Goal: Task Accomplishment & Management: Use online tool/utility

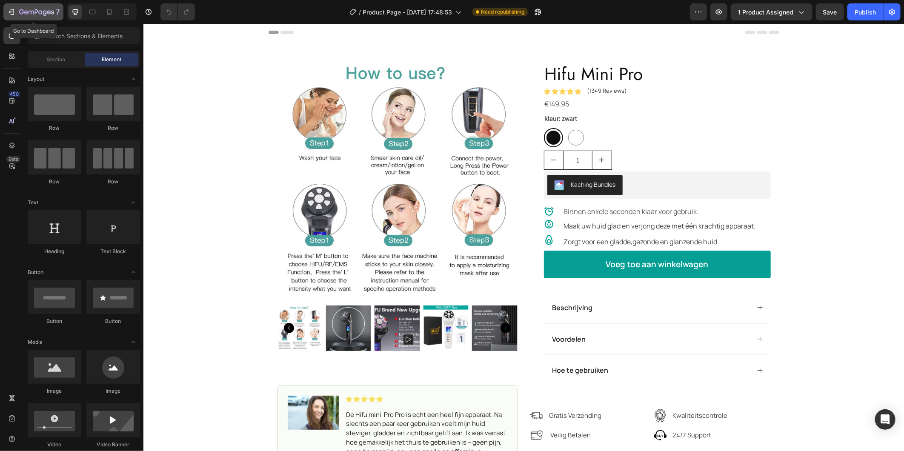
click at [13, 10] on icon "button" at bounding box center [11, 12] width 9 height 9
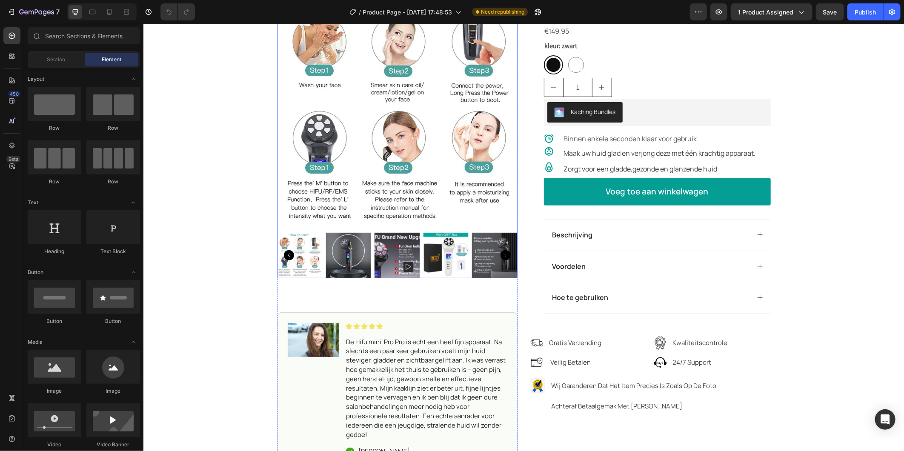
scroll to position [95, 0]
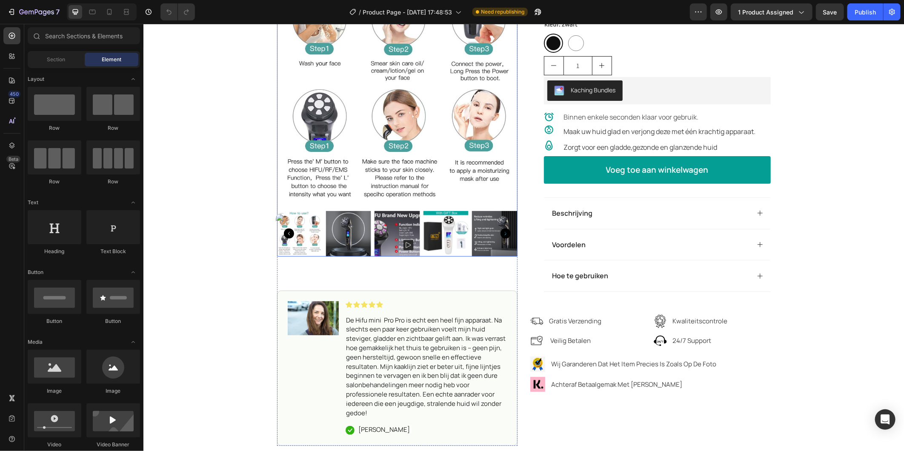
click at [311, 231] on img at bounding box center [299, 234] width 46 height 46
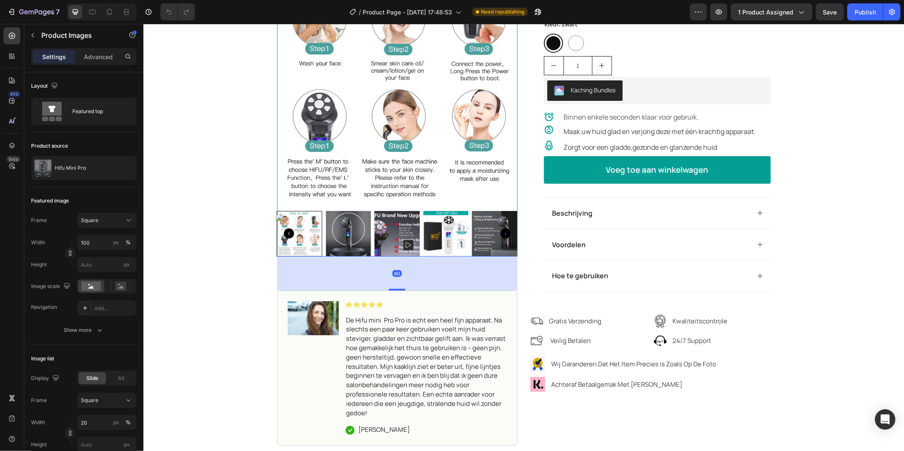
click at [284, 232] on icon "Carousel Back Arrow" at bounding box center [289, 233] width 10 height 10
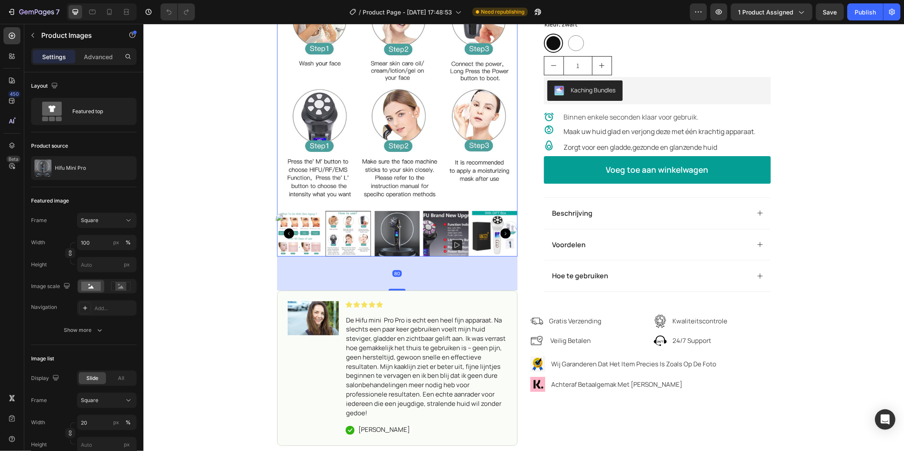
click at [284, 232] on icon "Carousel Back Arrow" at bounding box center [289, 233] width 10 height 10
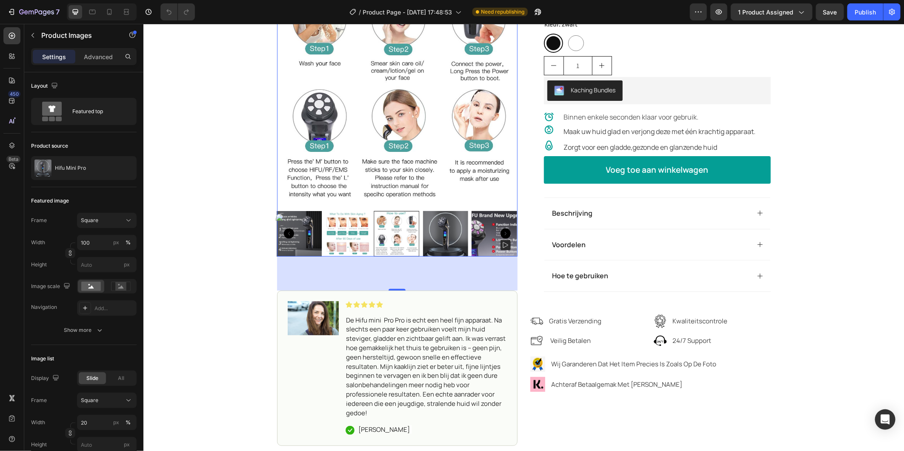
click at [284, 232] on icon "Carousel Back Arrow" at bounding box center [289, 233] width 10 height 10
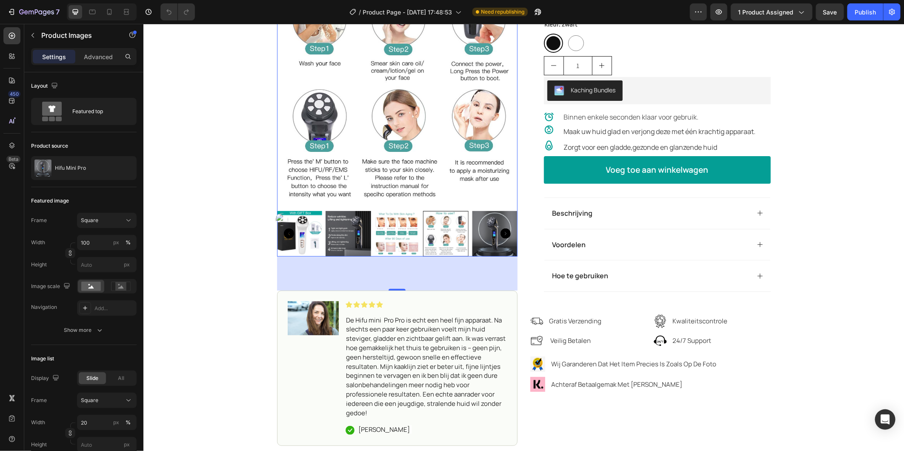
click at [284, 230] on icon "Carousel Back Arrow" at bounding box center [289, 233] width 10 height 10
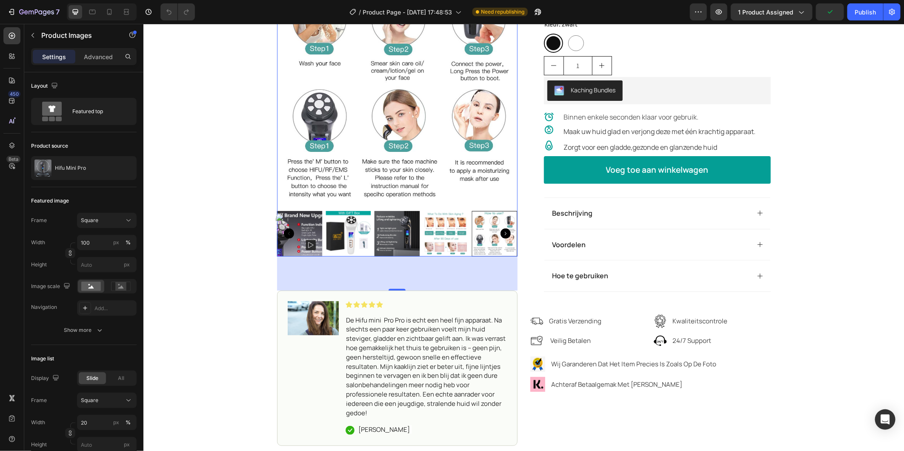
click at [304, 235] on img at bounding box center [299, 234] width 46 height 46
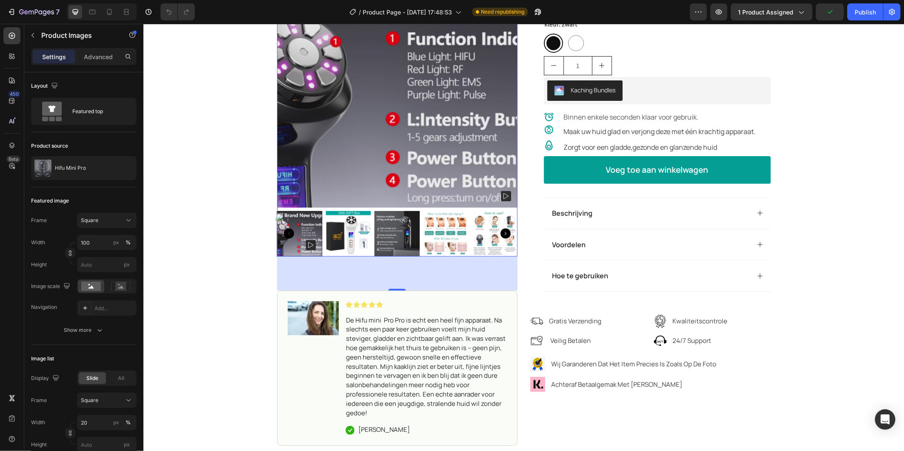
click at [305, 241] on div at bounding box center [299, 234] width 46 height 46
click at [305, 244] on div at bounding box center [299, 234] width 46 height 46
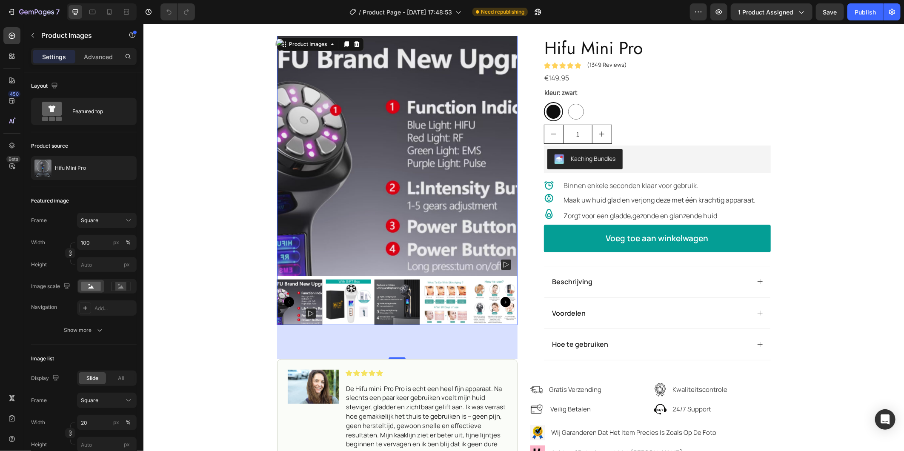
scroll to position [47, 0]
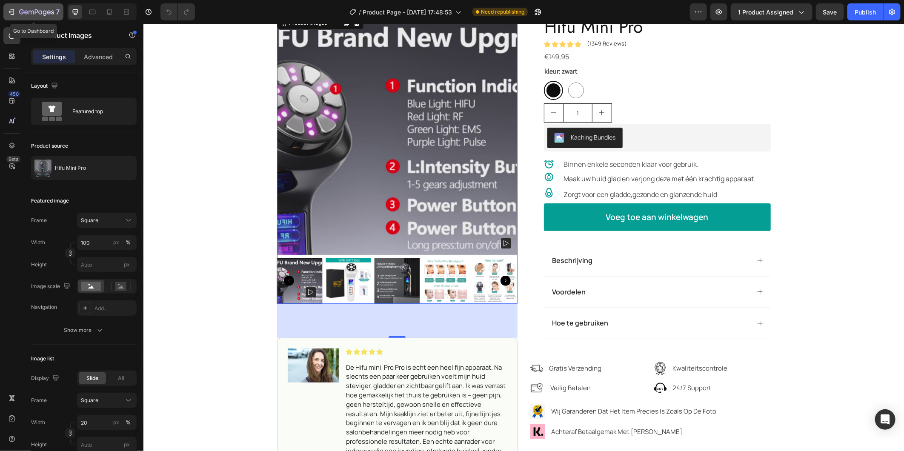
click at [12, 7] on div "7" at bounding box center [33, 12] width 52 height 10
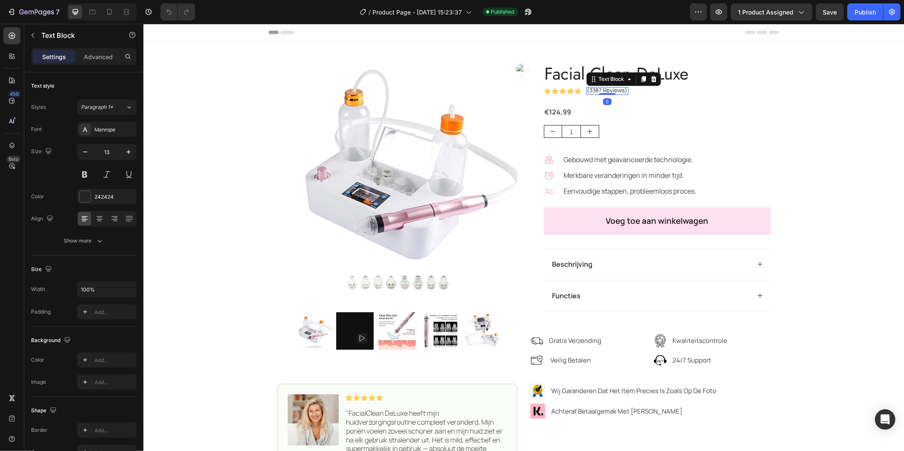
click at [589, 89] on p "(3387 Reviews)" at bounding box center [607, 90] width 40 height 7
click at [588, 92] on p "(3387 Reviews)" at bounding box center [607, 90] width 40 height 7
click at [858, 13] on div "Publish" at bounding box center [865, 12] width 21 height 9
click at [107, 12] on icon at bounding box center [109, 12] width 9 height 9
type input "12"
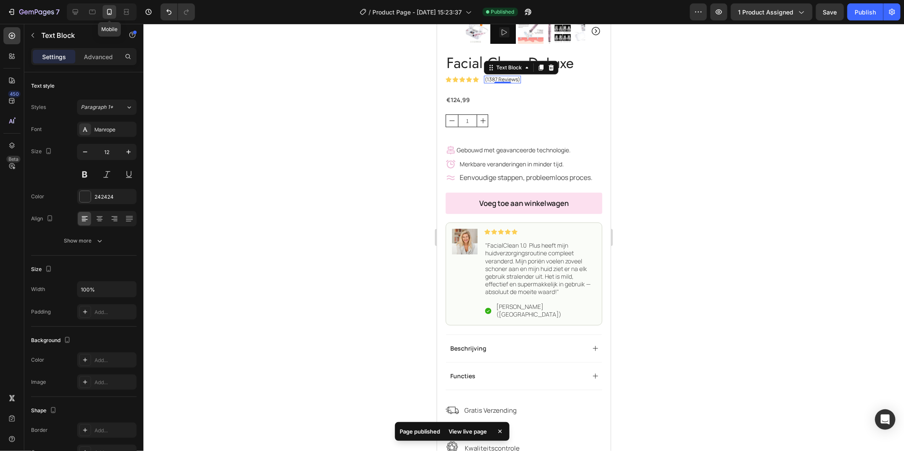
scroll to position [206, 0]
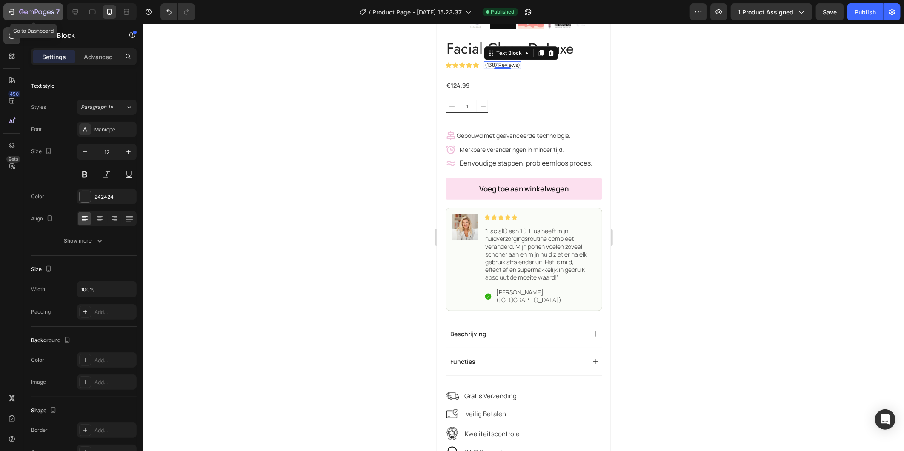
click at [10, 10] on icon "button" at bounding box center [11, 12] width 9 height 9
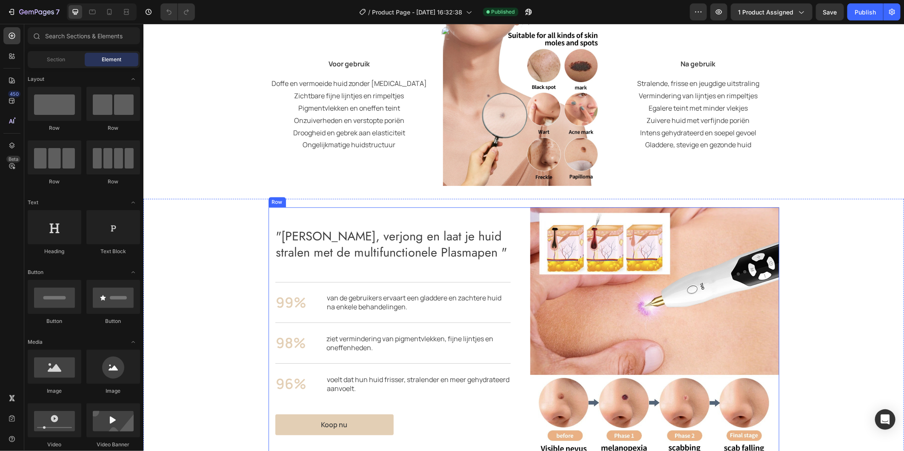
scroll to position [1088, 0]
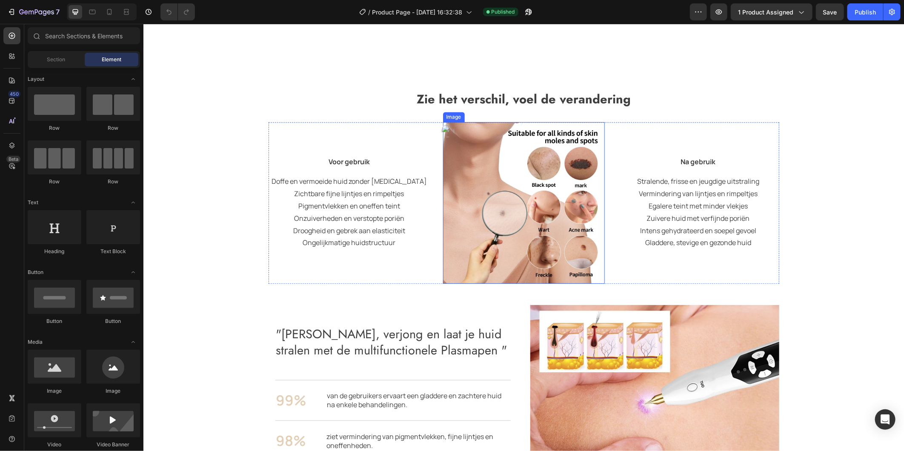
click at [507, 222] on img at bounding box center [524, 203] width 162 height 162
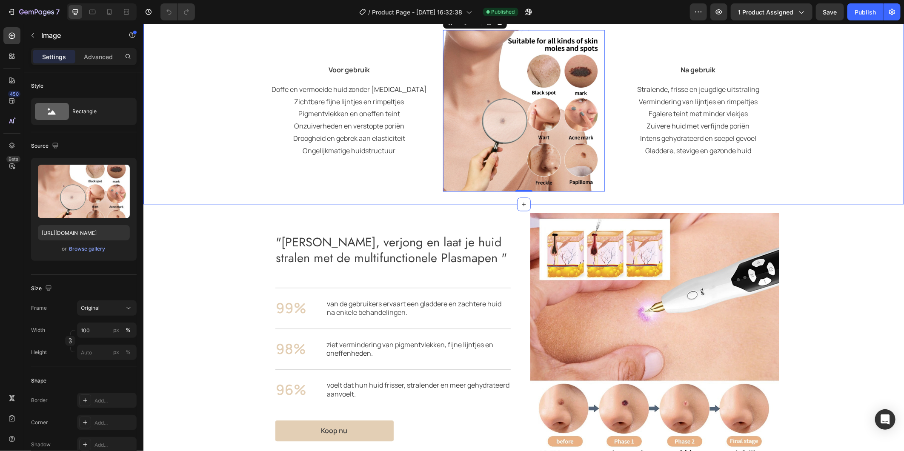
click at [550, 204] on div "Zie het verschil, voel de verandering Heading Row Voor gebruik Text block Doffe…" at bounding box center [523, 96] width 761 height 215
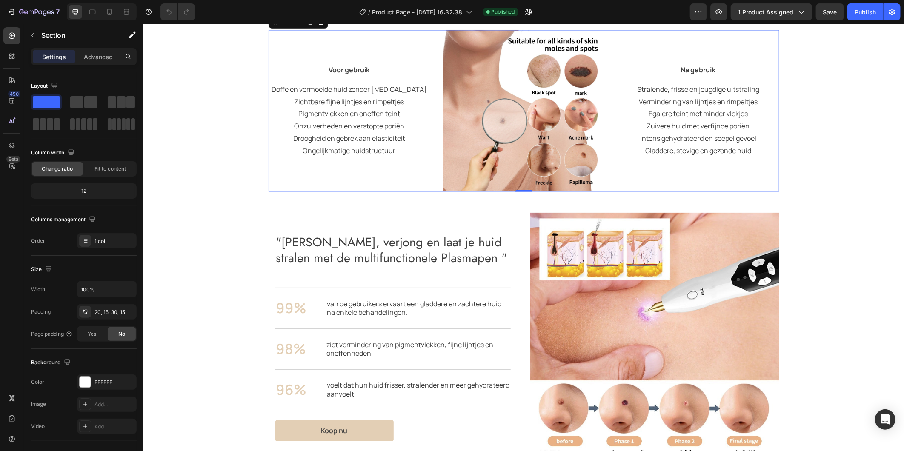
click at [605, 191] on div "Voor gebruik Text block Doffe en vermoeide huid zonder [MEDICAL_DATA] Zichtbare…" at bounding box center [523, 110] width 511 height 162
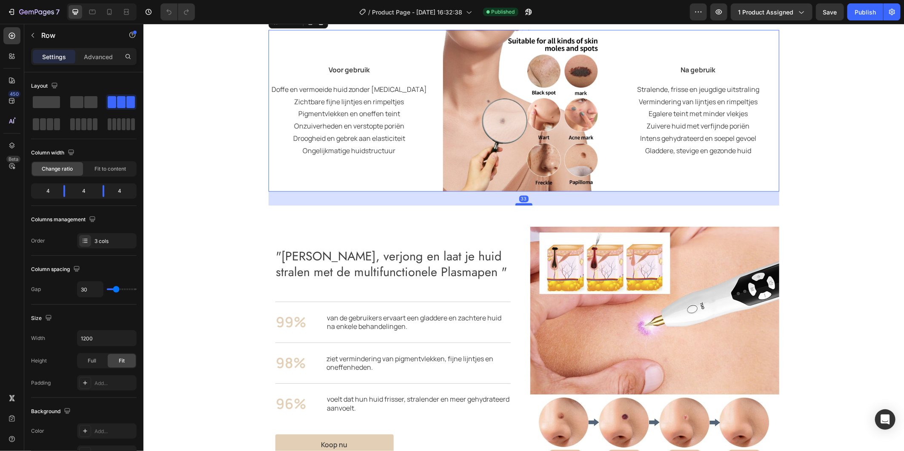
drag, startPoint x: 523, startPoint y: 282, endPoint x: 525, endPoint y: 296, distance: 14.2
click at [525, 205] on div at bounding box center [523, 204] width 17 height 3
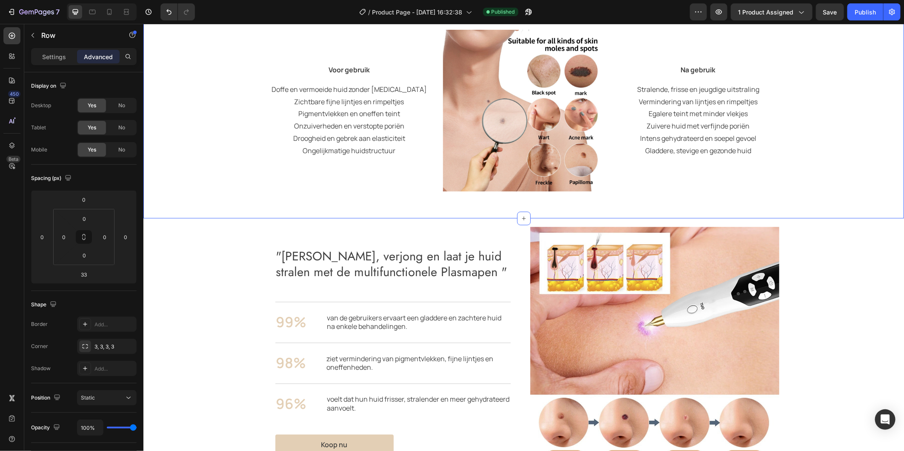
click at [874, 218] on div "Zie het verschil, voel de verandering Heading Row Voor gebruik Text block Doffe…" at bounding box center [523, 103] width 761 height 229
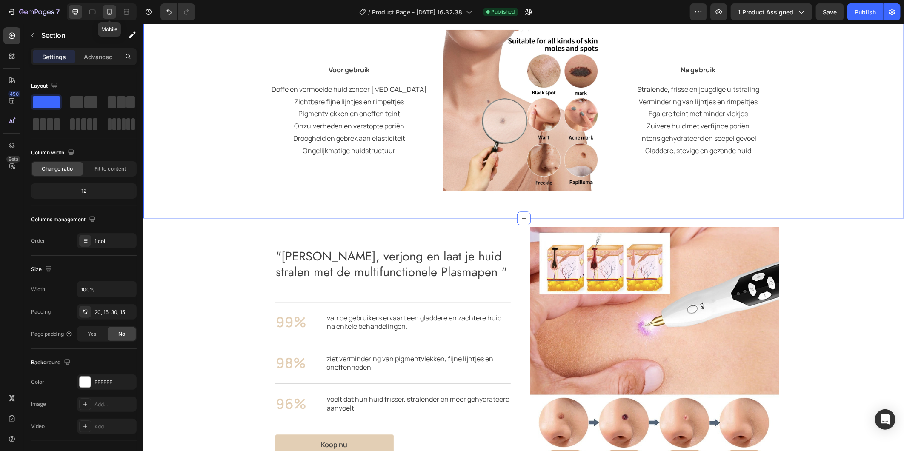
click at [109, 11] on icon at bounding box center [109, 12] width 9 height 9
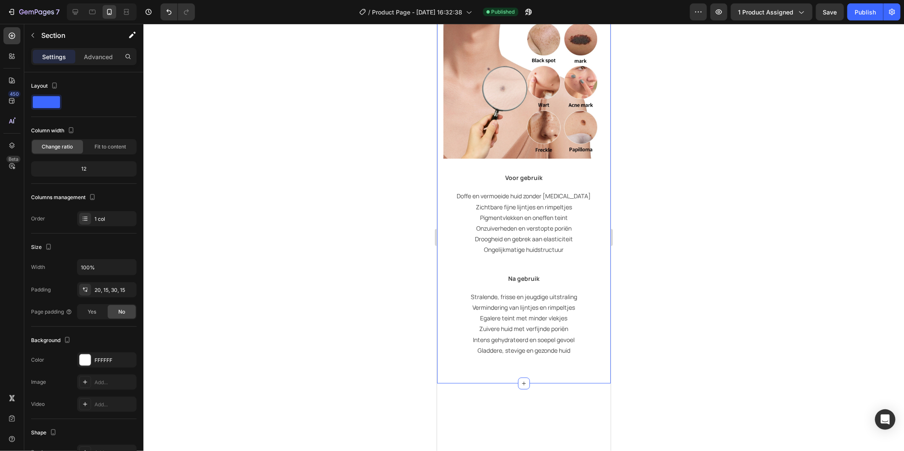
scroll to position [1164, 0]
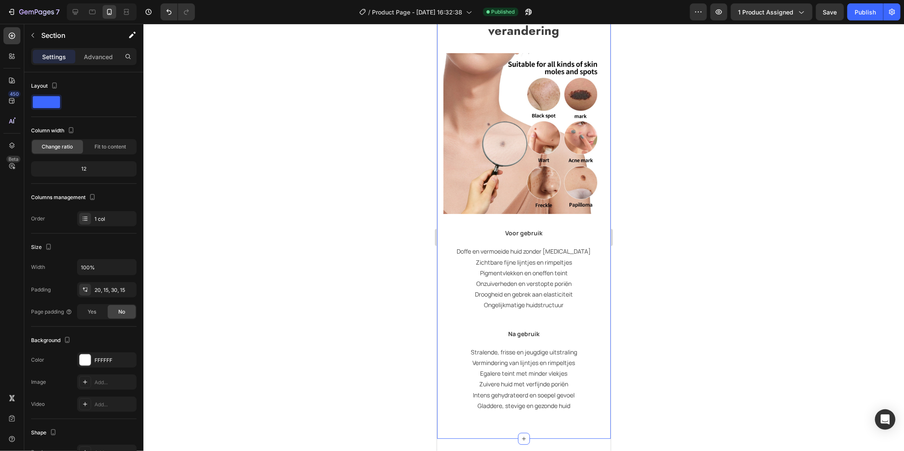
click at [668, 129] on div at bounding box center [523, 237] width 761 height 427
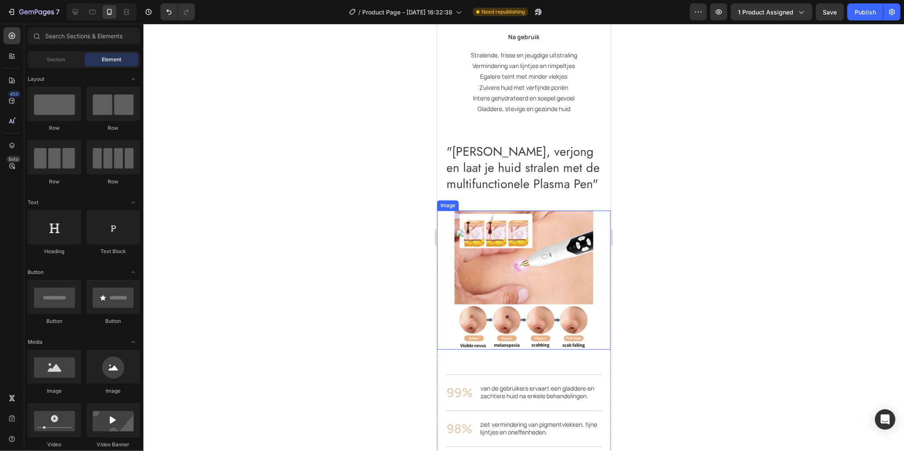
scroll to position [1495, 0]
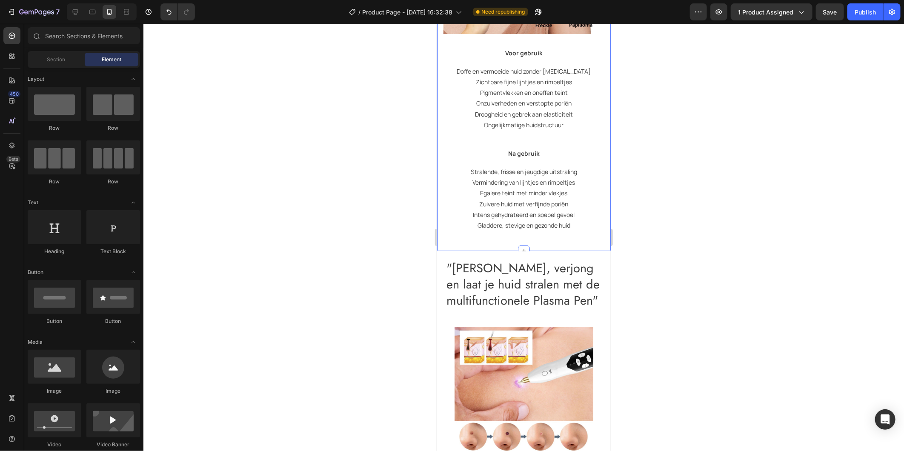
click at [530, 224] on div "Zie het verschil, voel de verandering Heading Row Voor gebruik Text block Doffe…" at bounding box center [523, 35] width 161 height 420
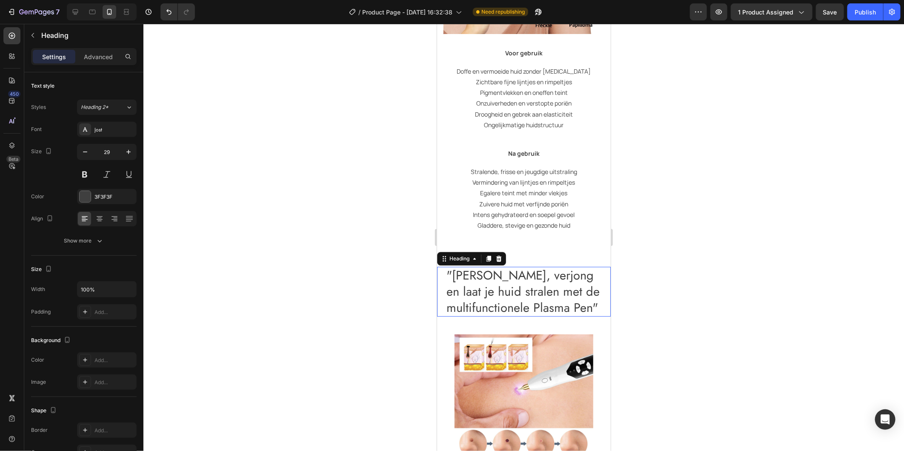
click at [582, 267] on h2 ""Reinig, verjong en laat je huid stralen met de multifunctionele Plasma Pen"" at bounding box center [523, 292] width 157 height 50
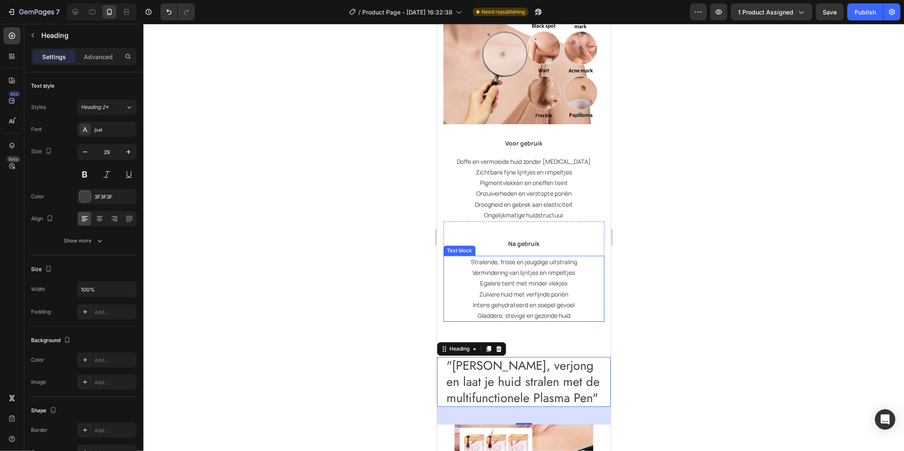
scroll to position [1401, 0]
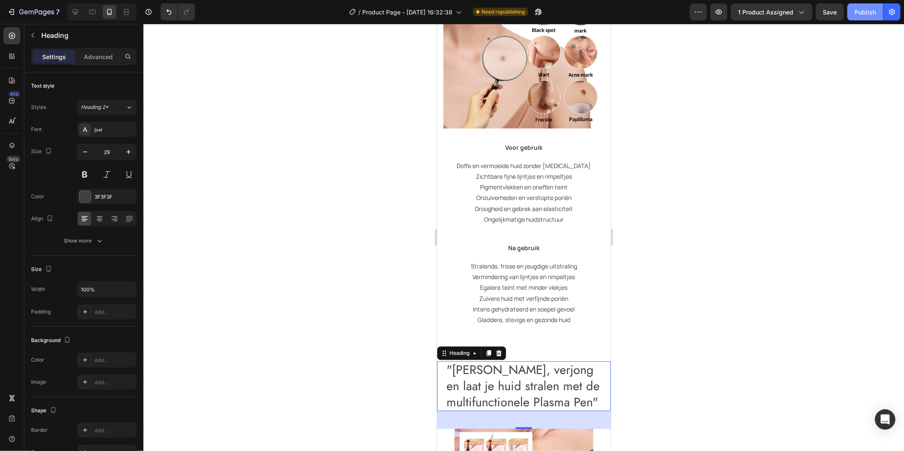
click at [875, 13] on div "Publish" at bounding box center [865, 12] width 21 height 9
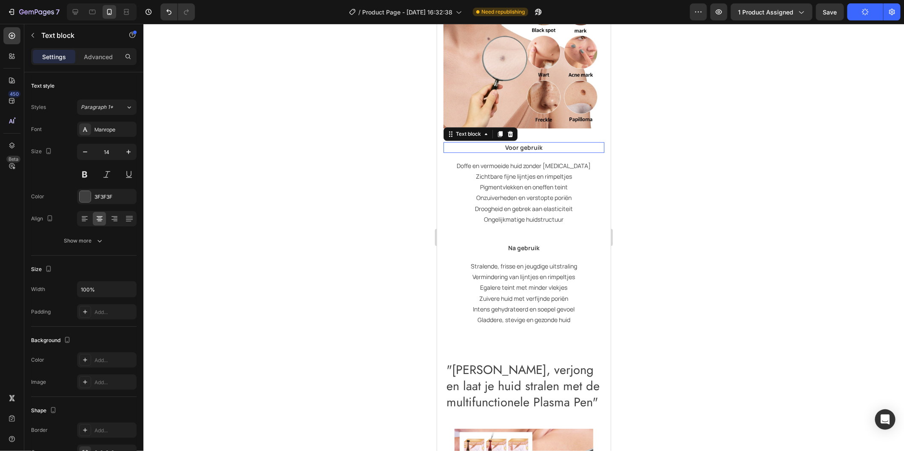
click at [540, 143] on p "Voor gebruik" at bounding box center [523, 147] width 159 height 9
drag, startPoint x: 540, startPoint y: 140, endPoint x: 501, endPoint y: 139, distance: 38.8
click at [501, 143] on p "Voor gebruik" at bounding box center [523, 147] width 159 height 9
drag, startPoint x: 502, startPoint y: 138, endPoint x: 541, endPoint y: 138, distance: 39.6
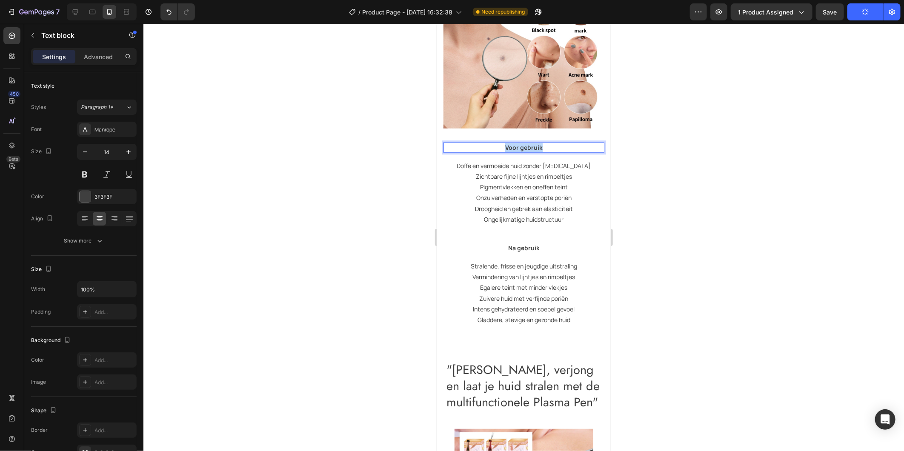
click at [541, 143] on p "Voor gebruik" at bounding box center [523, 147] width 159 height 9
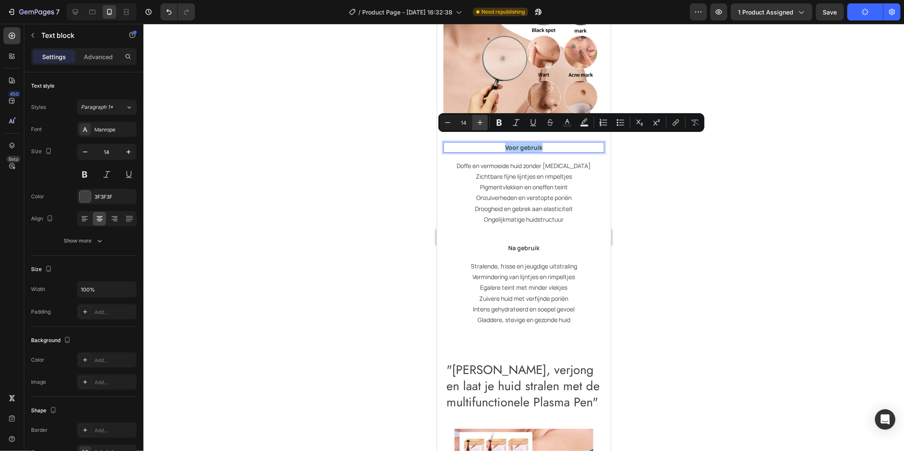
click at [478, 120] on icon "Editor contextual toolbar" at bounding box center [480, 122] width 9 height 9
type input "16"
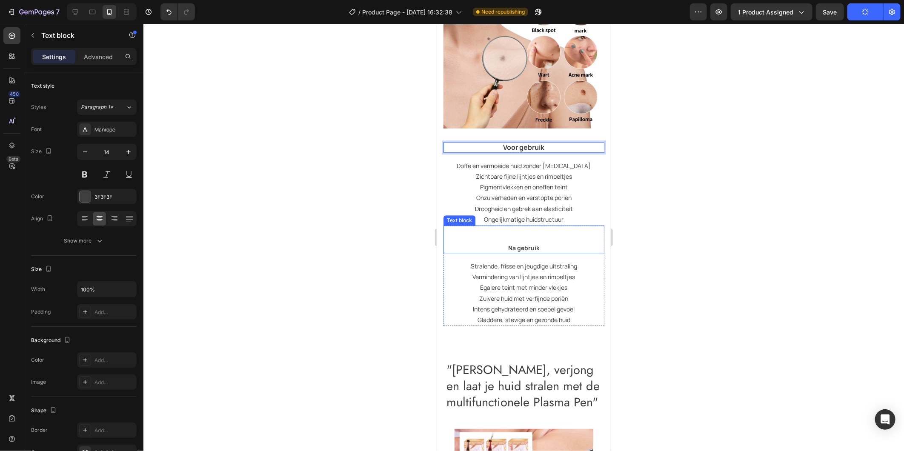
click at [547, 243] on p "Na gebruik" at bounding box center [523, 247] width 159 height 9
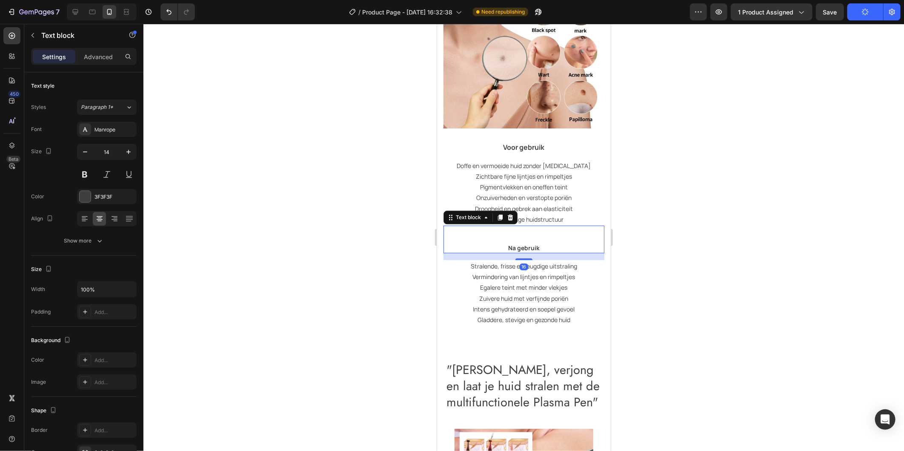
click at [543, 243] on p "Na gebruik" at bounding box center [523, 247] width 159 height 9
drag, startPoint x: 529, startPoint y: 241, endPoint x: 504, endPoint y: 241, distance: 25.1
click at [504, 243] on p "Na gebruik" at bounding box center [523, 247] width 159 height 9
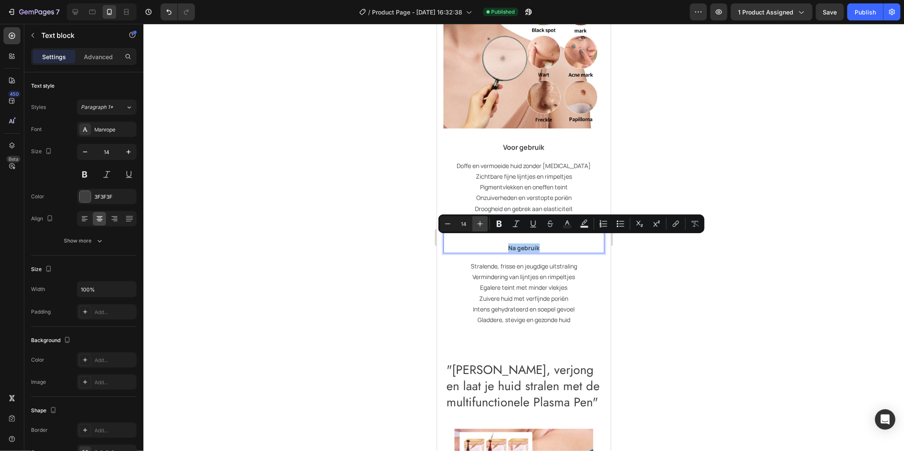
click at [486, 227] on button "Plus" at bounding box center [480, 223] width 15 height 15
type input "16"
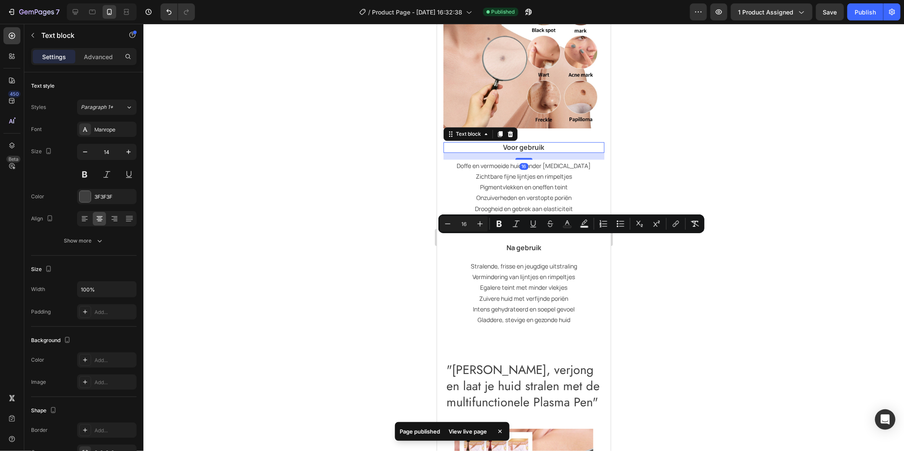
click at [529, 142] on span "Voor gebruik" at bounding box center [523, 146] width 41 height 9
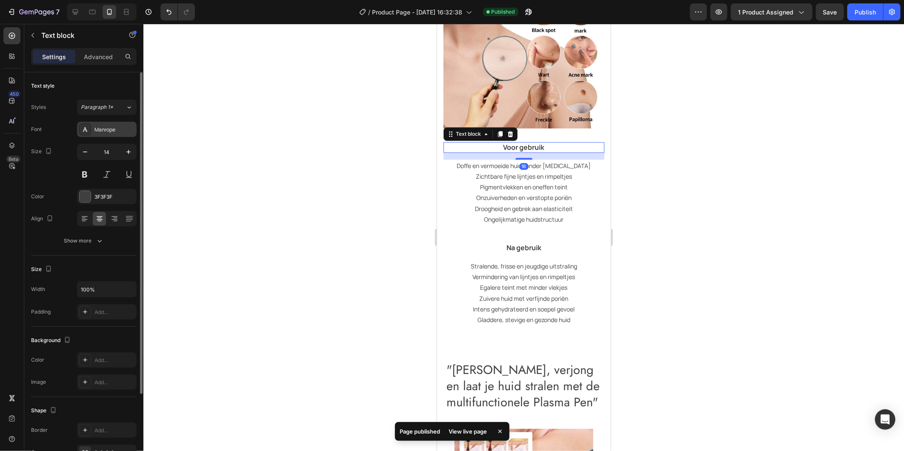
click at [109, 132] on div "Manrope" at bounding box center [115, 130] width 40 height 8
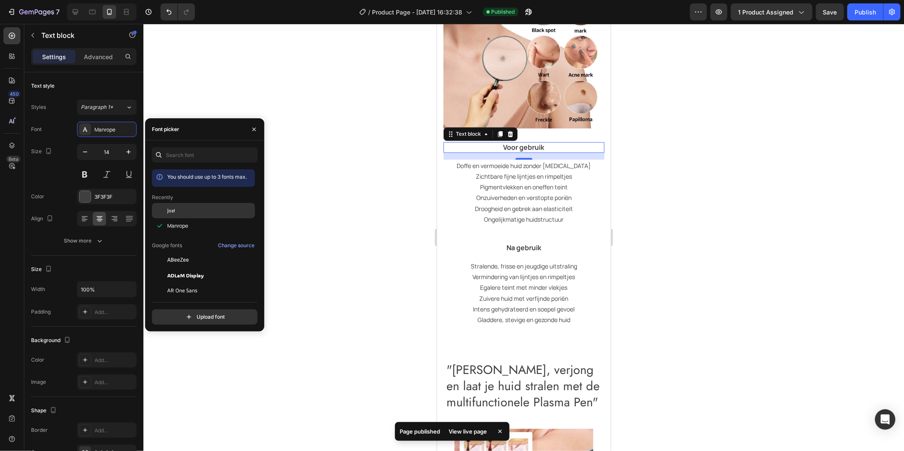
click at [184, 214] on div "Jost" at bounding box center [210, 211] width 86 height 8
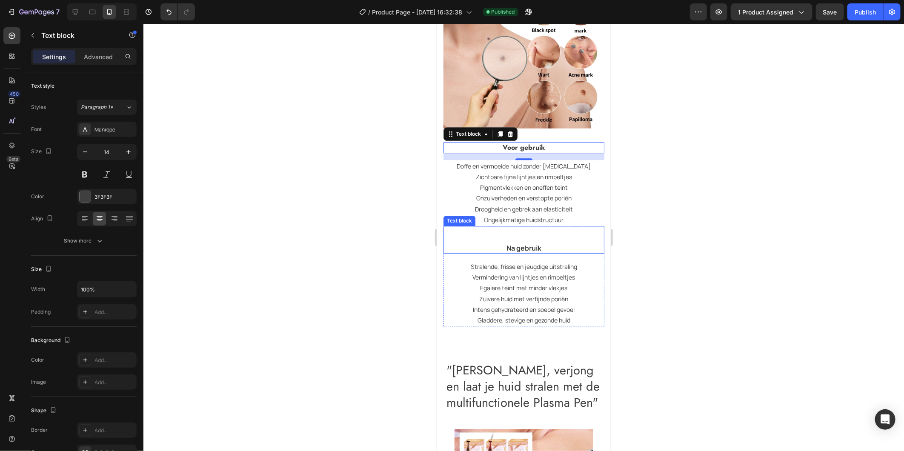
click at [513, 243] on span "Na gebruik" at bounding box center [523, 247] width 35 height 9
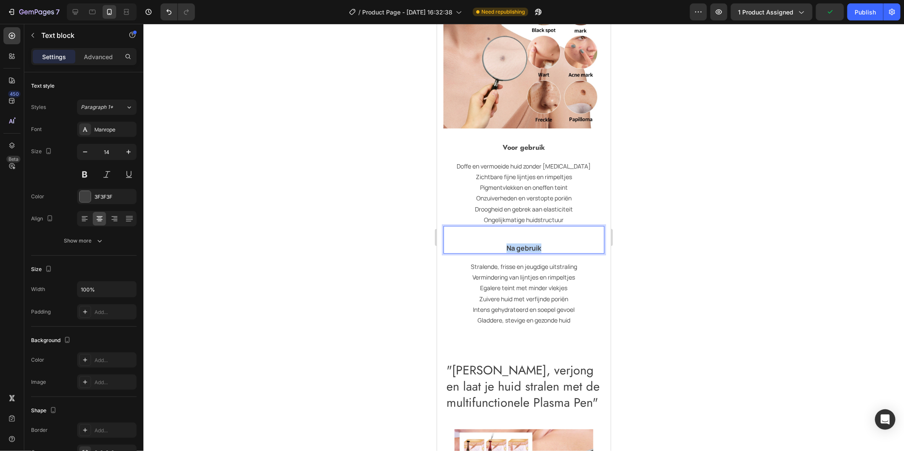
drag, startPoint x: 545, startPoint y: 242, endPoint x: 497, endPoint y: 240, distance: 47.8
click at [497, 244] on p "Na gebruik" at bounding box center [523, 248] width 159 height 9
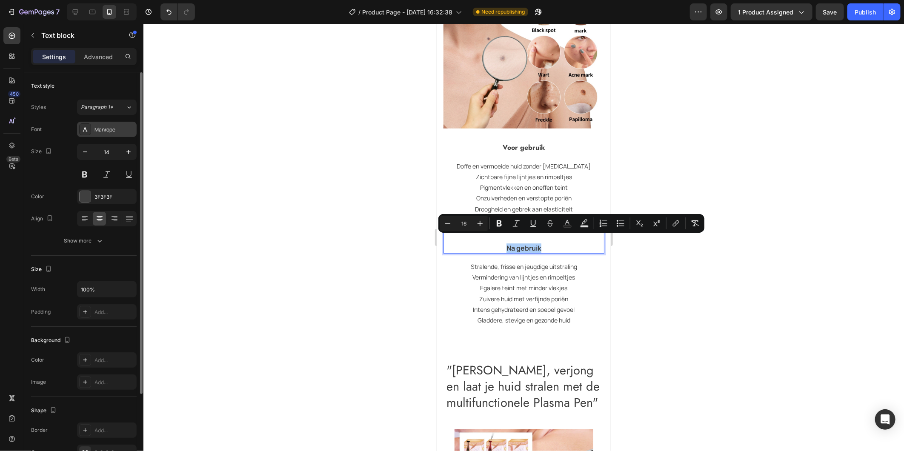
click at [114, 132] on div "Manrope" at bounding box center [115, 130] width 40 height 8
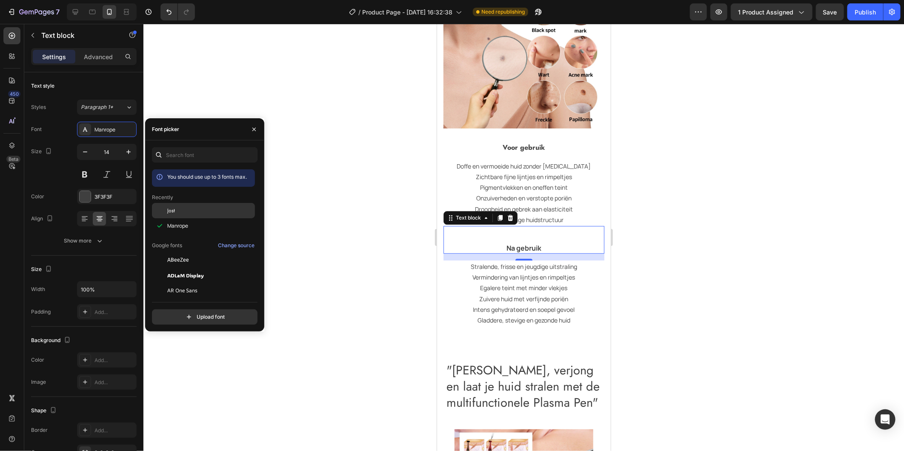
click at [177, 210] on div "Jost" at bounding box center [210, 211] width 86 height 8
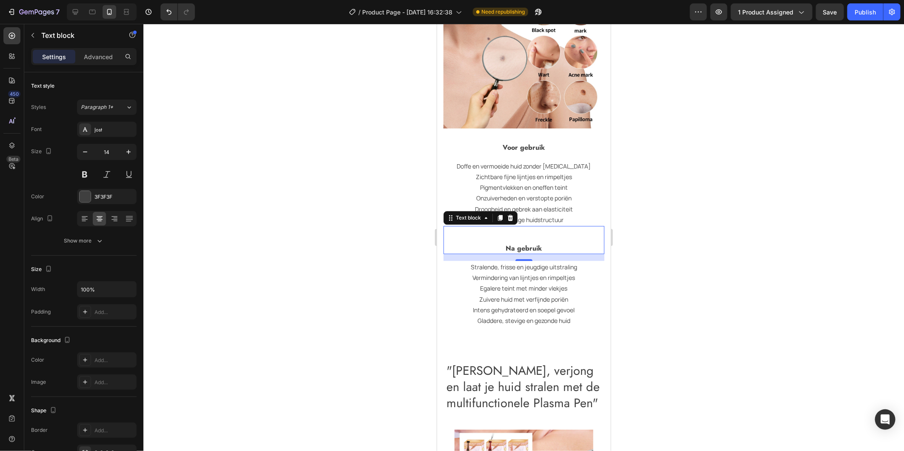
click at [671, 206] on div at bounding box center [523, 237] width 761 height 427
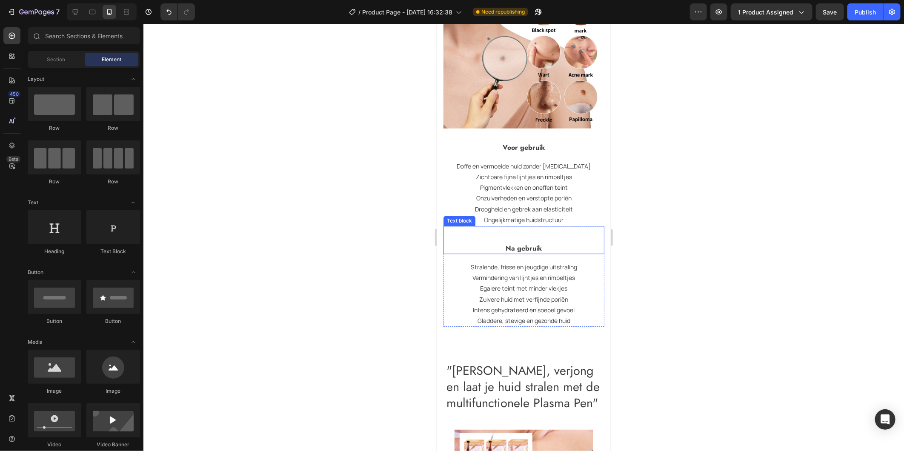
click at [545, 244] on p "Na gebruik" at bounding box center [523, 248] width 159 height 9
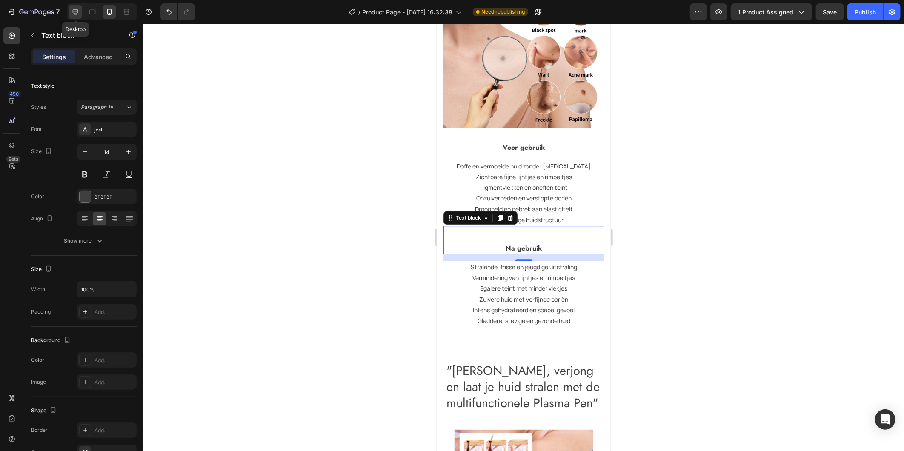
click at [73, 10] on icon at bounding box center [76, 12] width 6 height 6
type input "16"
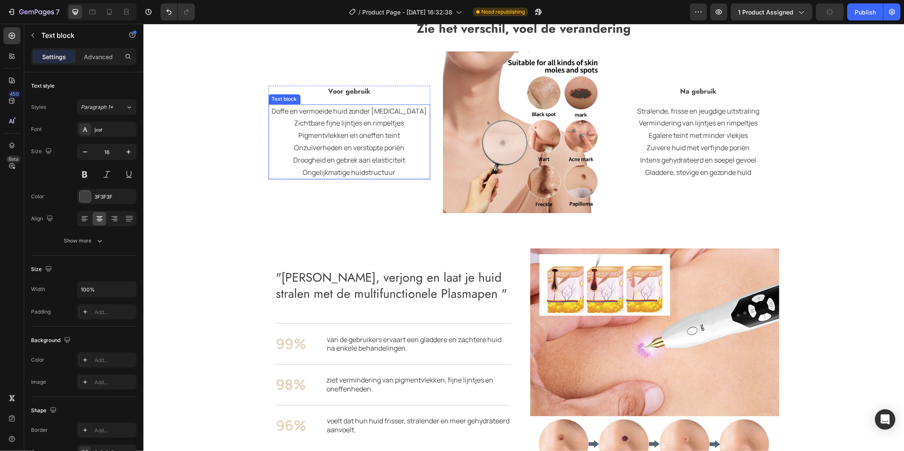
scroll to position [1048, 0]
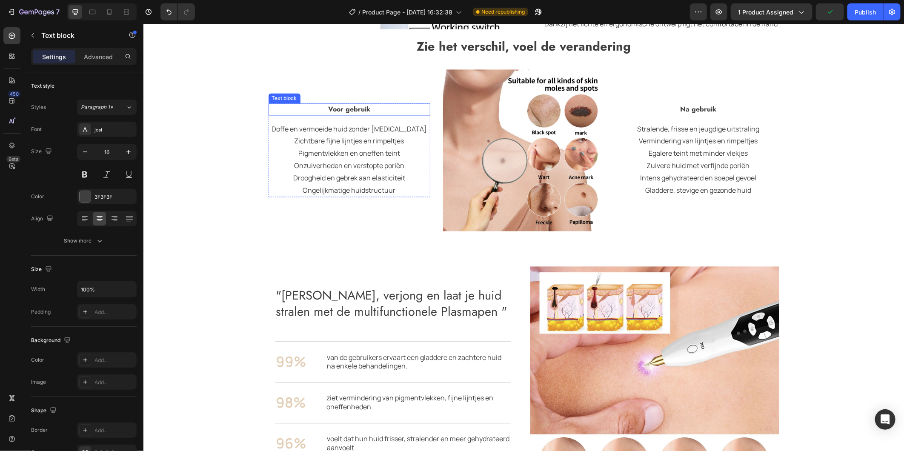
click at [373, 108] on p "Voor gebruik" at bounding box center [349, 109] width 160 height 10
drag, startPoint x: 361, startPoint y: 95, endPoint x: 356, endPoint y: 98, distance: 6.7
click at [360, 95] on div "Voor gebruik Text block 16 Doffe en vermoeide huid zonder glans Zichtbare fijne…" at bounding box center [349, 150] width 162 height 162
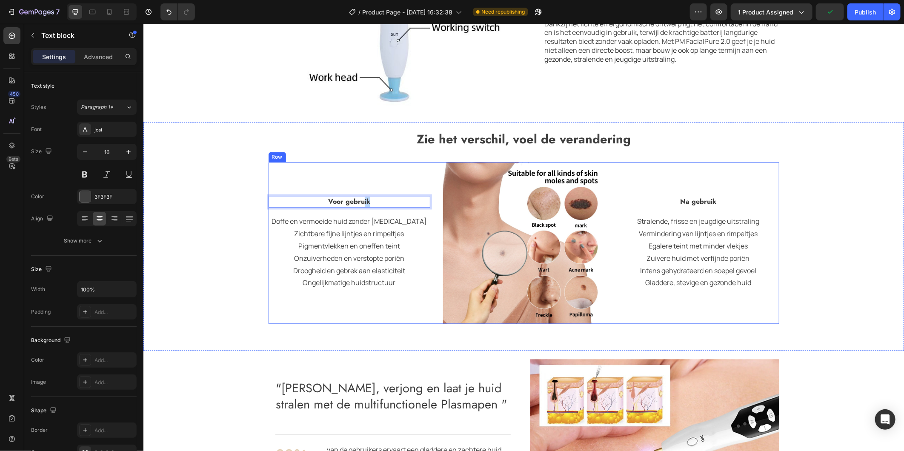
scroll to position [1140, 0]
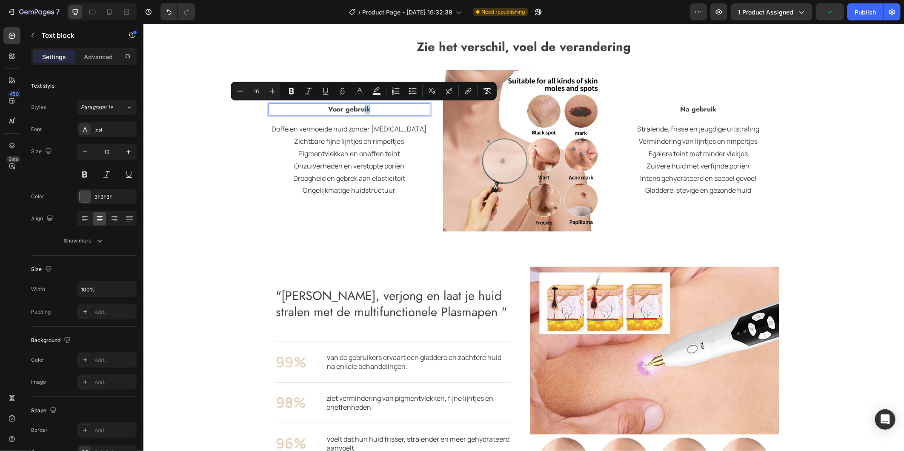
click at [371, 112] on p "Voor gebruik" at bounding box center [349, 109] width 160 height 10
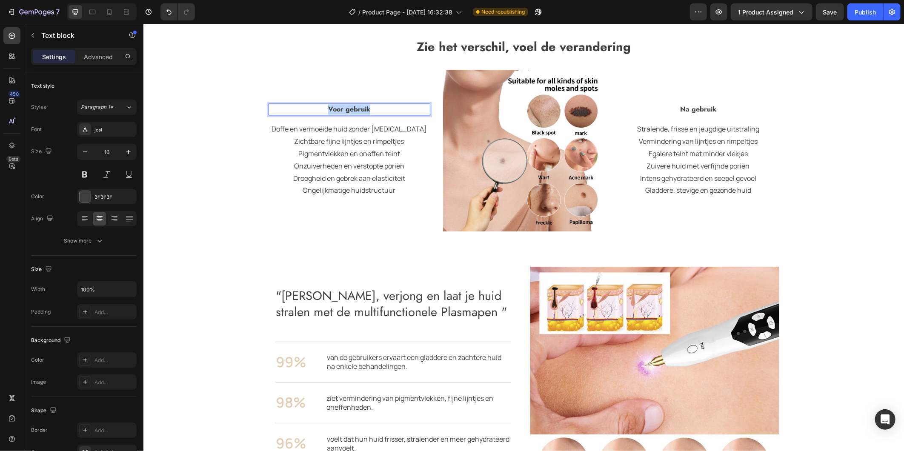
drag, startPoint x: 369, startPoint y: 110, endPoint x: 321, endPoint y: 109, distance: 47.7
click at [321, 109] on p "Voor gebruik" at bounding box center [349, 109] width 160 height 10
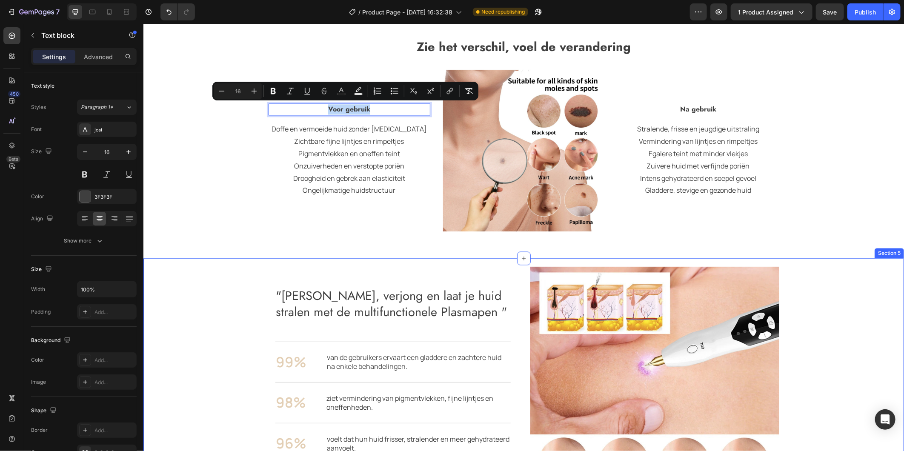
click at [352, 258] on div ""Reinig, verjong en laat je huid stralen met de multifunctionele Plasma Pen" He…" at bounding box center [523, 391] width 761 height 266
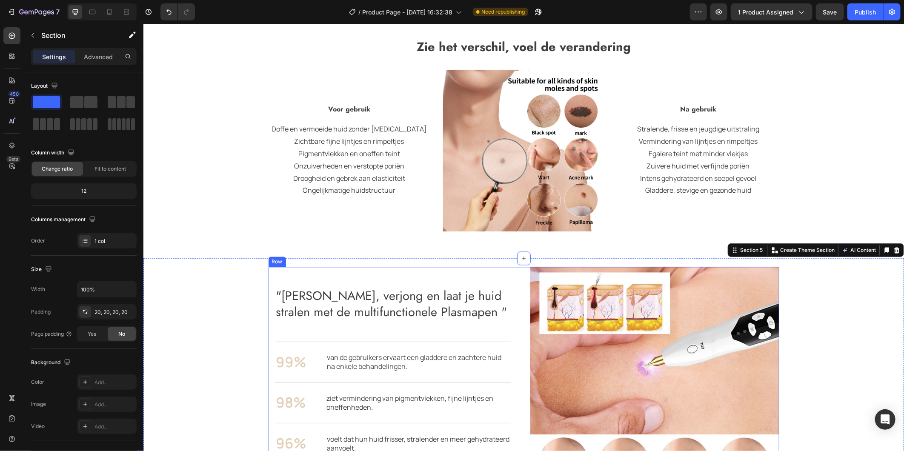
click at [365, 305] on h2 ""Reinig, verjong en laat je huid stralen met de multifunctionele Plasmapen "" at bounding box center [392, 304] width 235 height 34
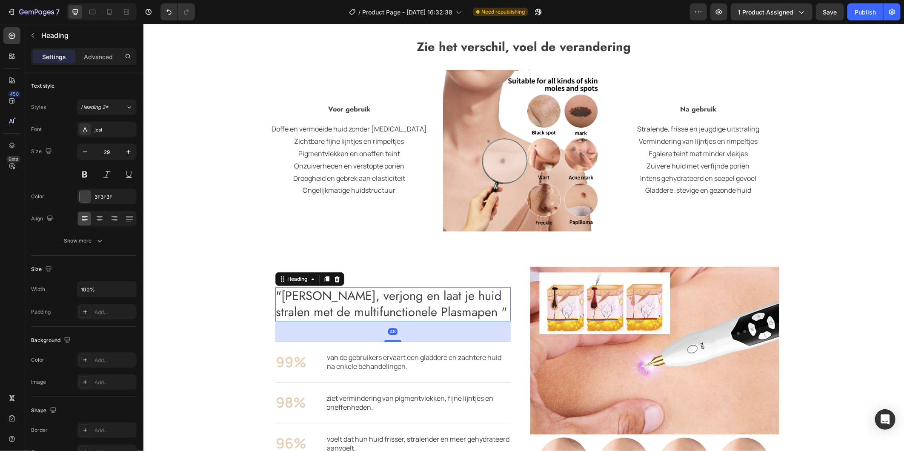
click at [378, 304] on h2 ""Reinig, verjong en laat je huid stralen met de multifunctionele Plasmapen "" at bounding box center [392, 304] width 235 height 34
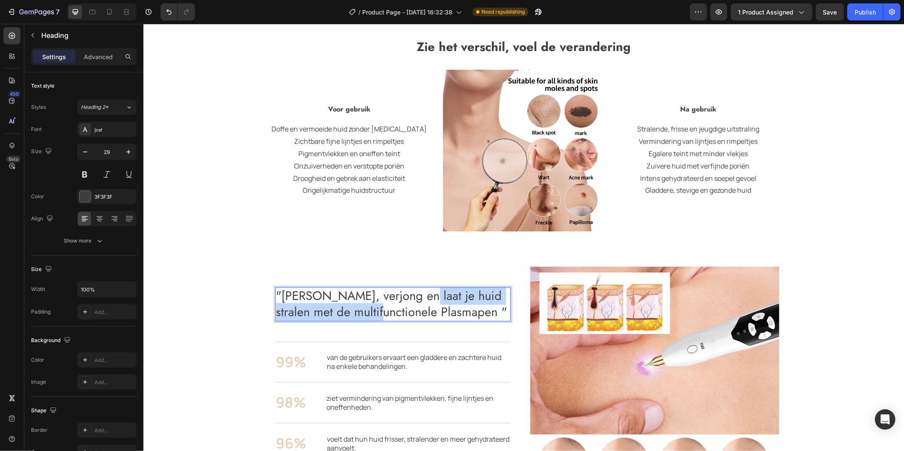
drag, startPoint x: 401, startPoint y: 304, endPoint x: 355, endPoint y: 306, distance: 46.5
click at [355, 306] on p ""Reinig, verjong en laat je huid stralen met de multifunctionele Plasmapen "" at bounding box center [393, 304] width 234 height 32
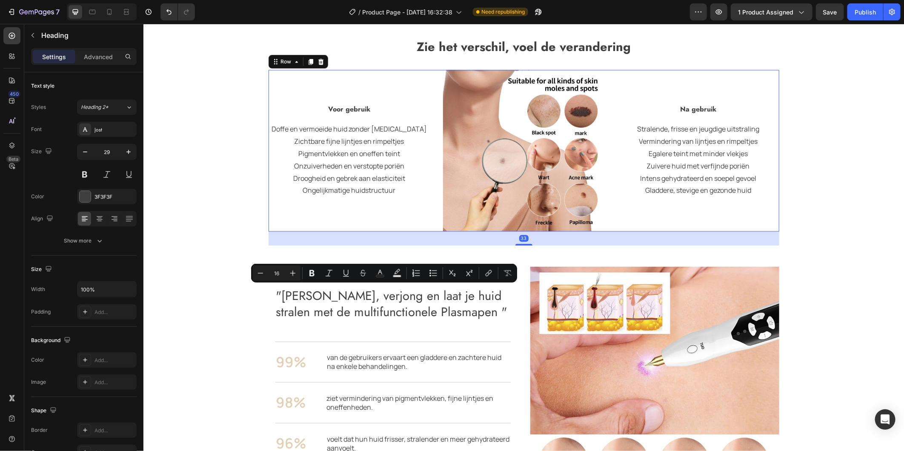
click at [351, 102] on div "Voor gebruik Text block Doffe en vermoeide huid zonder glans Zichtbare fijne li…" at bounding box center [349, 150] width 162 height 162
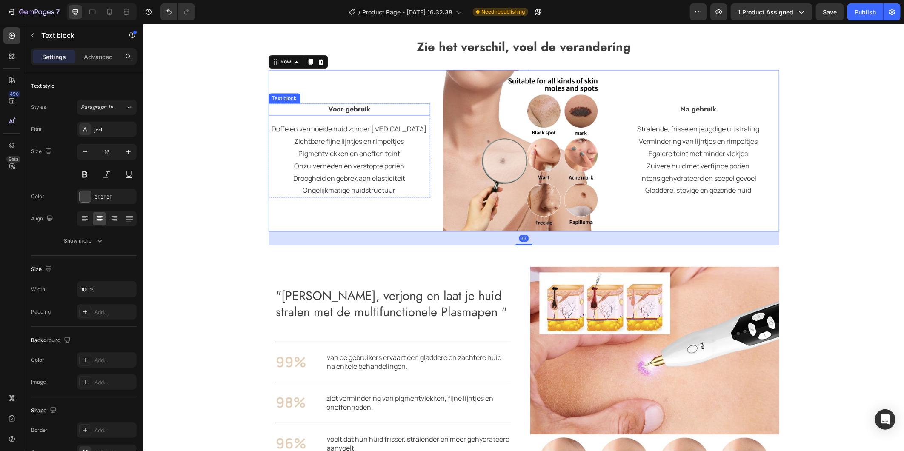
click at [367, 108] on p "Voor gebruik" at bounding box center [349, 109] width 160 height 10
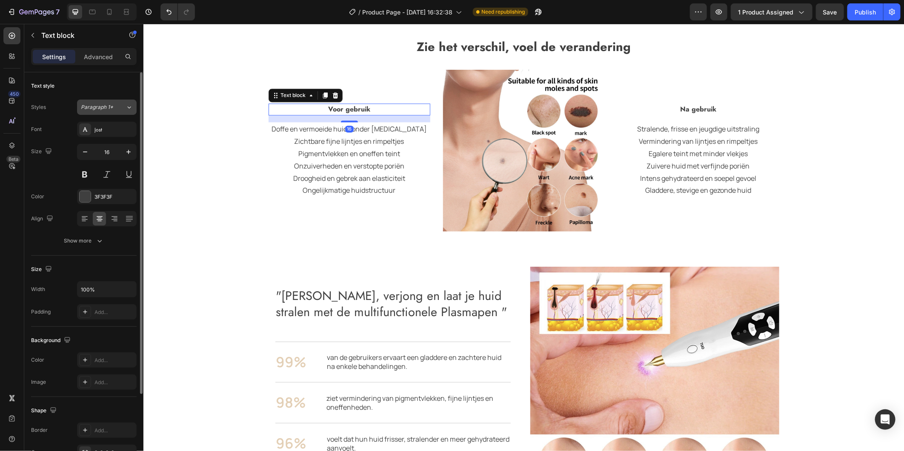
click at [114, 106] on div "Paragraph 1*" at bounding box center [98, 107] width 34 height 8
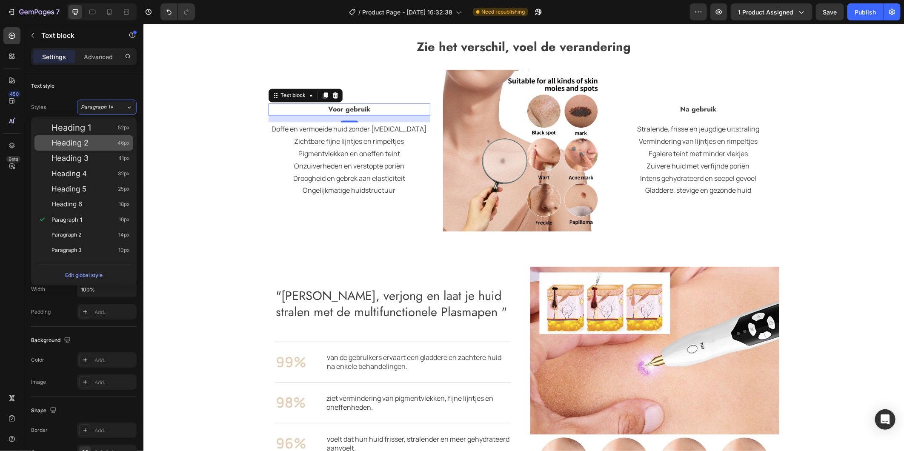
click at [98, 146] on div "Heading 2 46px" at bounding box center [91, 143] width 78 height 9
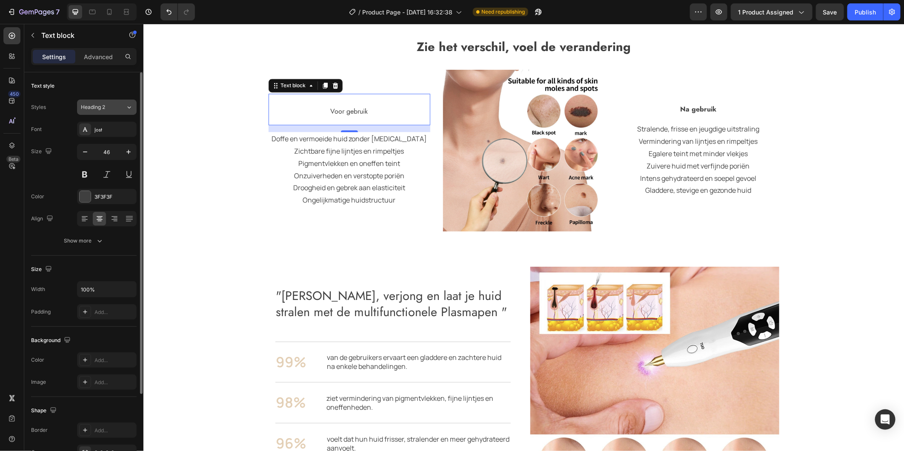
click at [128, 107] on icon at bounding box center [129, 107] width 3 height 2
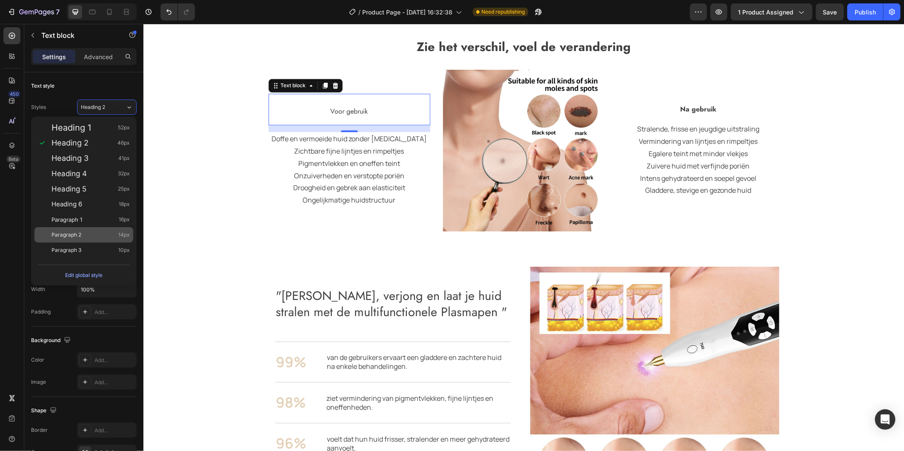
click at [86, 233] on div "Paragraph 2 14px" at bounding box center [91, 235] width 78 height 9
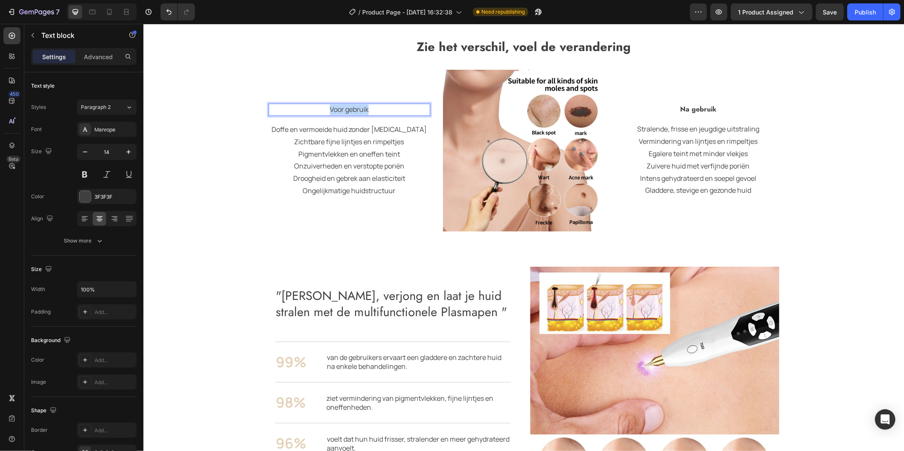
drag, startPoint x: 373, startPoint y: 109, endPoint x: 326, endPoint y: 108, distance: 47.7
click at [326, 108] on p "Voor gebruik" at bounding box center [349, 109] width 160 height 11
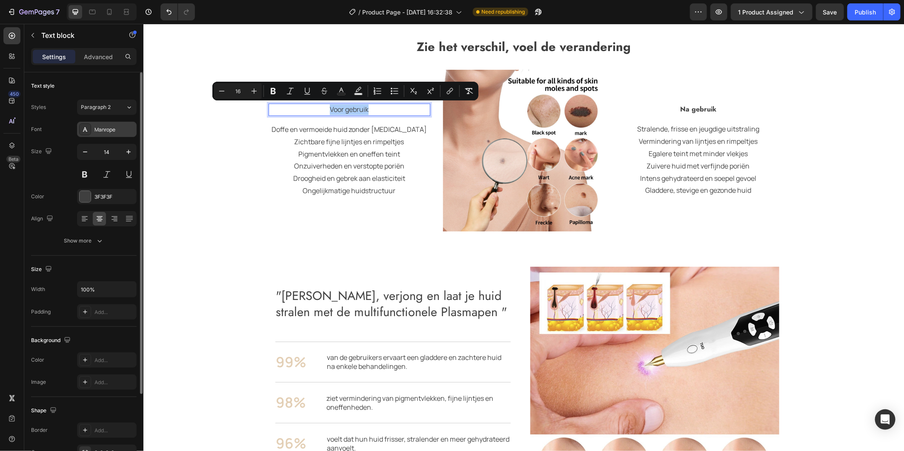
click at [126, 127] on div "Manrope" at bounding box center [115, 130] width 40 height 8
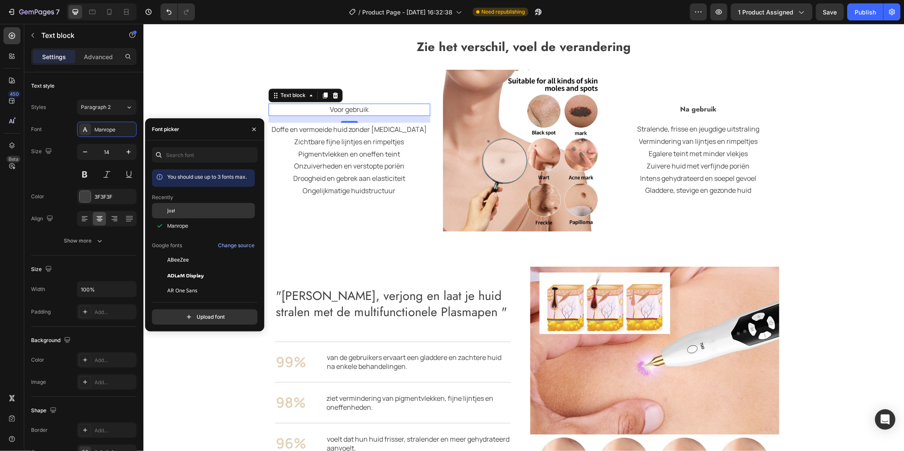
click at [176, 213] on div "Jost" at bounding box center [210, 211] width 86 height 8
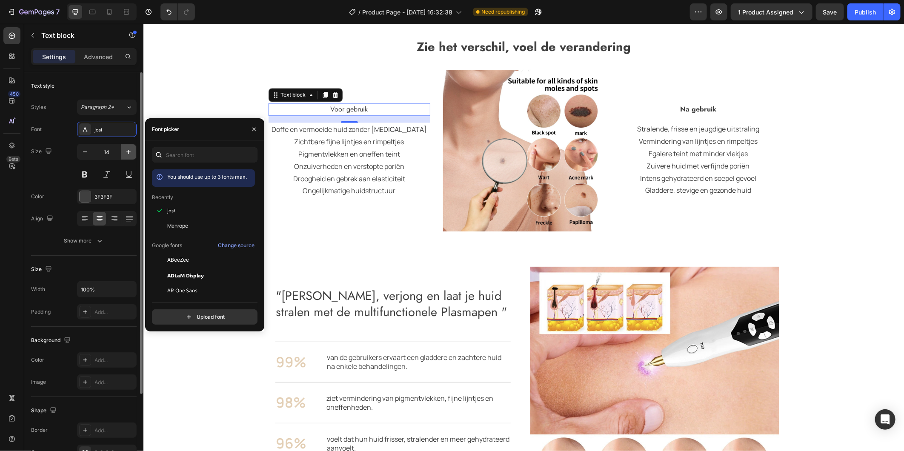
click at [128, 146] on button "button" at bounding box center [128, 151] width 15 height 15
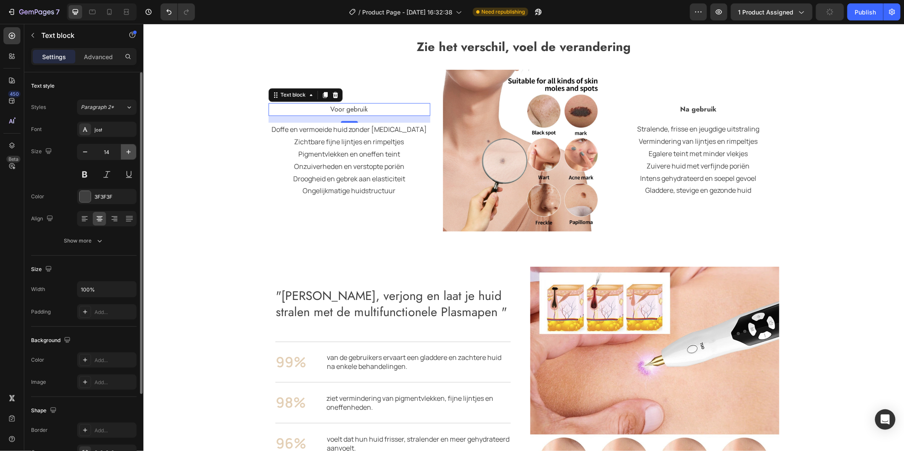
type input "15"
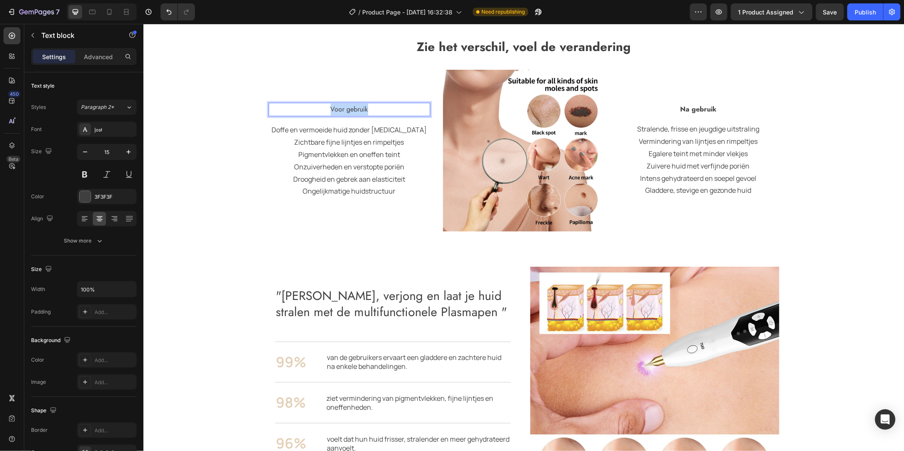
drag, startPoint x: 368, startPoint y: 111, endPoint x: 320, endPoint y: 108, distance: 48.2
click at [320, 108] on p "Voor gebruik" at bounding box center [349, 109] width 160 height 12
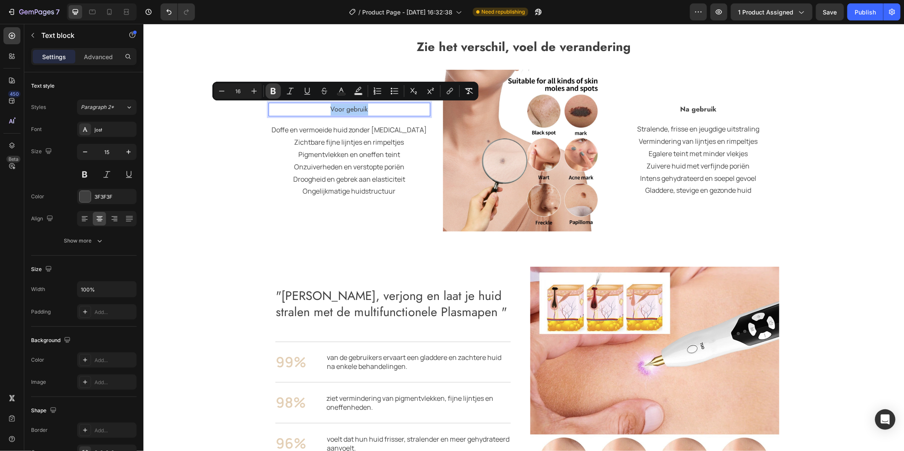
click at [277, 87] on icon "Editor contextual toolbar" at bounding box center [273, 91] width 9 height 9
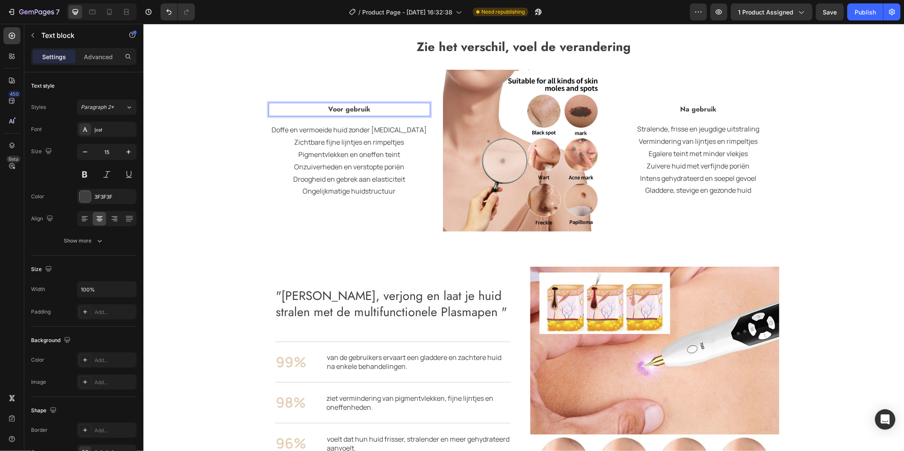
click at [373, 107] on p "Voor gebruik" at bounding box center [349, 109] width 160 height 12
drag, startPoint x: 373, startPoint y: 107, endPoint x: 308, endPoint y: 108, distance: 65.1
click at [308, 108] on p "Voor gebruik" at bounding box center [349, 109] width 160 height 12
click at [365, 107] on strong "Voor gebruik" at bounding box center [349, 109] width 42 height 10
click at [371, 110] on p "Voor gebruik" at bounding box center [349, 109] width 160 height 12
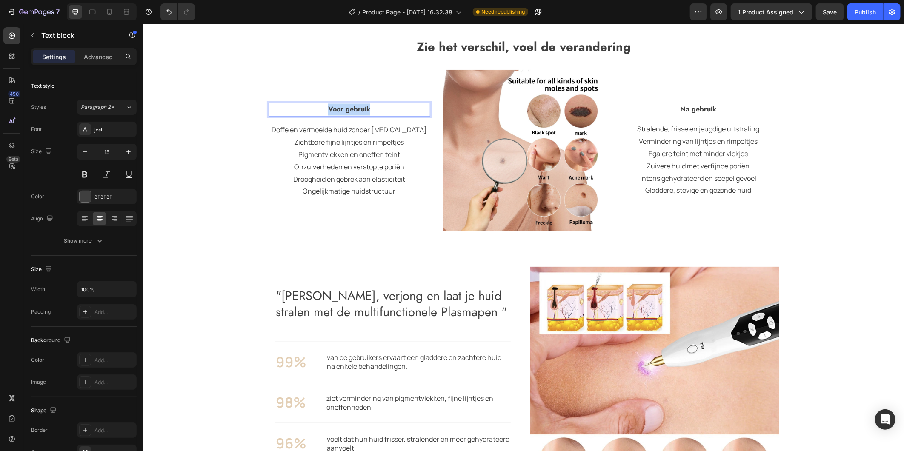
drag, startPoint x: 371, startPoint y: 111, endPoint x: 317, endPoint y: 113, distance: 53.7
click at [317, 113] on p "Voor gebruik" at bounding box center [349, 109] width 160 height 12
click at [389, 148] on p "Pigmentvlekken en oneffen teint" at bounding box center [349, 154] width 160 height 12
click at [364, 107] on strong "Voor gebruik" at bounding box center [349, 109] width 42 height 10
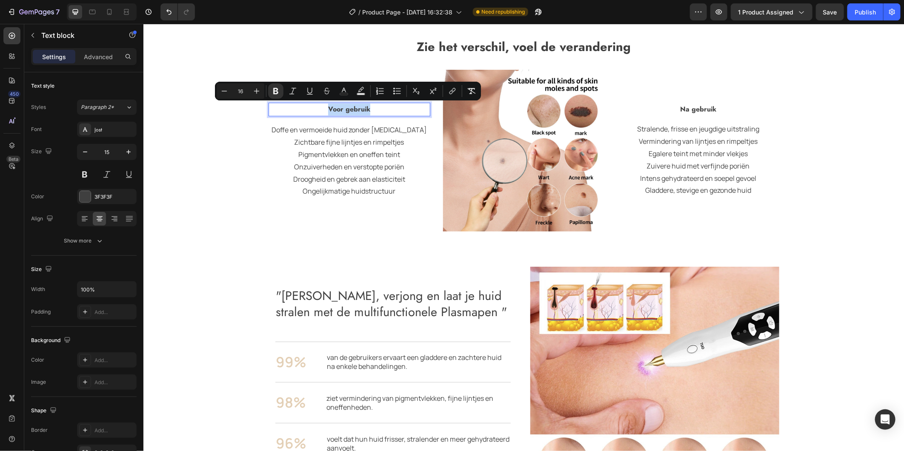
drag, startPoint x: 368, startPoint y: 107, endPoint x: 322, endPoint y: 108, distance: 46.4
click at [250, 87] on icon "Editor contextual toolbar" at bounding box center [254, 91] width 9 height 9
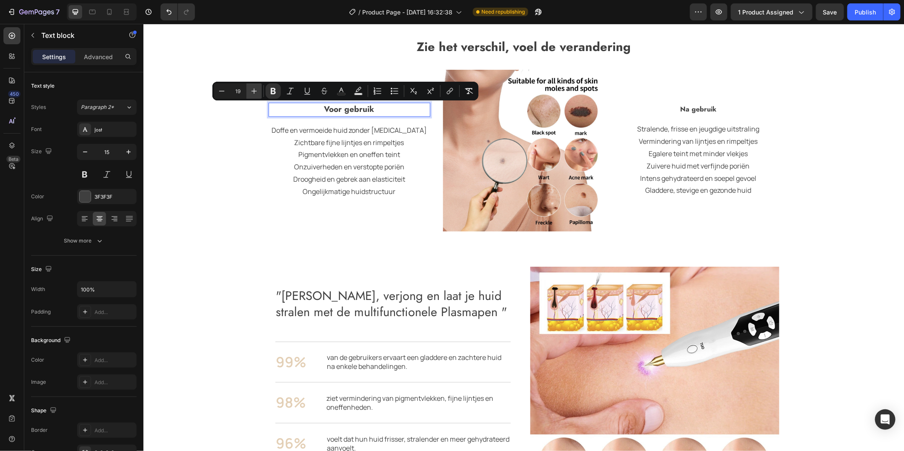
type input "20"
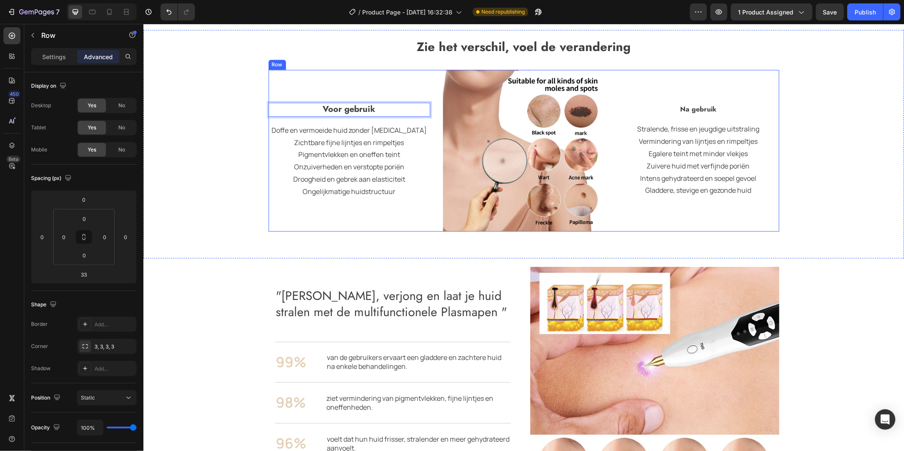
click at [705, 103] on div "Na gebruik Text block Stralende, frisse en jeugdige uitstraling Vermindering va…" at bounding box center [698, 150] width 162 height 162
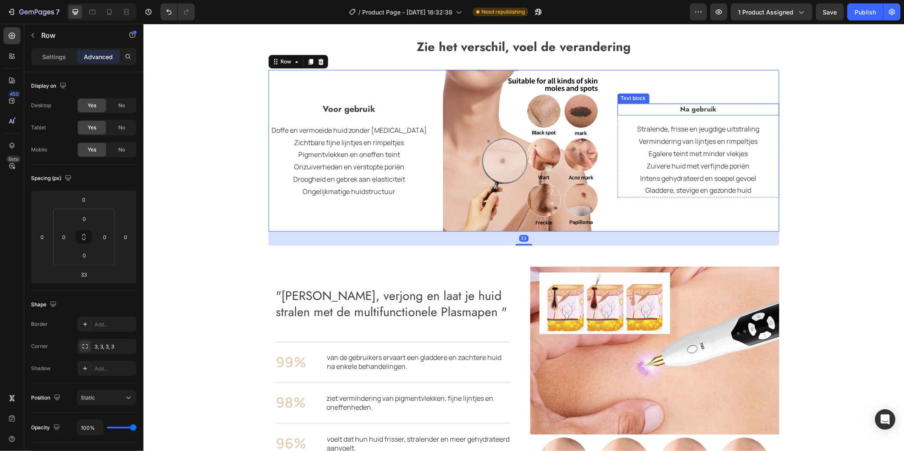
click at [717, 112] on p "Na gebruik" at bounding box center [698, 109] width 160 height 10
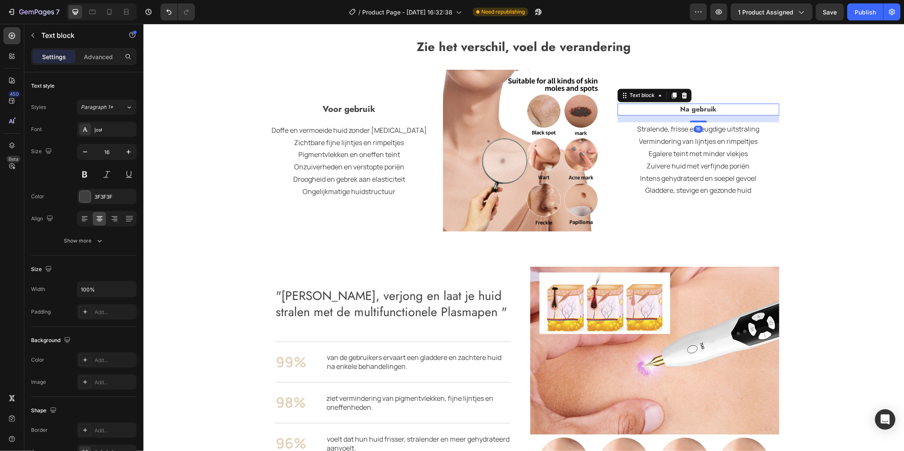
click at [717, 109] on p "Na gebruik" at bounding box center [698, 109] width 160 height 10
drag, startPoint x: 717, startPoint y: 109, endPoint x: 680, endPoint y: 113, distance: 37.2
click at [680, 113] on p "Na gebruik" at bounding box center [698, 109] width 160 height 10
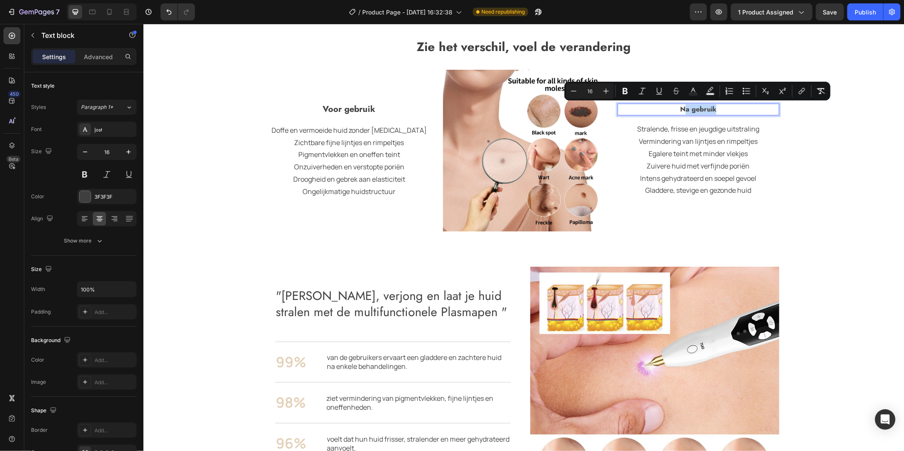
click at [721, 112] on p "Na gebruik" at bounding box center [698, 109] width 160 height 10
click at [716, 108] on p "Na gebruik" at bounding box center [698, 109] width 160 height 10
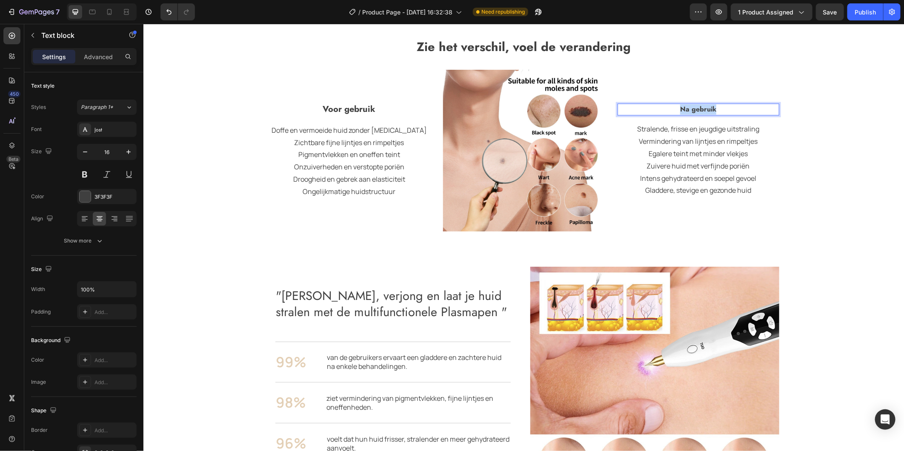
drag, startPoint x: 716, startPoint y: 111, endPoint x: 664, endPoint y: 110, distance: 51.9
click at [664, 110] on p "Na gebruik" at bounding box center [698, 109] width 160 height 10
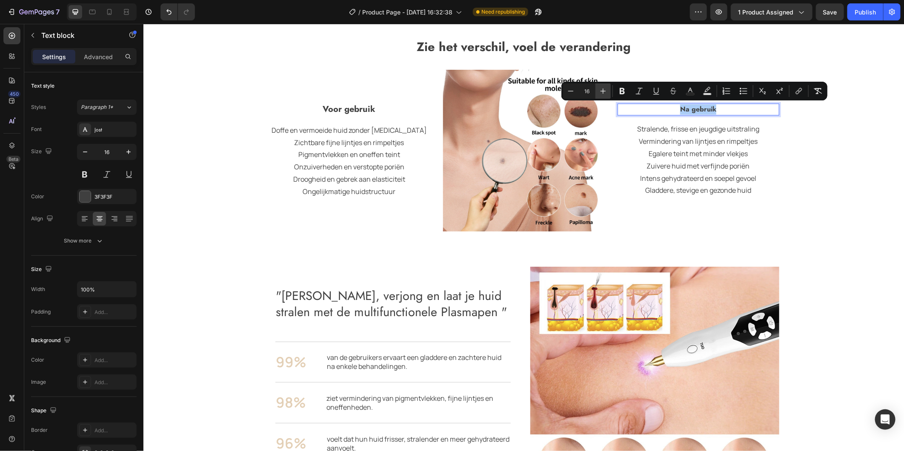
click at [605, 90] on icon "Editor contextual toolbar" at bounding box center [603, 91] width 9 height 9
click at [604, 91] on icon "Editor contextual toolbar" at bounding box center [603, 91] width 9 height 9
type input "20"
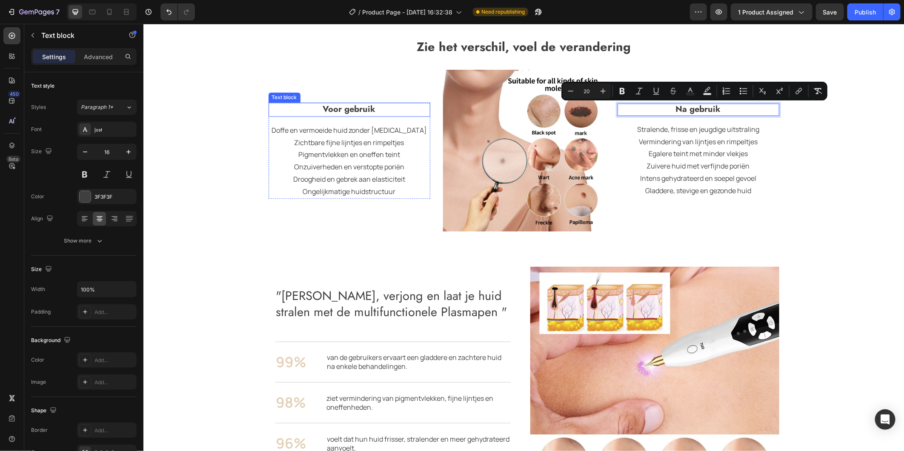
click at [382, 105] on p "Voor gebruik" at bounding box center [349, 109] width 160 height 12
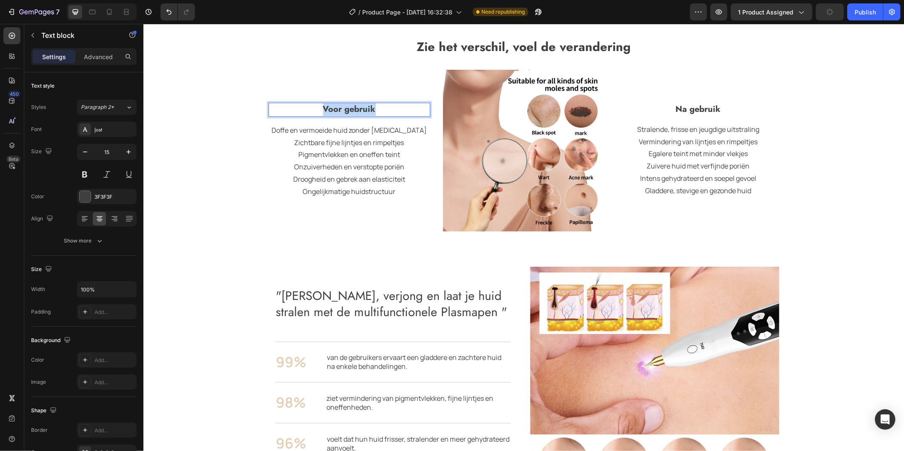
drag, startPoint x: 380, startPoint y: 108, endPoint x: 315, endPoint y: 108, distance: 65.1
click at [315, 107] on p "Voor gebruik" at bounding box center [349, 109] width 160 height 12
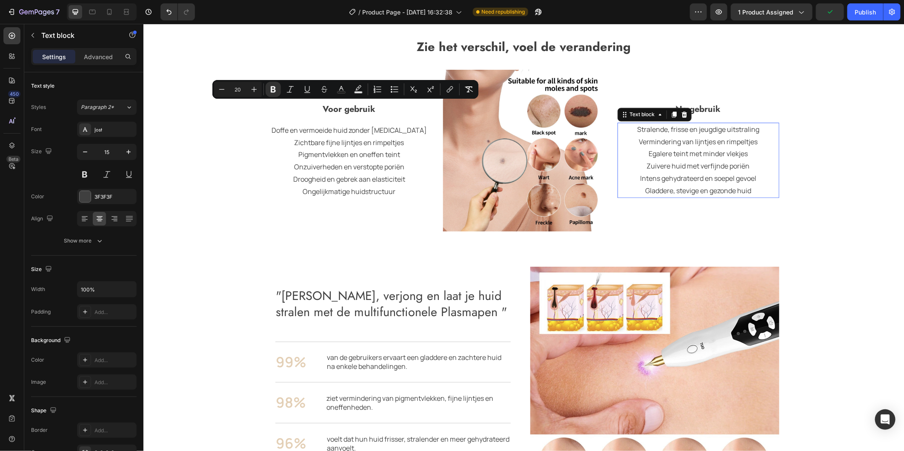
click at [711, 125] on p "Stralende, frisse en jeugdige uitstraling" at bounding box center [698, 129] width 160 height 12
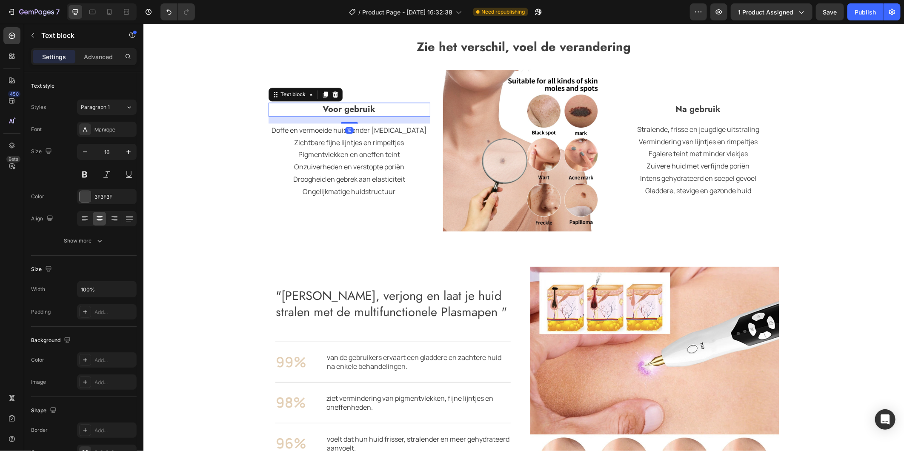
click at [381, 111] on p "Voor gebruik" at bounding box center [349, 109] width 160 height 12
drag, startPoint x: 374, startPoint y: 111, endPoint x: 319, endPoint y: 108, distance: 55.0
click at [319, 108] on p "Voor gebruik" at bounding box center [349, 109] width 160 height 12
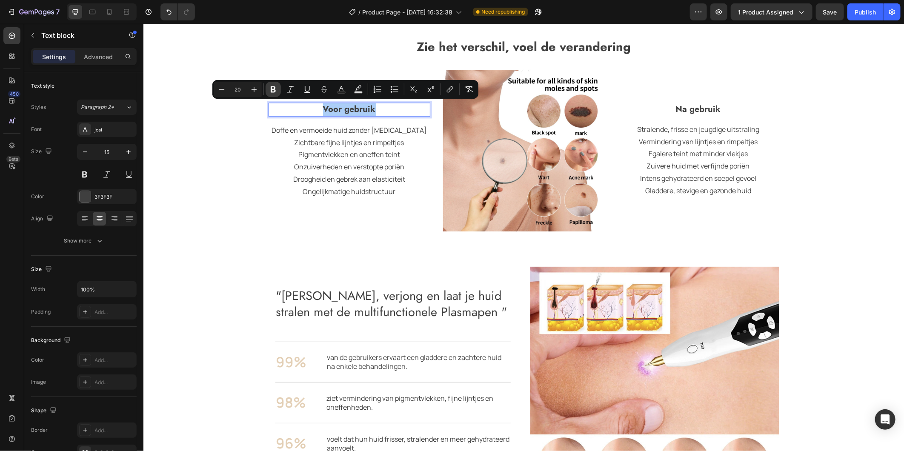
click at [276, 89] on icon "Editor contextual toolbar" at bounding box center [273, 89] width 9 height 9
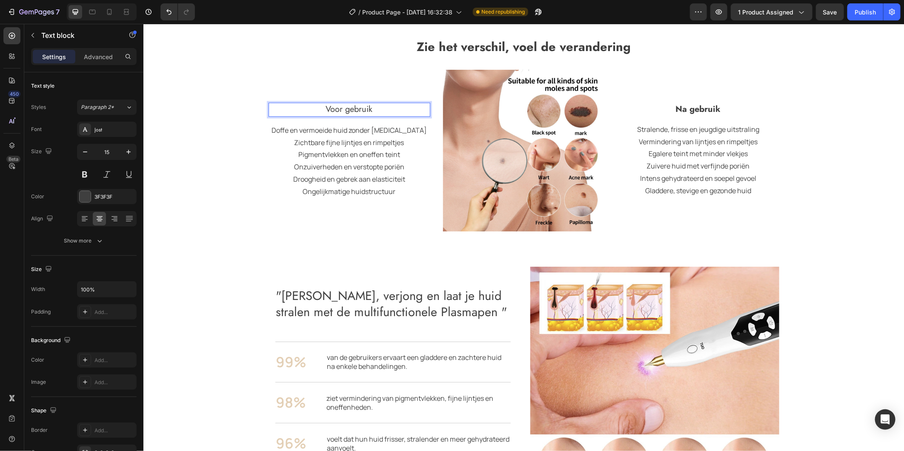
click at [379, 109] on p "Voor gebruik" at bounding box center [349, 109] width 160 height 12
drag, startPoint x: 359, startPoint y: 108, endPoint x: 321, endPoint y: 108, distance: 38.7
click at [321, 108] on p "Voor gebruik" at bounding box center [349, 109] width 160 height 12
click at [390, 145] on p "Zichtbare fijne lijntjes en rimpeltjes" at bounding box center [349, 142] width 160 height 12
click at [383, 110] on p "Voor gebruik" at bounding box center [349, 109] width 160 height 12
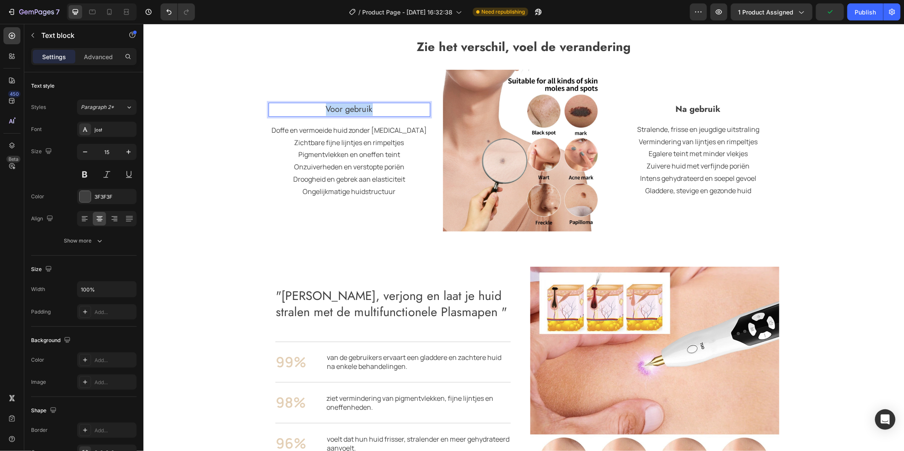
drag, startPoint x: 372, startPoint y: 106, endPoint x: 321, endPoint y: 109, distance: 51.6
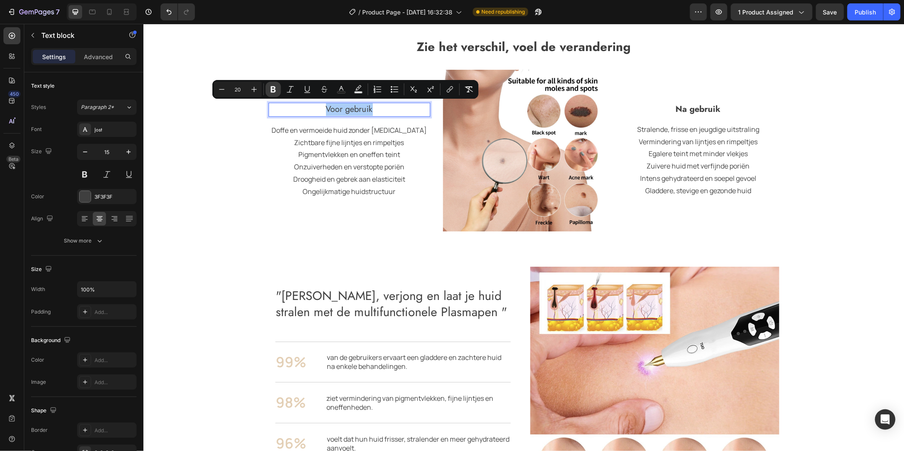
click at [273, 89] on icon "Editor contextual toolbar" at bounding box center [273, 89] width 5 height 6
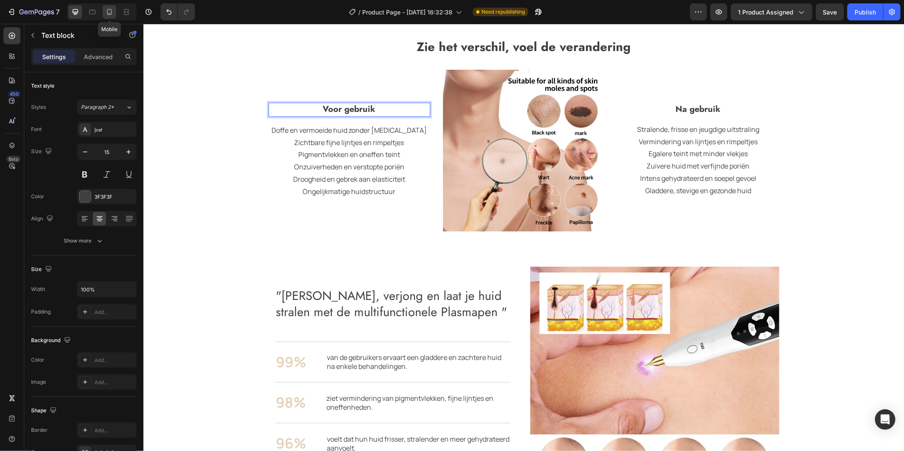
click at [110, 11] on icon at bounding box center [109, 12] width 9 height 9
type input "12"
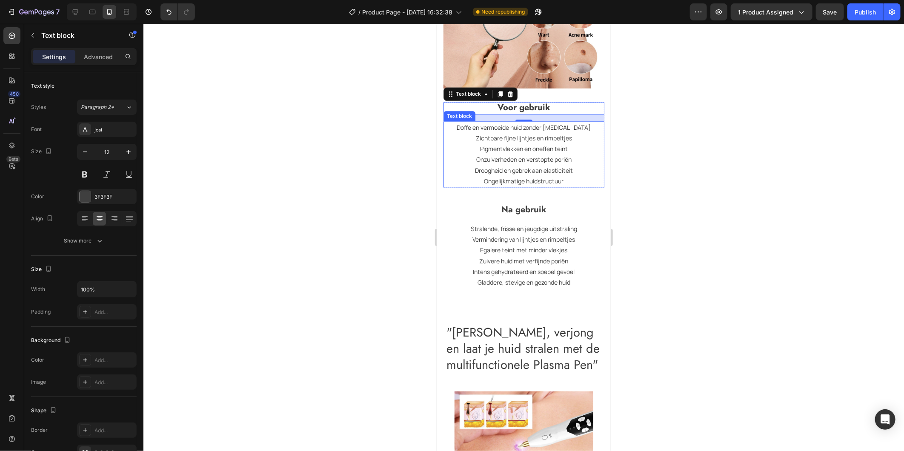
scroll to position [1229, 0]
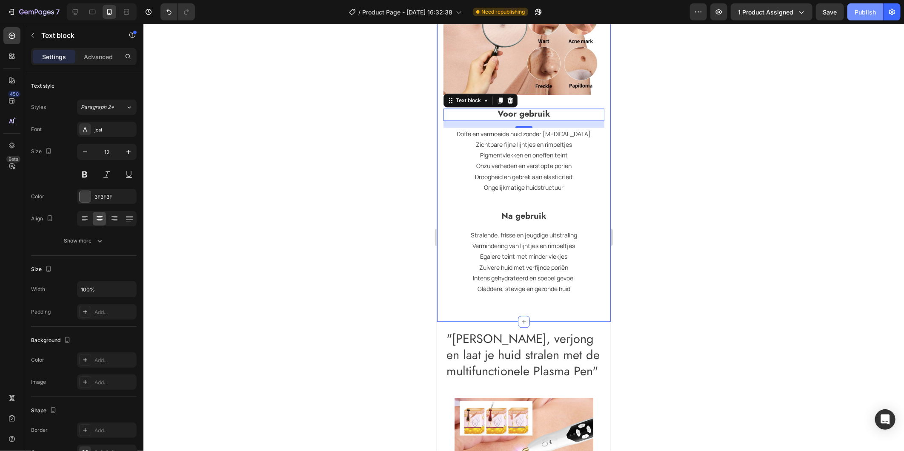
click at [868, 8] on div "Publish" at bounding box center [865, 12] width 21 height 9
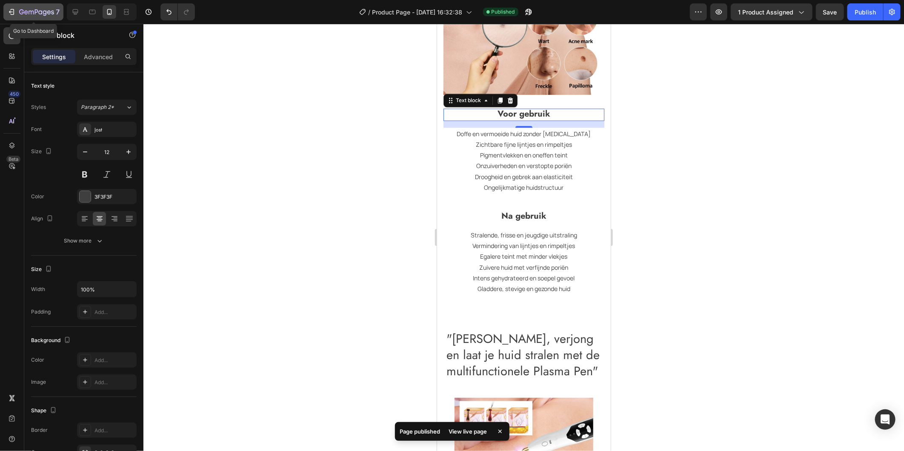
click at [10, 11] on icon "button" at bounding box center [11, 12] width 4 height 3
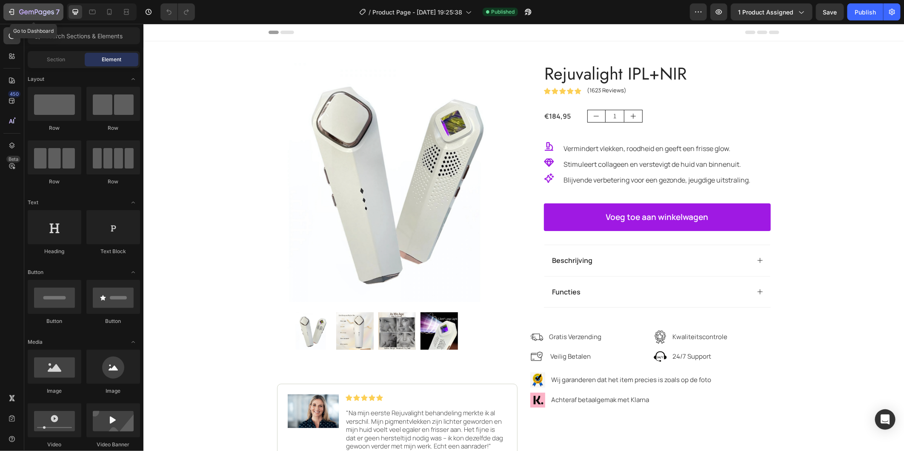
click at [9, 13] on icon "button" at bounding box center [11, 12] width 9 height 9
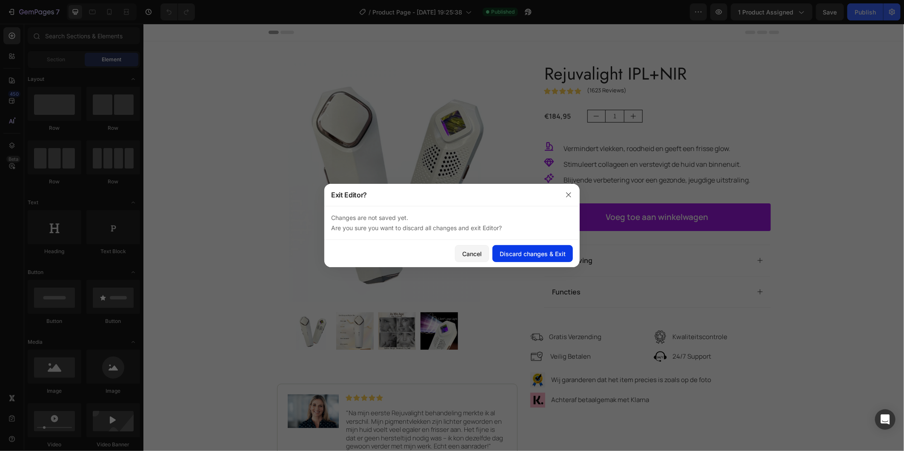
click at [542, 259] on button "Discard changes & Exit" at bounding box center [533, 253] width 80 height 17
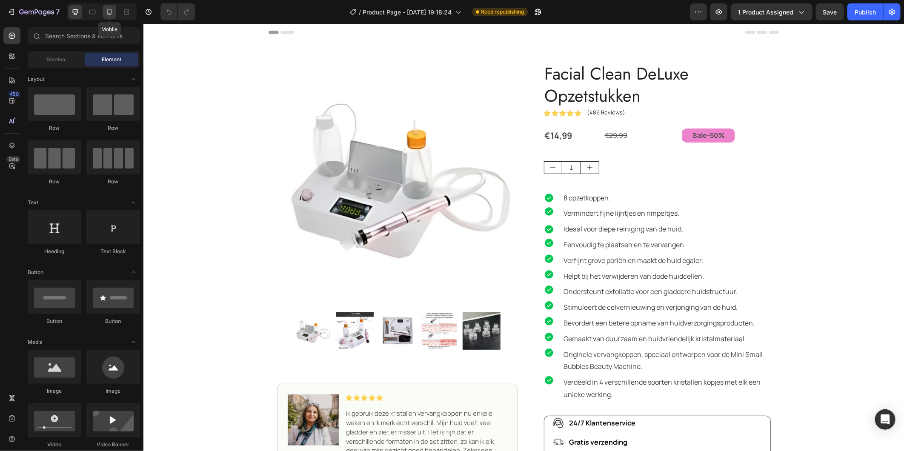
click at [108, 15] on icon at bounding box center [109, 12] width 9 height 9
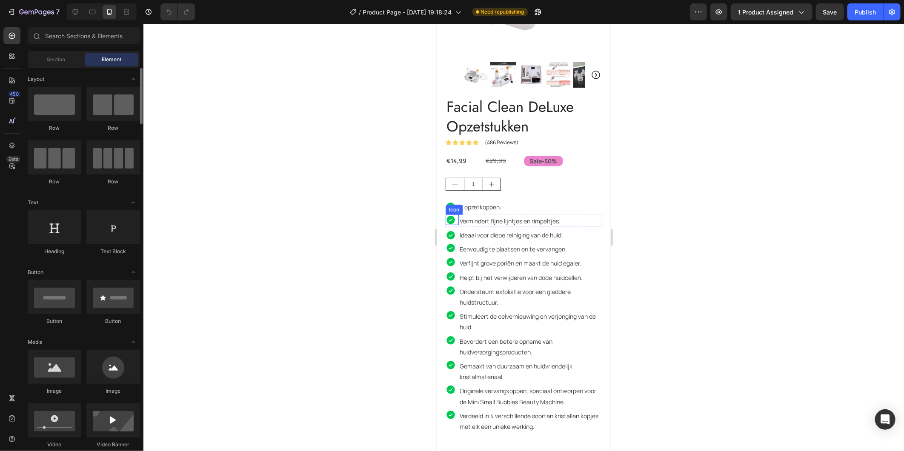
scroll to position [95, 0]
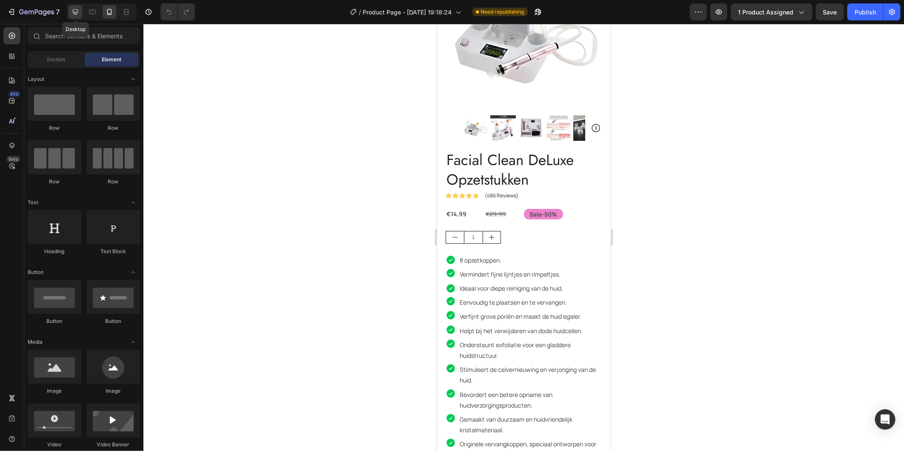
click at [72, 11] on icon at bounding box center [75, 12] width 9 height 9
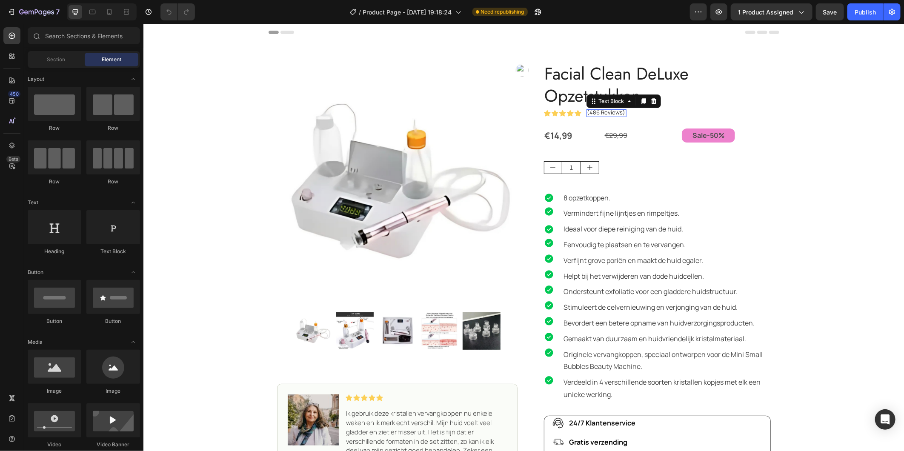
click at [587, 112] on p "(486 Reviews)" at bounding box center [606, 112] width 38 height 7
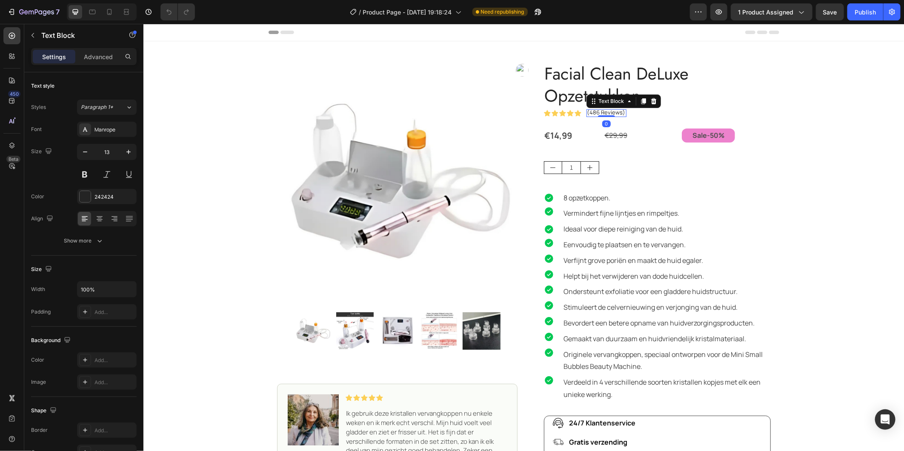
click at [587, 113] on p "(486 Reviews)" at bounding box center [606, 112] width 38 height 7
click at [111, 11] on icon at bounding box center [109, 12] width 9 height 9
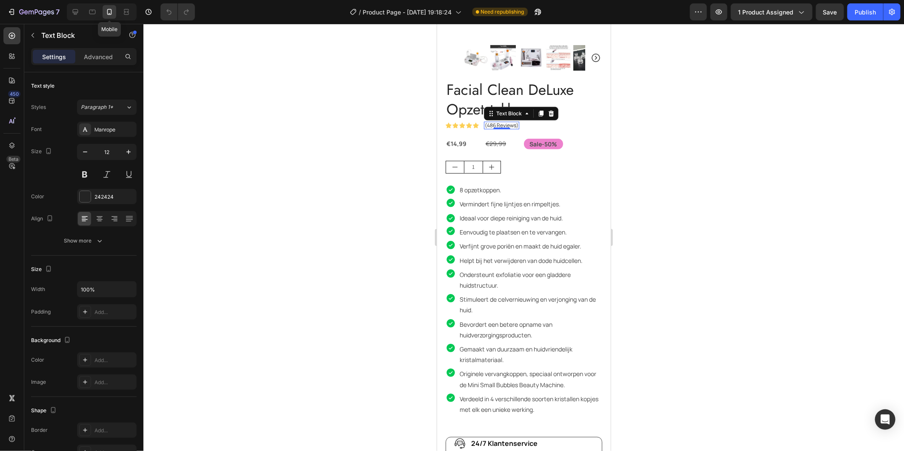
scroll to position [226, 0]
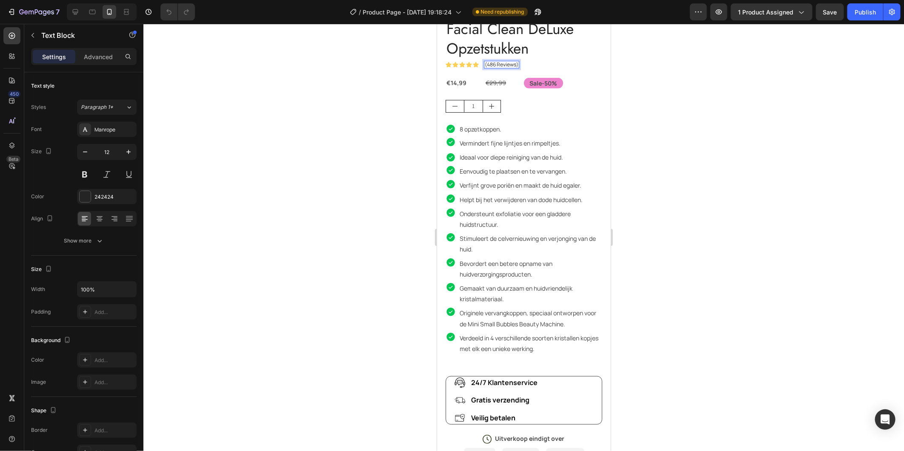
click at [489, 61] on p "(486 Reviews)" at bounding box center [502, 64] width 34 height 6
click at [75, 8] on icon at bounding box center [75, 12] width 9 height 9
type input "13"
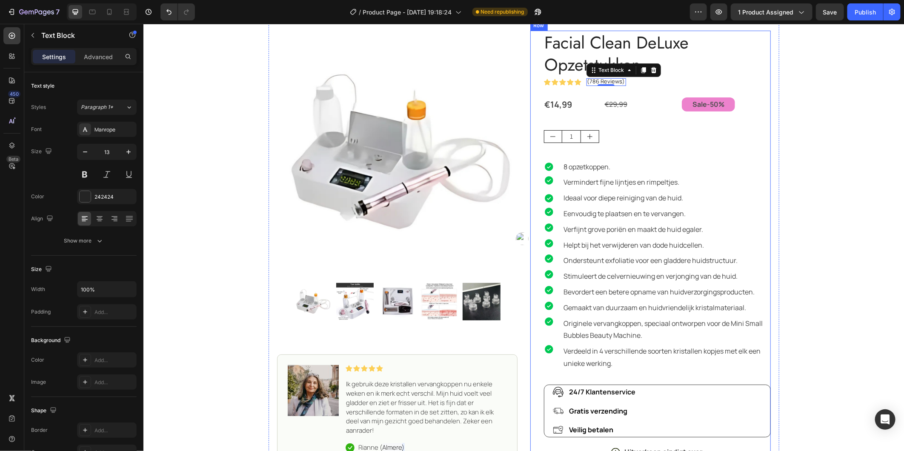
scroll to position [9, 0]
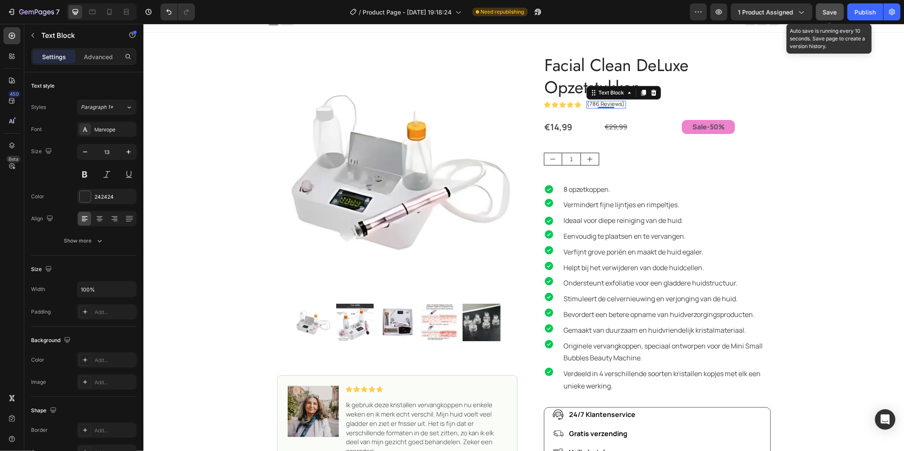
click at [827, 14] on span "Save" at bounding box center [830, 12] width 14 height 7
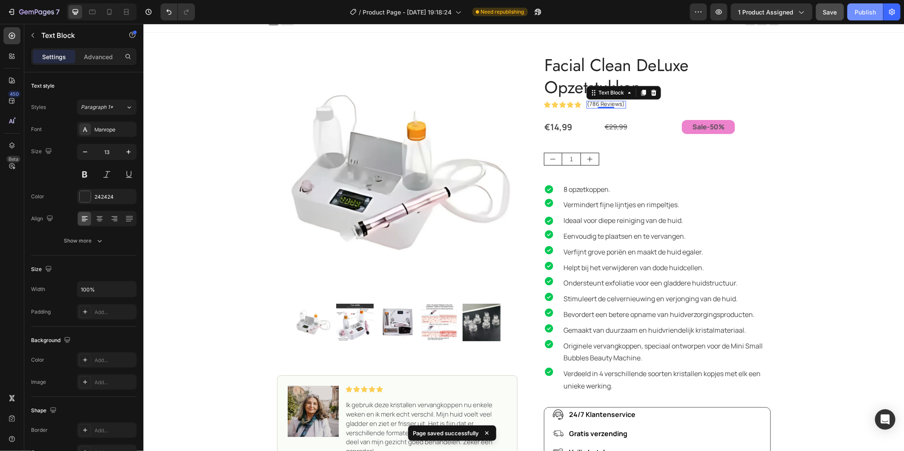
click at [858, 14] on div "Publish" at bounding box center [865, 12] width 21 height 9
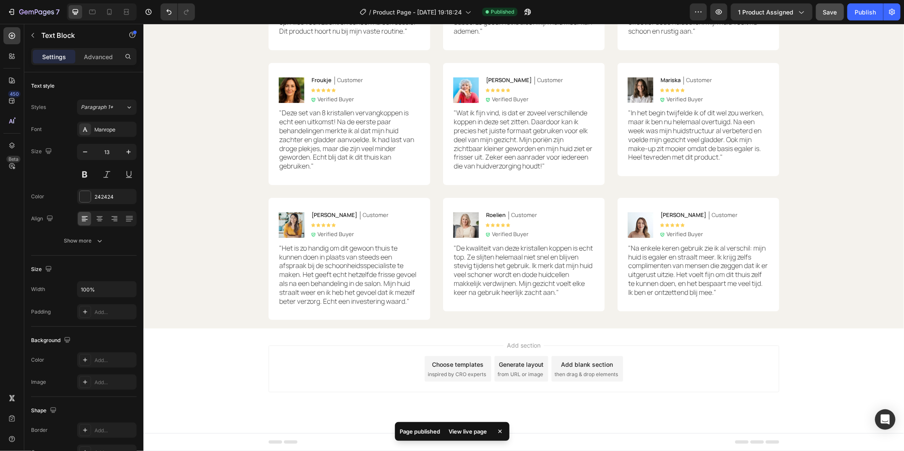
scroll to position [1867, 0]
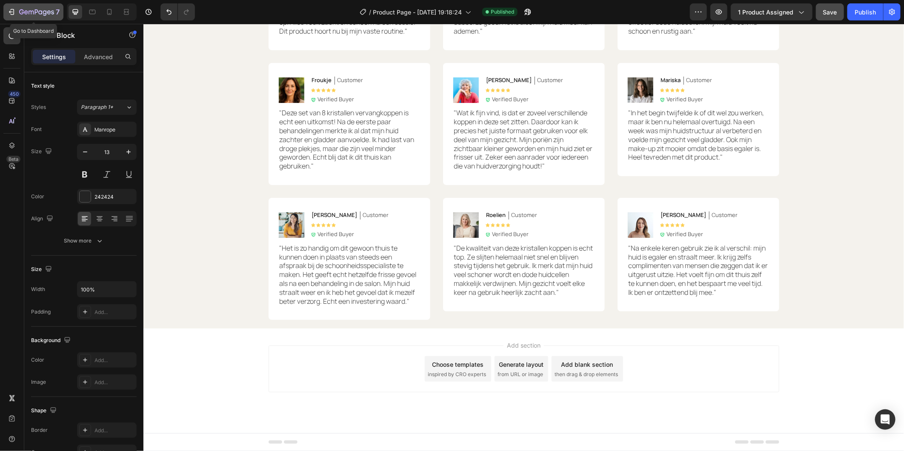
click at [14, 10] on icon "button" at bounding box center [11, 12] width 9 height 9
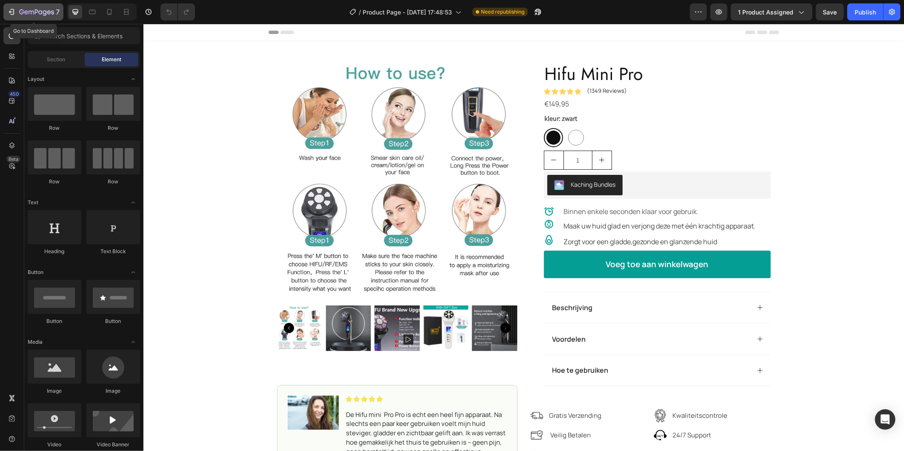
click at [14, 7] on div "7" at bounding box center [33, 12] width 52 height 10
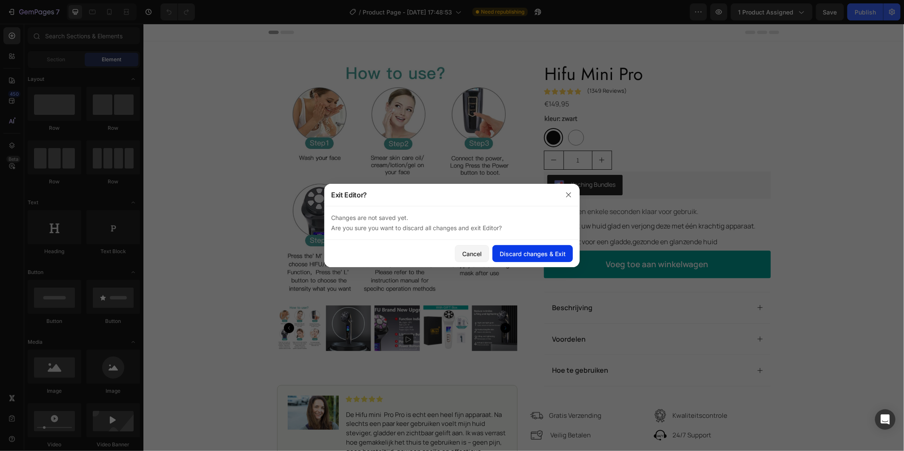
click at [516, 255] on div "Discard changes & Exit" at bounding box center [533, 253] width 66 height 9
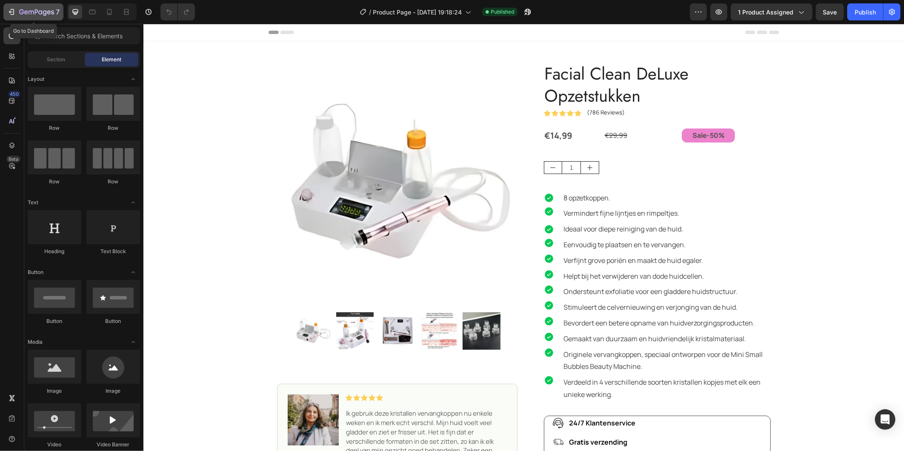
click at [10, 11] on icon "button" at bounding box center [11, 12] width 9 height 9
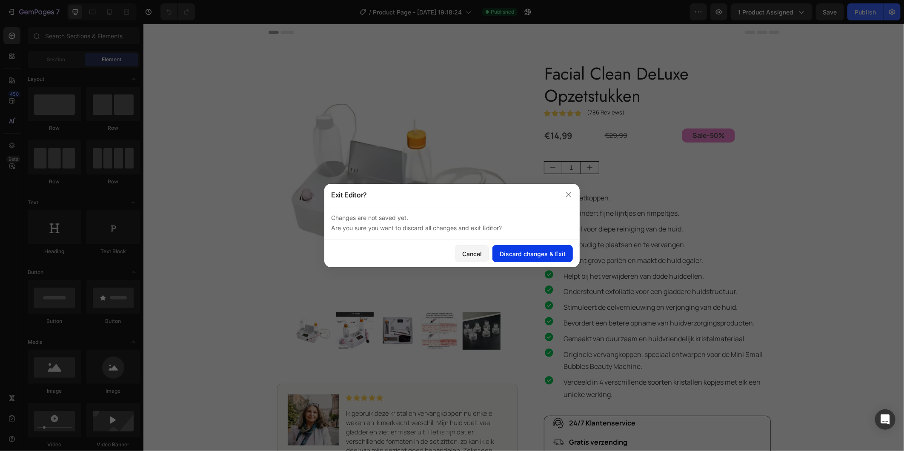
click at [522, 257] on div "Discard changes & Exit" at bounding box center [533, 253] width 66 height 9
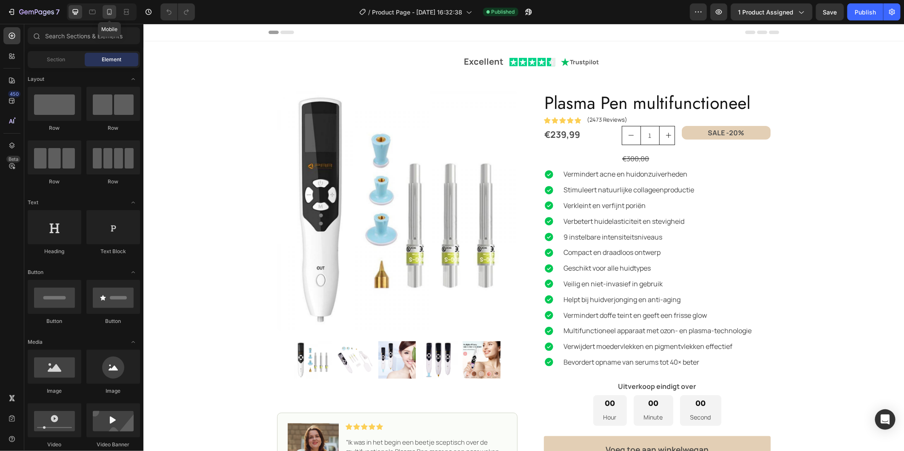
click at [109, 10] on icon at bounding box center [109, 12] width 9 height 9
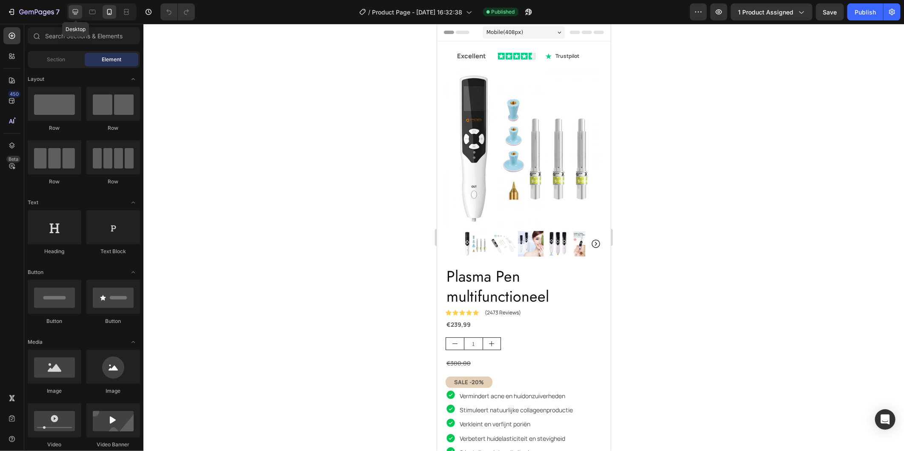
click at [75, 13] on icon at bounding box center [76, 12] width 6 height 6
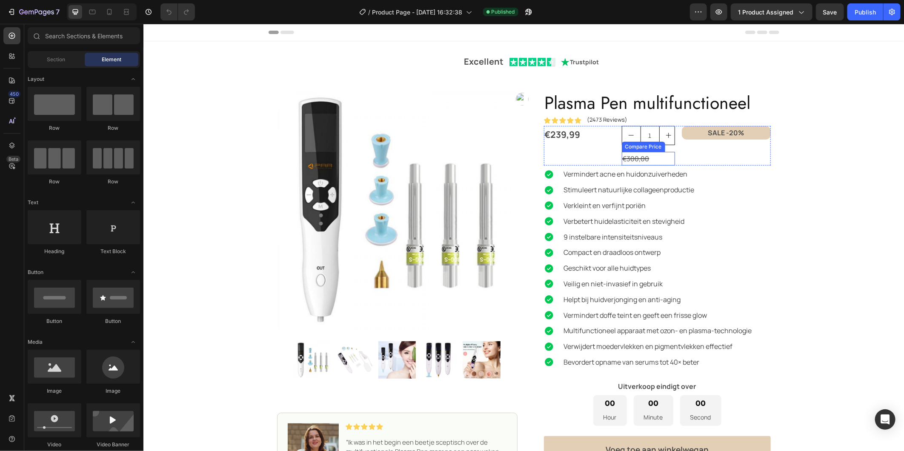
click at [641, 158] on div "€300,00" at bounding box center [648, 159] width 53 height 14
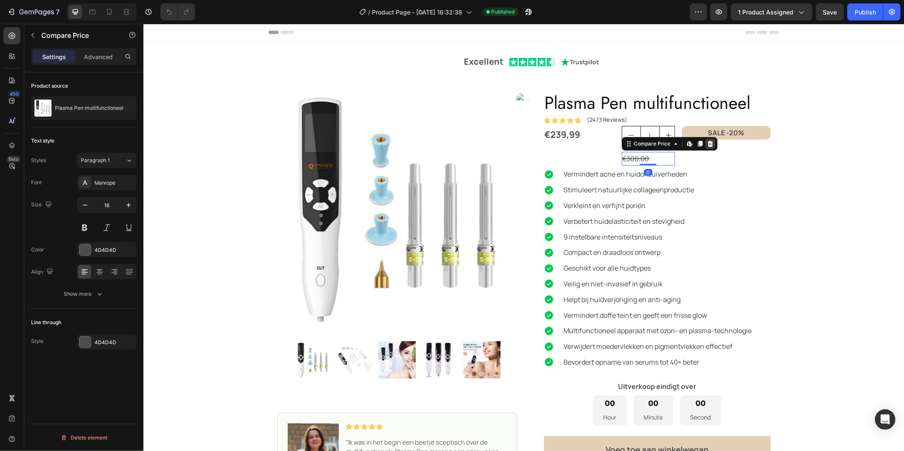
click at [707, 143] on icon at bounding box center [710, 143] width 6 height 6
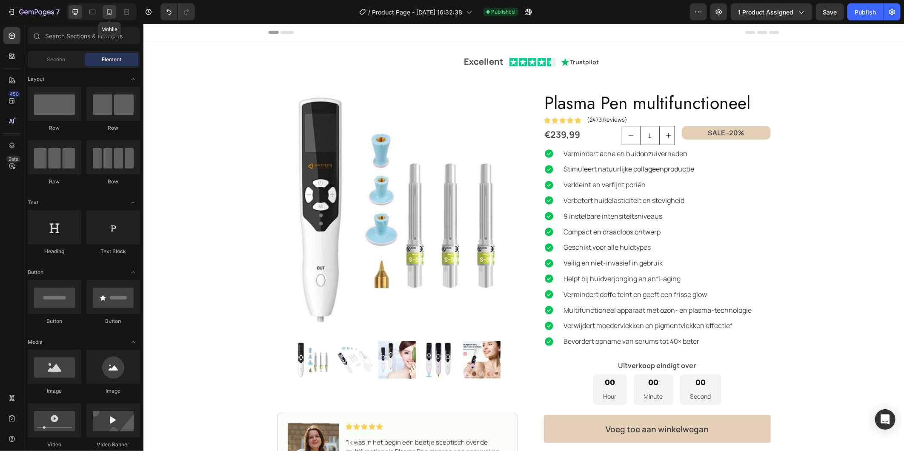
click at [109, 11] on icon at bounding box center [109, 12] width 9 height 9
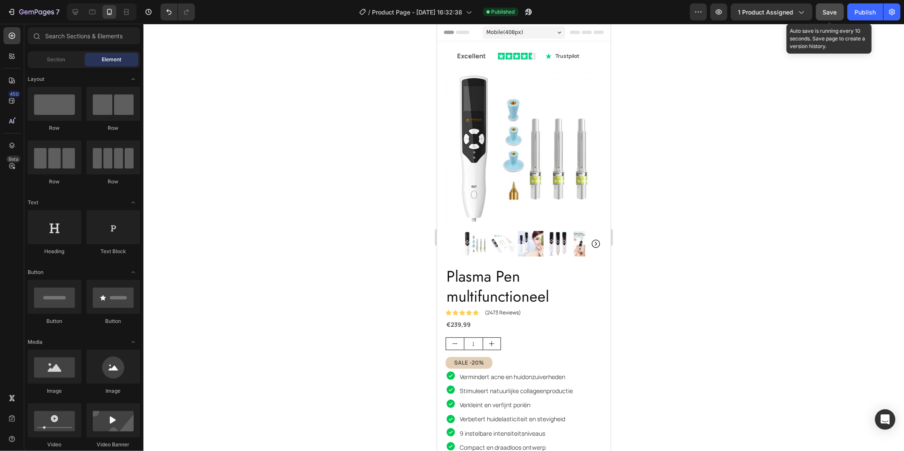
click at [831, 12] on span "Save" at bounding box center [830, 12] width 14 height 7
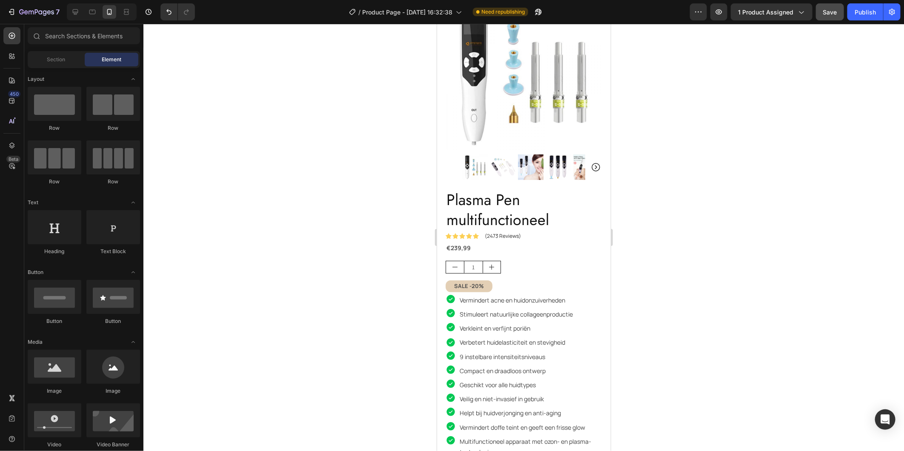
scroll to position [47, 0]
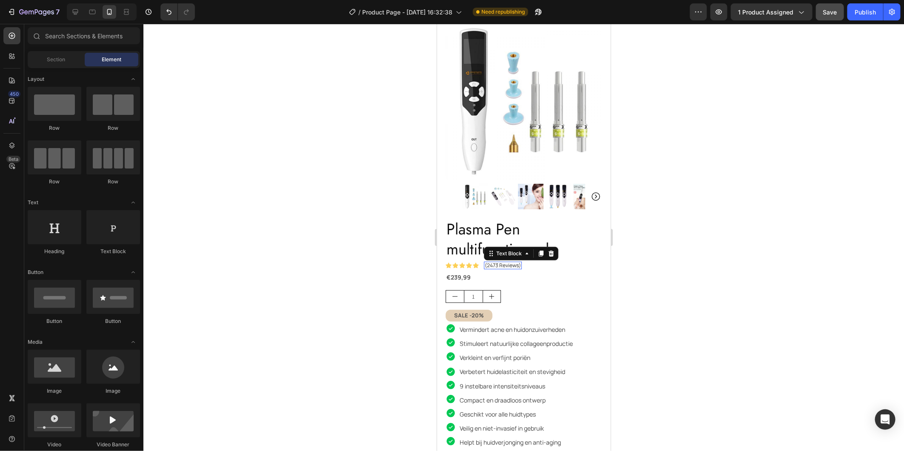
click at [491, 262] on p "(2473 Reviews)" at bounding box center [503, 265] width 36 height 6
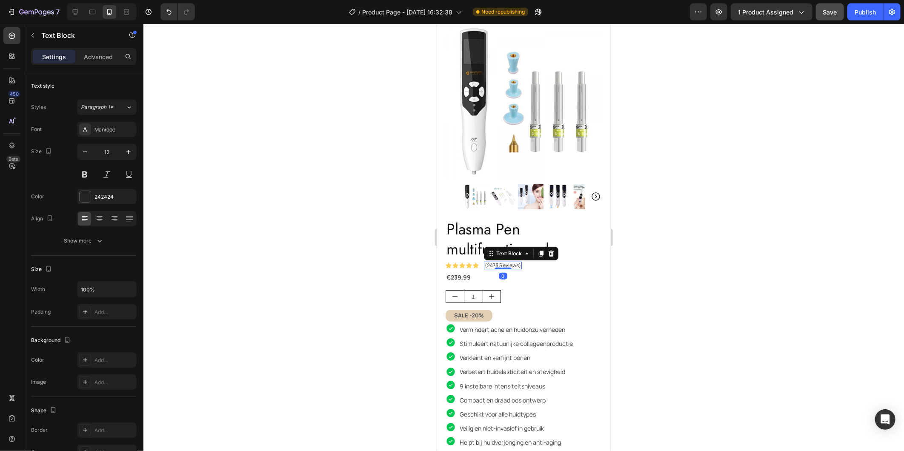
click at [491, 262] on p "(2473 Reviews)" at bounding box center [503, 265] width 36 height 6
click at [77, 9] on icon at bounding box center [75, 12] width 9 height 9
type input "13"
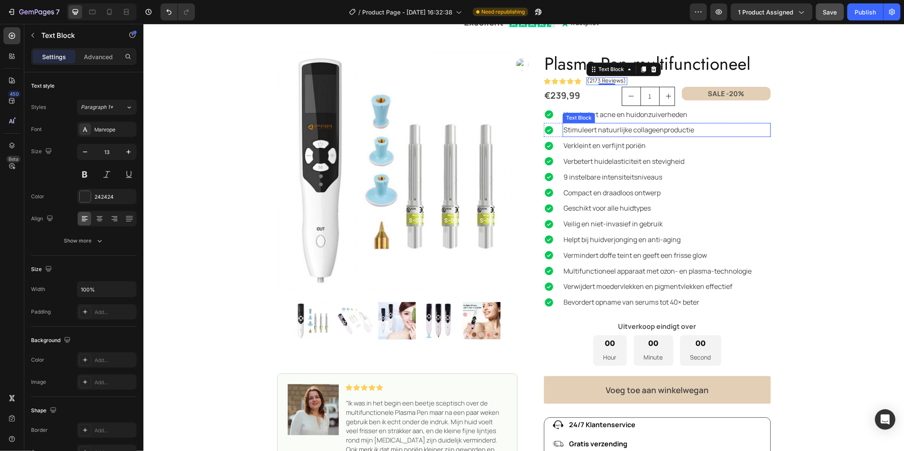
scroll to position [15, 0]
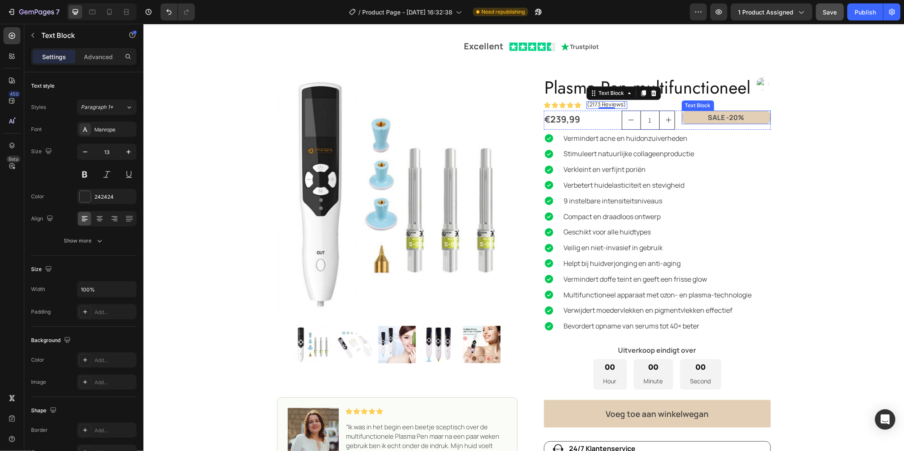
click at [757, 122] on p "SALE -20%" at bounding box center [725, 117] width 87 height 12
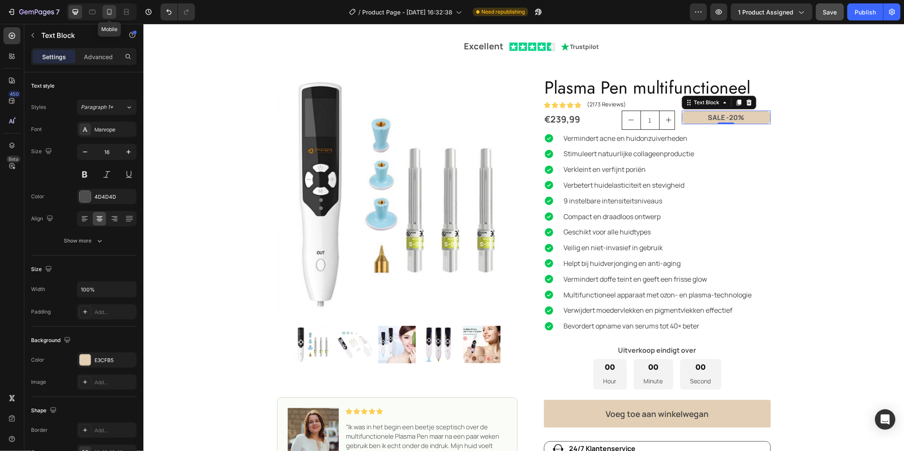
click at [109, 13] on icon at bounding box center [110, 13] width 2 height 1
type input "13"
type input "30%"
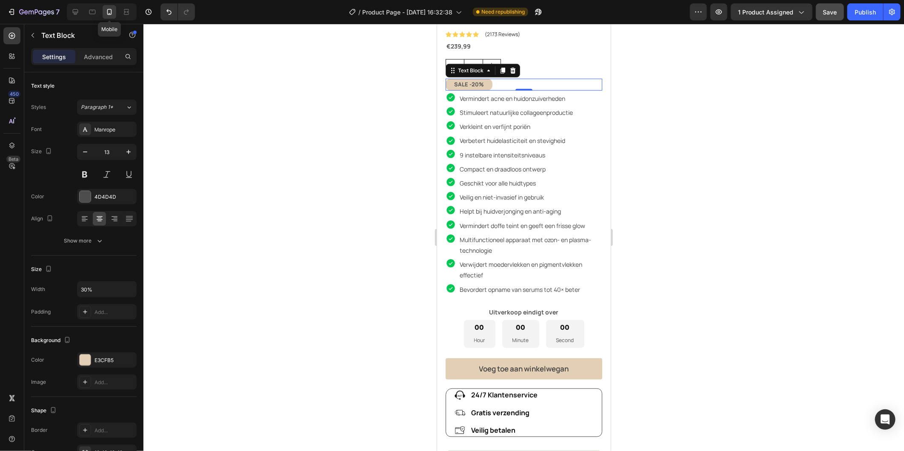
scroll to position [297, 0]
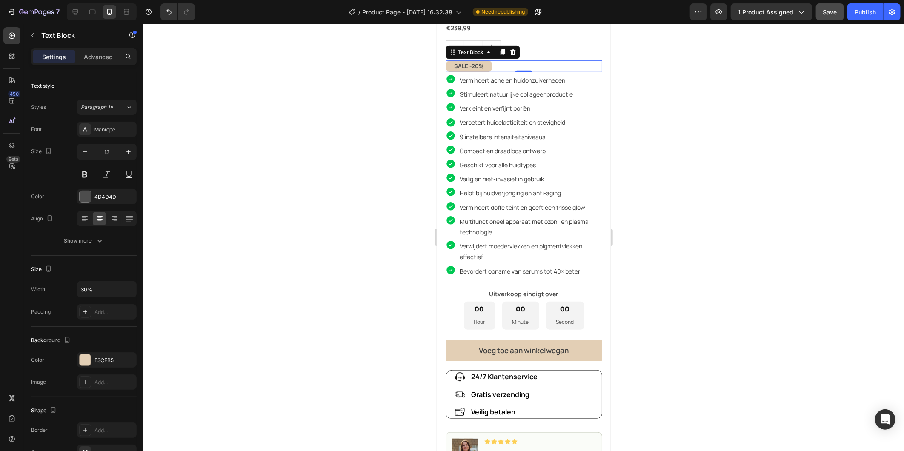
drag, startPoint x: 751, startPoint y: 78, endPoint x: 745, endPoint y: 84, distance: 8.1
click at [751, 79] on div at bounding box center [523, 237] width 761 height 427
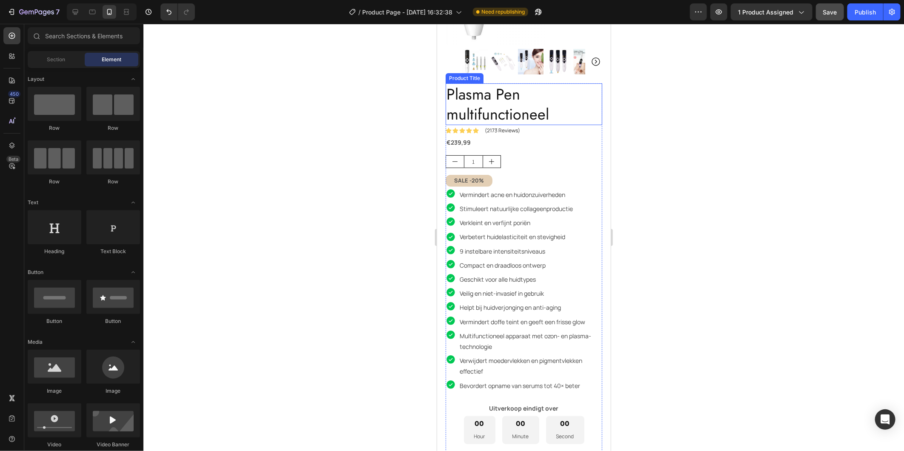
scroll to position [155, 0]
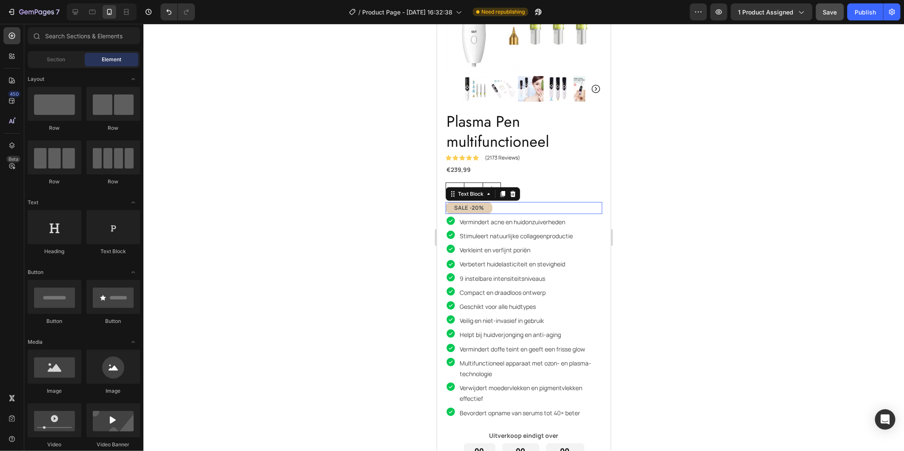
click at [490, 202] on div "SALE -20%" at bounding box center [523, 207] width 157 height 11
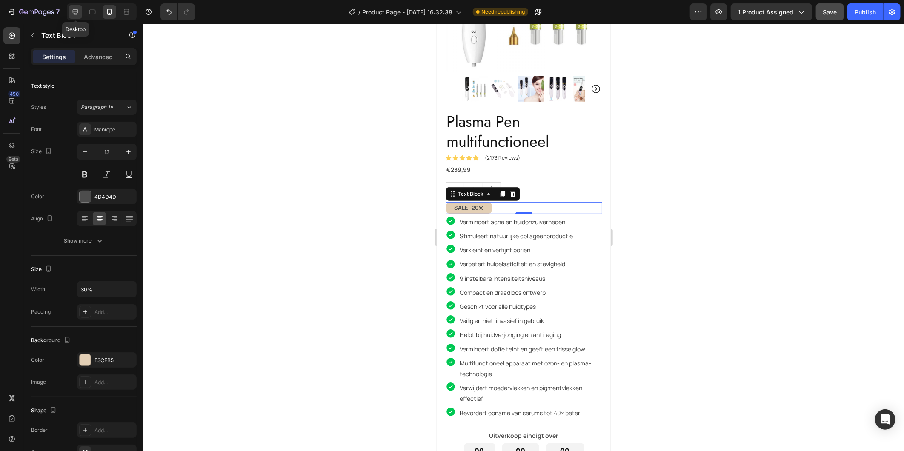
click at [75, 11] on icon at bounding box center [76, 12] width 6 height 6
type input "16"
type input "100%"
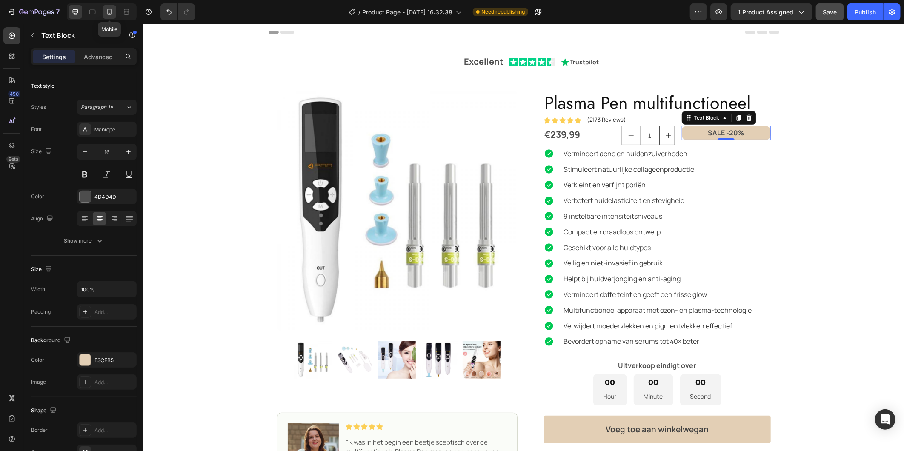
click at [111, 13] on icon at bounding box center [109, 12] width 9 height 9
type input "13"
type input "30%"
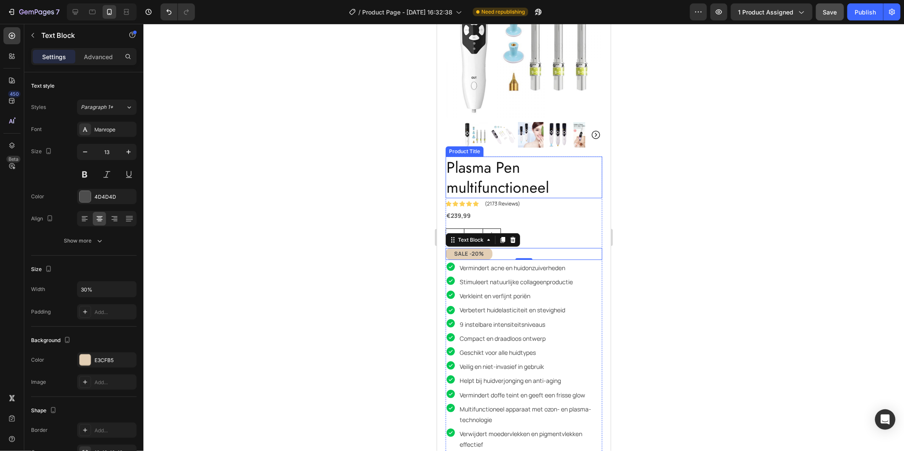
scroll to position [108, 0]
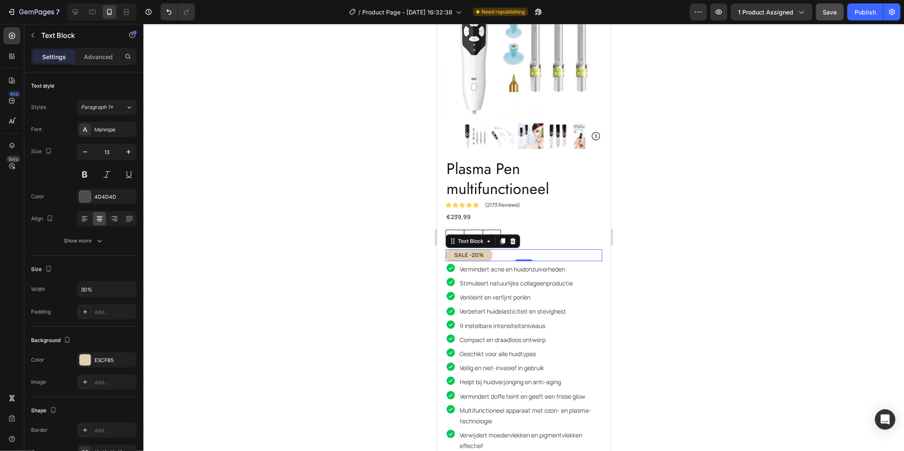
click at [719, 170] on div at bounding box center [523, 237] width 761 height 427
click at [452, 250] on p "SALE -20%" at bounding box center [468, 255] width 45 height 10
click at [106, 55] on p "Advanced" at bounding box center [98, 56] width 29 height 9
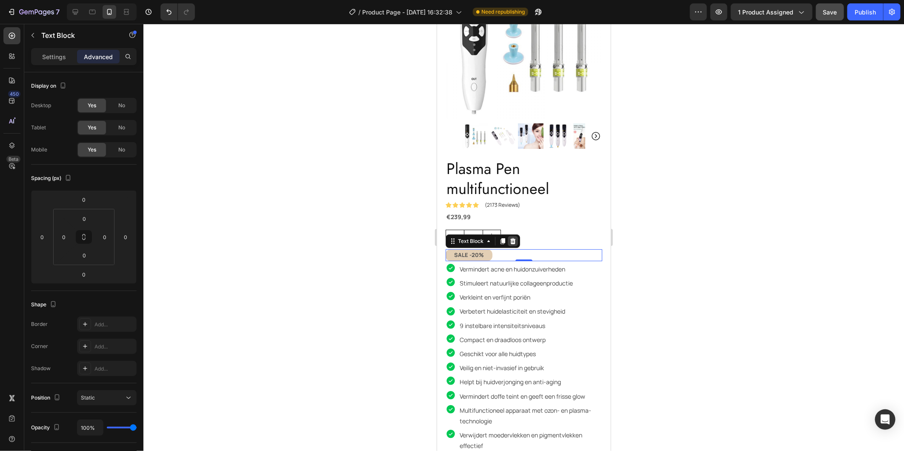
click at [513, 238] on icon at bounding box center [513, 241] width 6 height 6
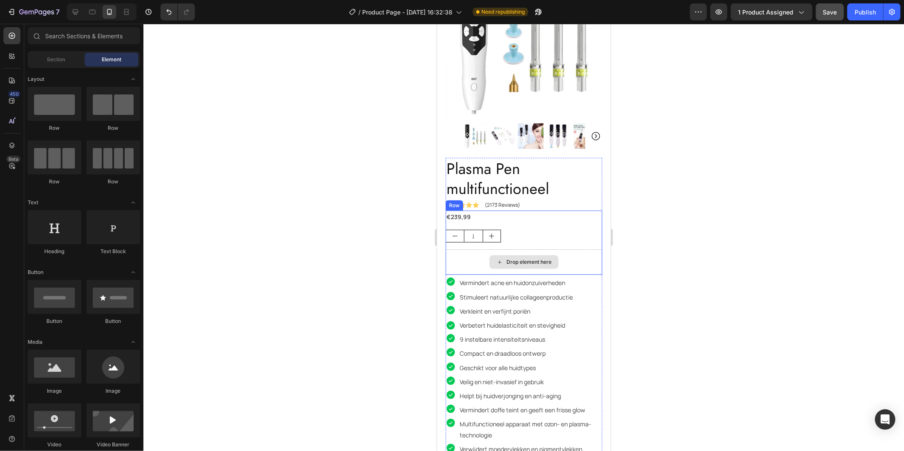
click at [568, 249] on div "Drop element here" at bounding box center [523, 262] width 157 height 26
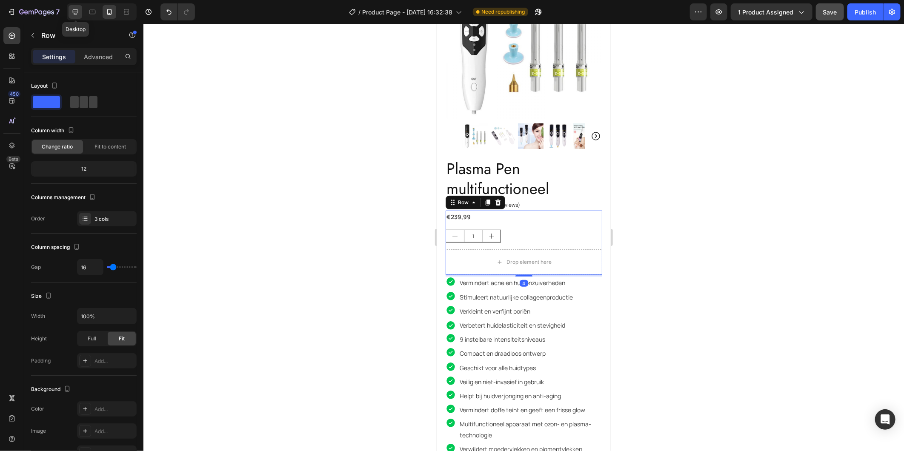
click at [77, 10] on icon at bounding box center [75, 12] width 9 height 9
type input "1200"
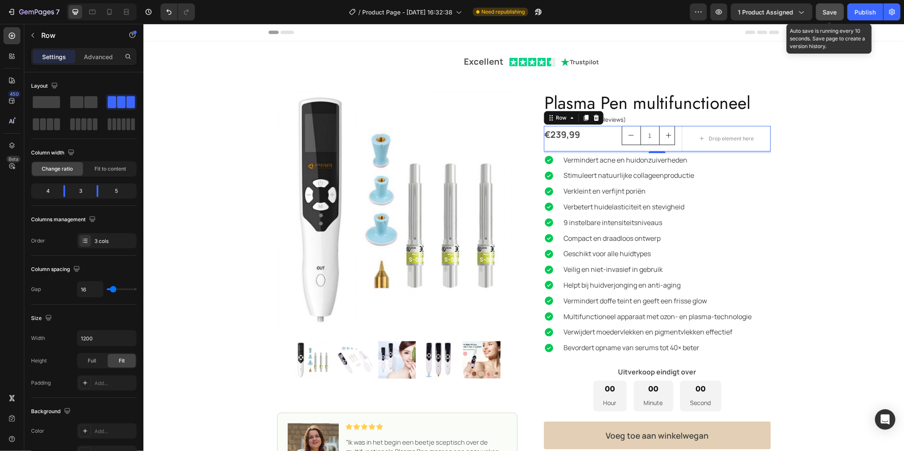
click at [831, 11] on span "Save" at bounding box center [830, 12] width 14 height 7
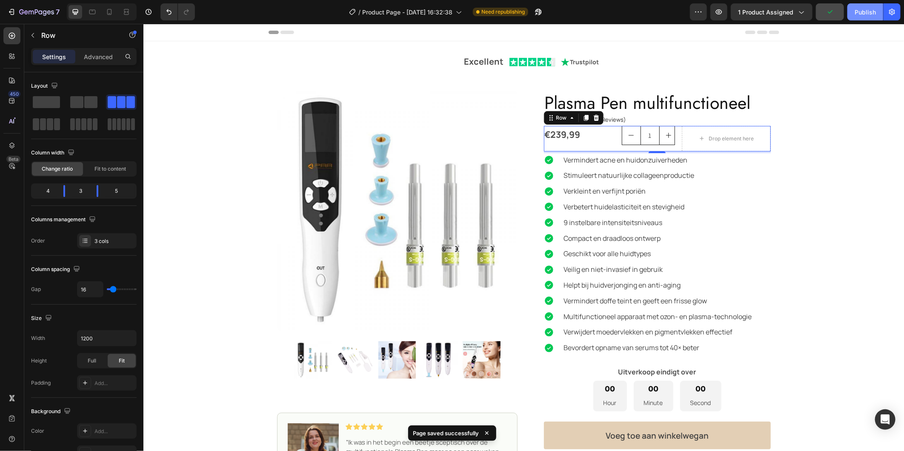
click at [863, 14] on div "Publish" at bounding box center [865, 12] width 21 height 9
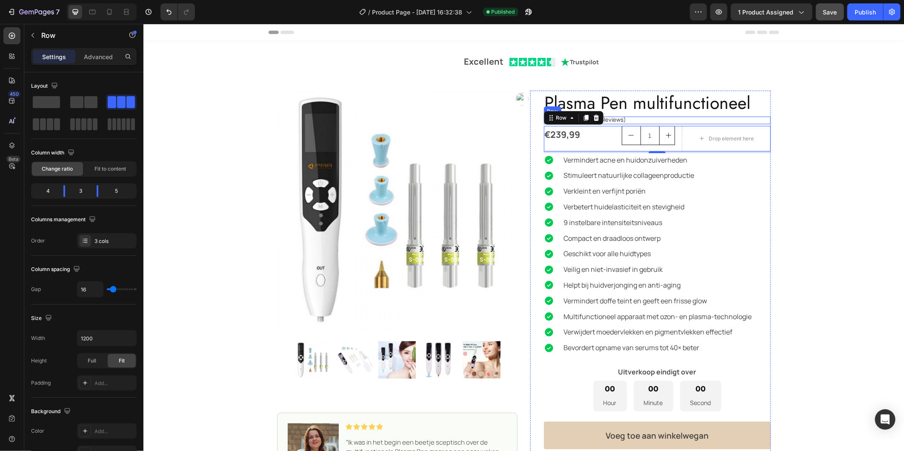
click at [624, 116] on div "Icon Icon Icon Icon Icon Icon List (2173 Reviews) Text Block Row" at bounding box center [657, 120] width 227 height 8
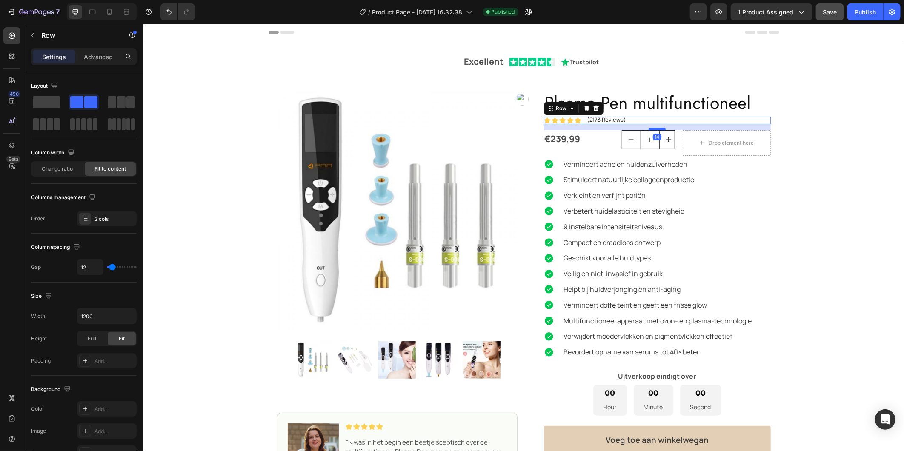
drag, startPoint x: 657, startPoint y: 123, endPoint x: 657, endPoint y: 128, distance: 4.3
click at [657, 128] on div at bounding box center [656, 128] width 17 height 3
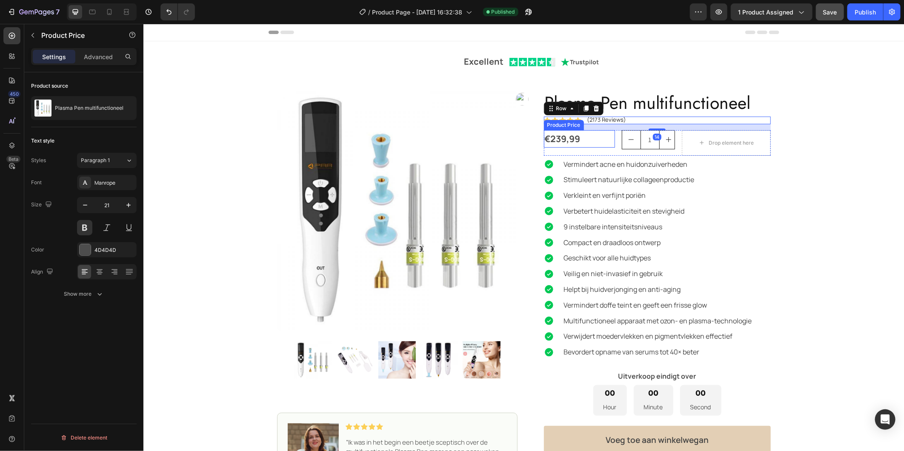
click at [561, 140] on div "€239,99" at bounding box center [579, 139] width 71 height 18
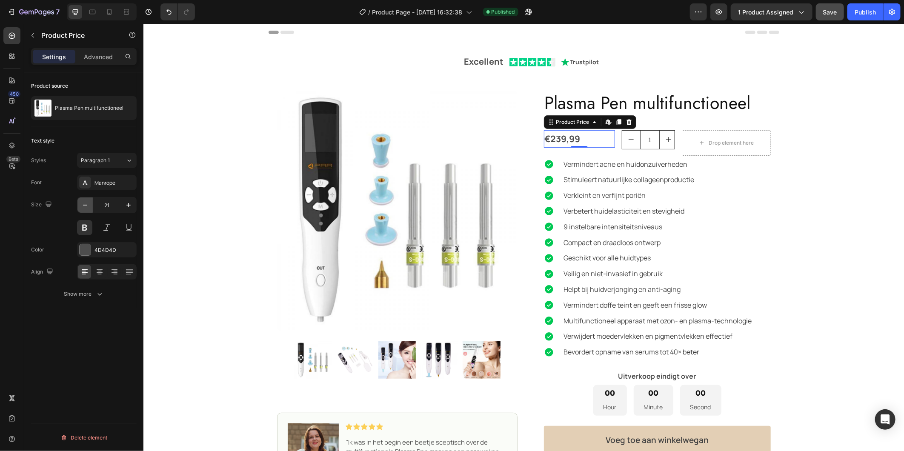
click at [83, 207] on icon "button" at bounding box center [85, 205] width 9 height 9
type input "19"
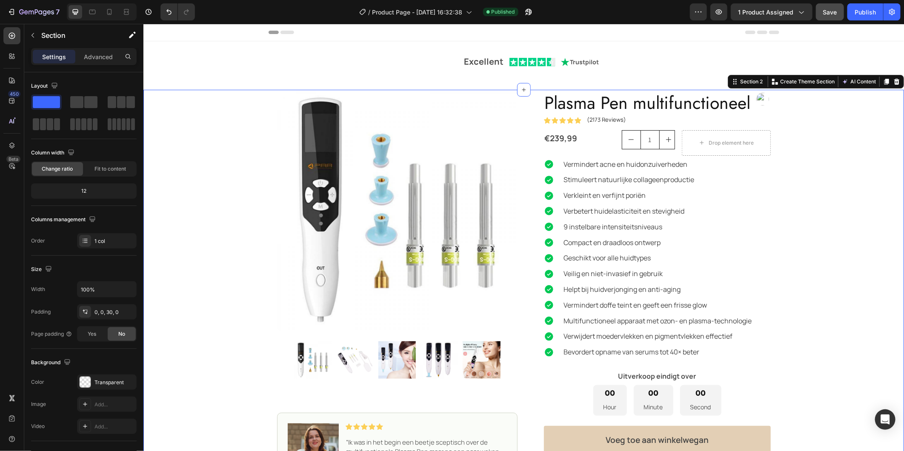
click at [802, 166] on div "Excellent Text Block Icon Icon Icon Icon Icon Icon List Icon Trustpilot Text Bl…" at bounding box center [523, 350] width 761 height 522
click at [111, 11] on icon at bounding box center [109, 12] width 9 height 9
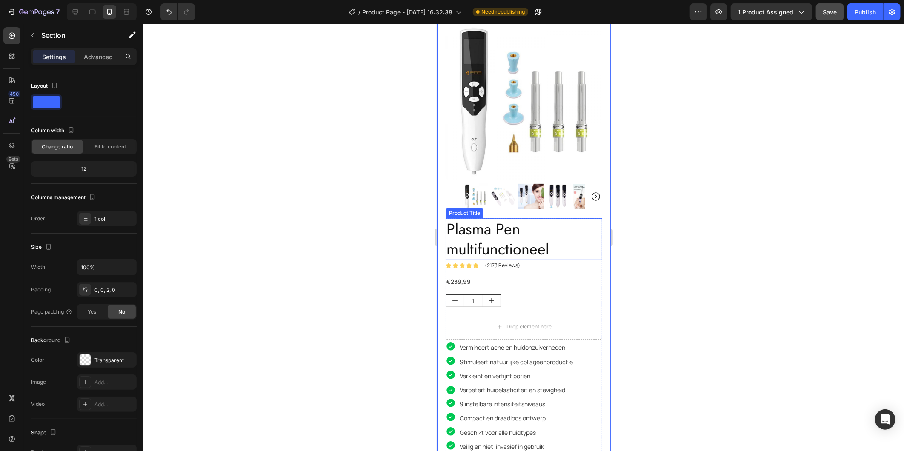
scroll to position [142, 0]
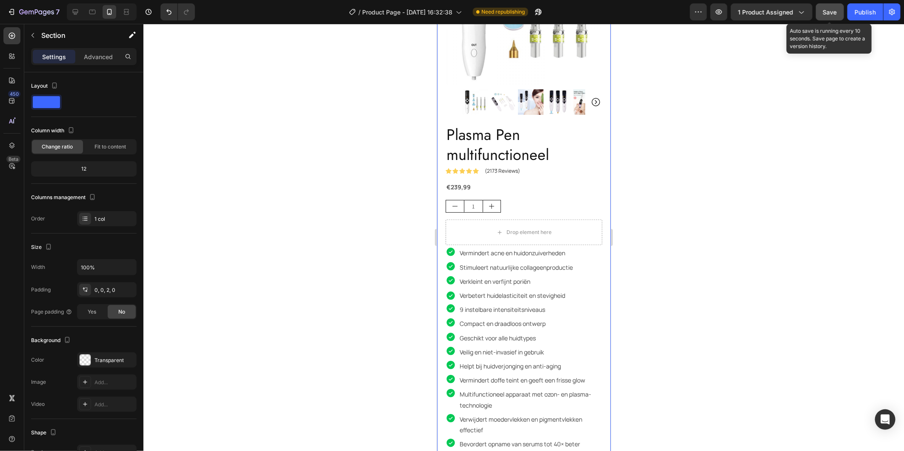
click at [828, 10] on span "Save" at bounding box center [830, 12] width 14 height 7
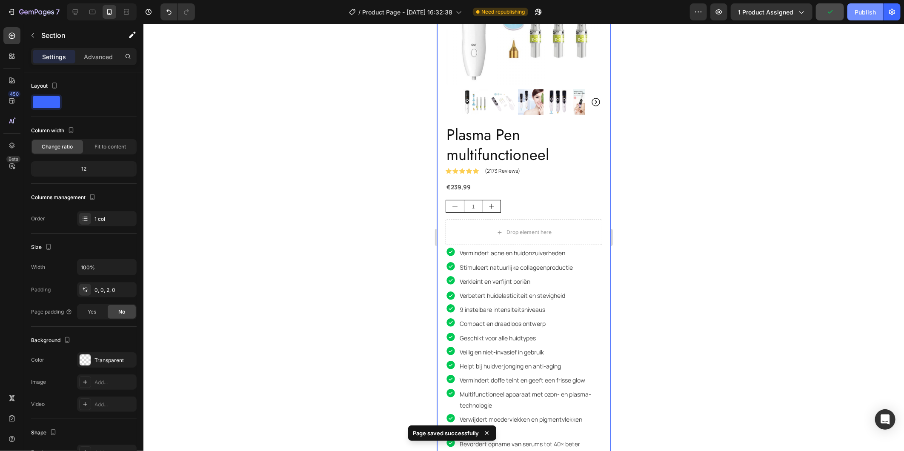
click at [867, 14] on div "Publish" at bounding box center [865, 12] width 21 height 9
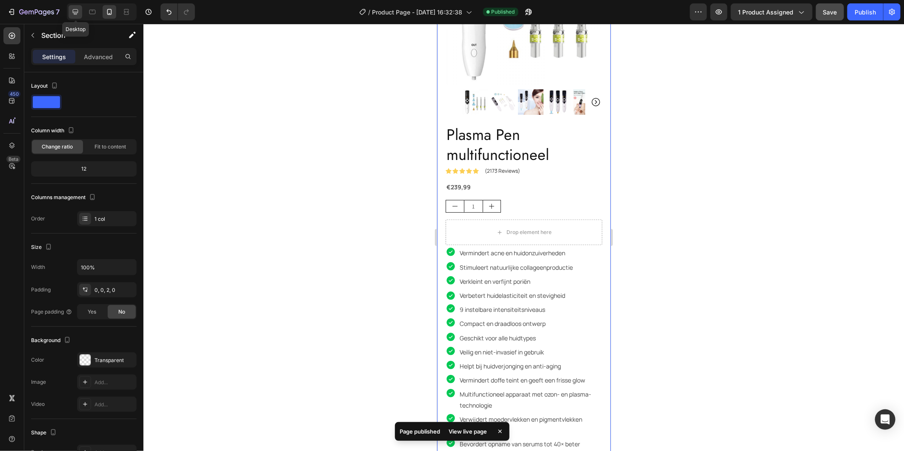
click at [74, 14] on icon at bounding box center [75, 12] width 9 height 9
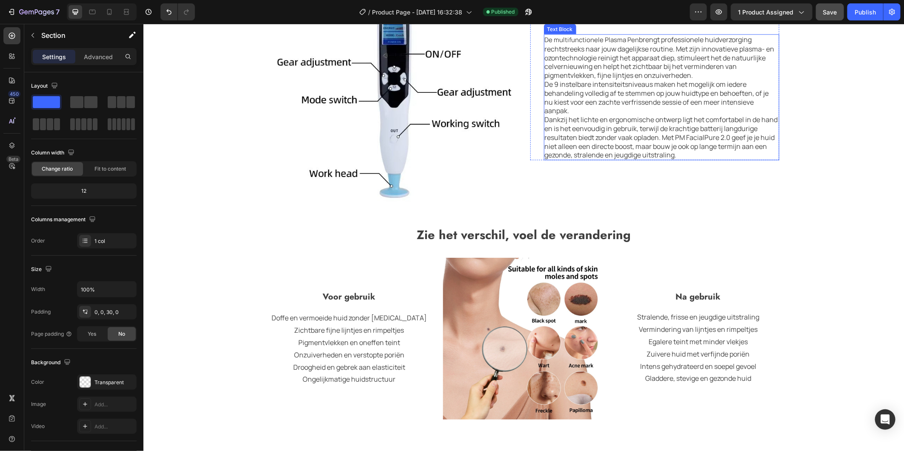
scroll to position [840, 0]
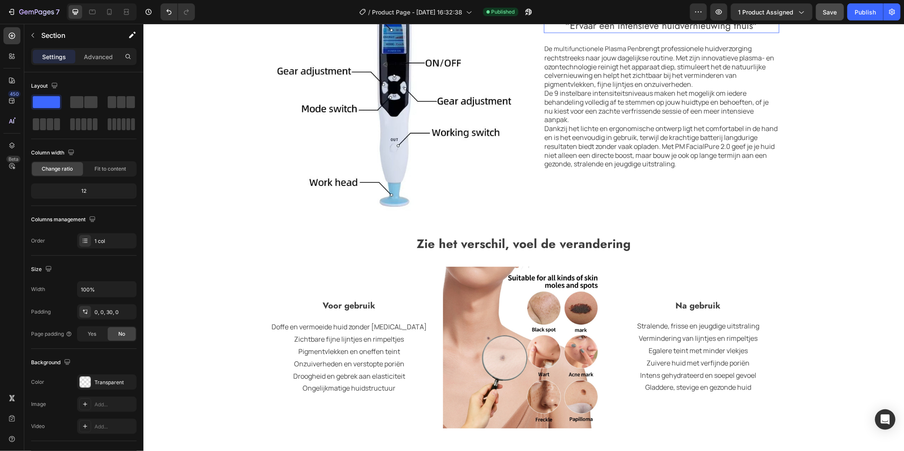
click at [638, 33] on h2 ""Ervaar een intensieve huidvernieuwing thuis"" at bounding box center [661, 25] width 235 height 14
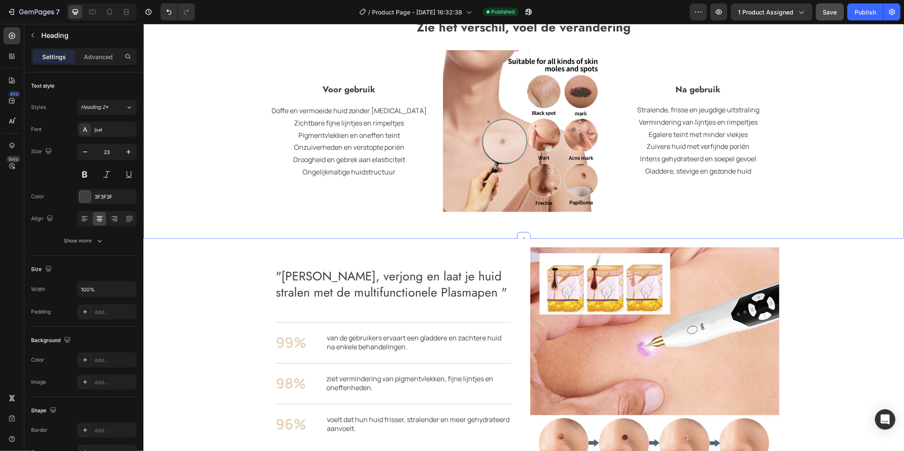
scroll to position [1029, 0]
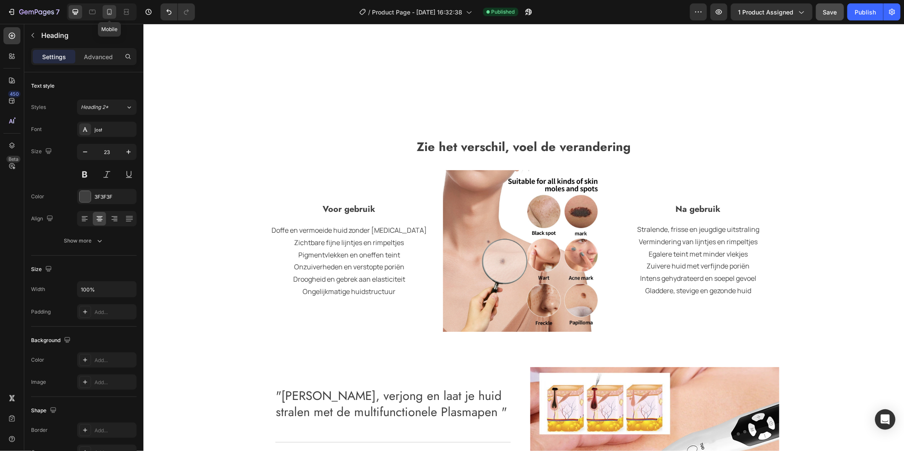
click at [109, 12] on icon at bounding box center [109, 12] width 9 height 9
type input "29"
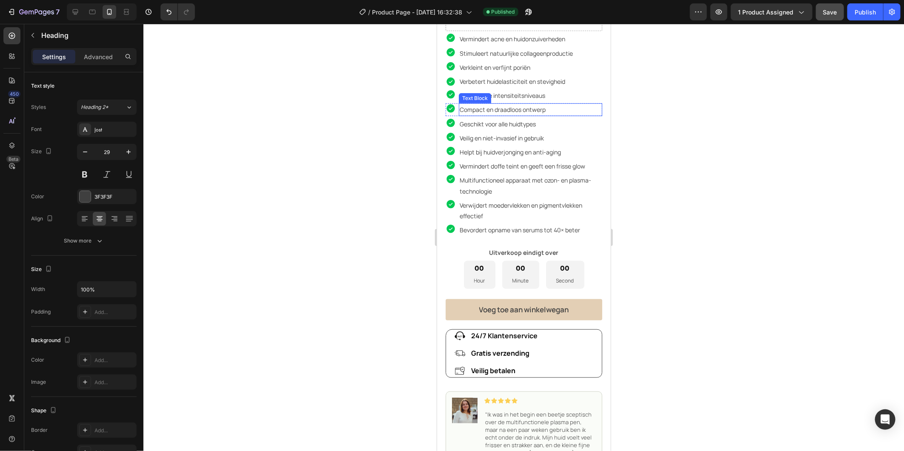
scroll to position [433, 0]
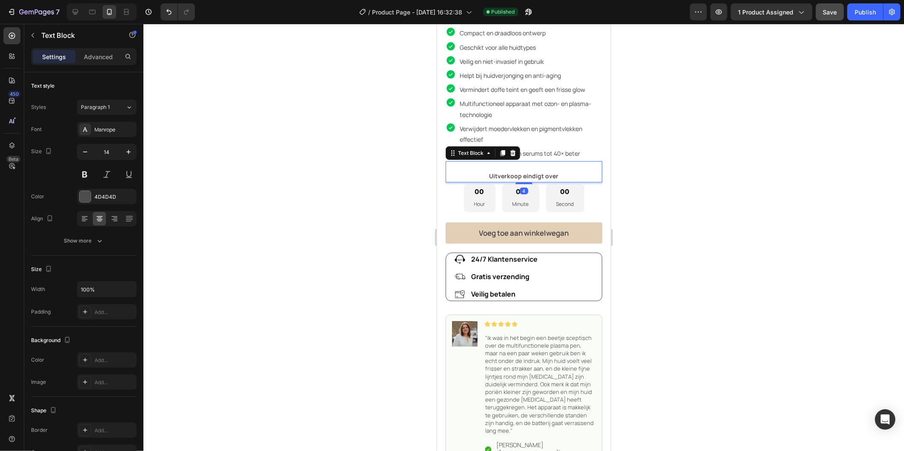
click at [586, 173] on p "Uitverkoop eindigt over" at bounding box center [523, 175] width 155 height 11
click at [513, 150] on icon at bounding box center [513, 153] width 6 height 6
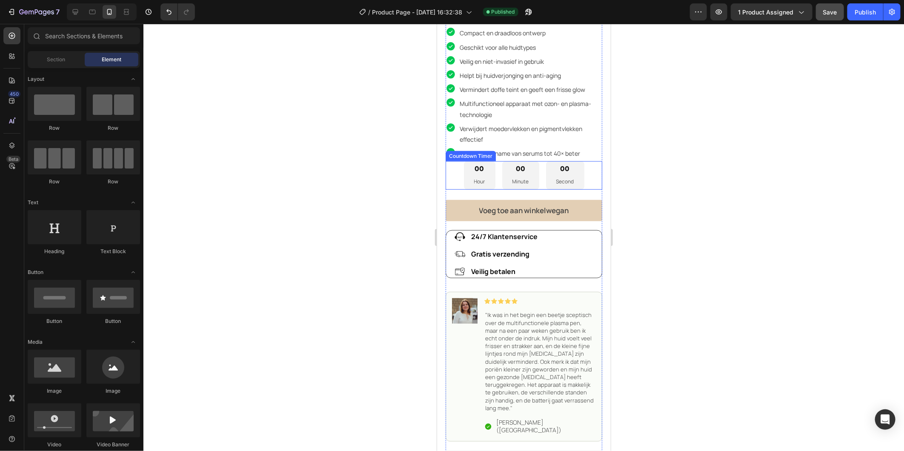
click at [596, 164] on div "Excellent Text Block Icon Icon Icon Icon Icon Icon List Icon Trustpilot Text Bl…" at bounding box center [524, 62] width 174 height 908
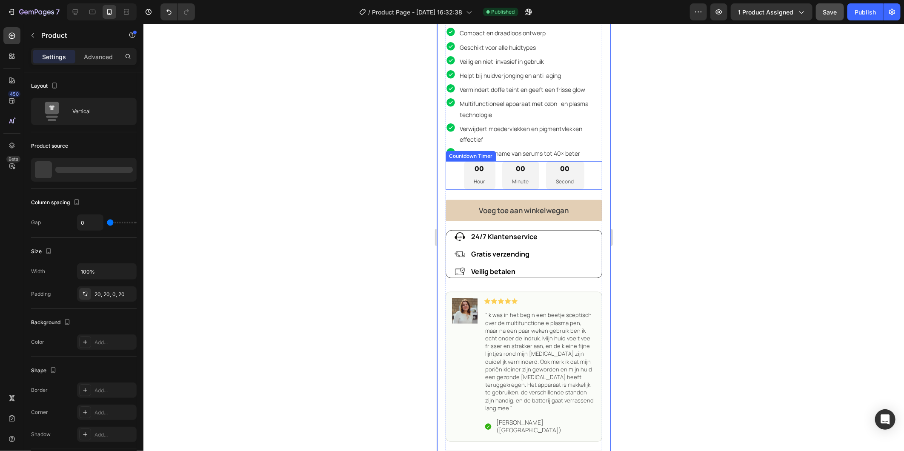
click at [591, 164] on div "00 Hour 00 Minute 00 Second" at bounding box center [523, 175] width 157 height 28
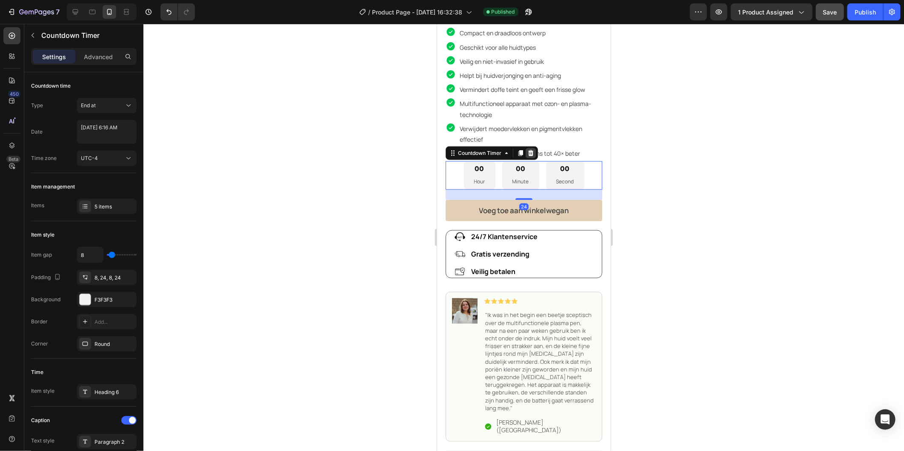
click at [529, 150] on icon at bounding box center [531, 153] width 6 height 6
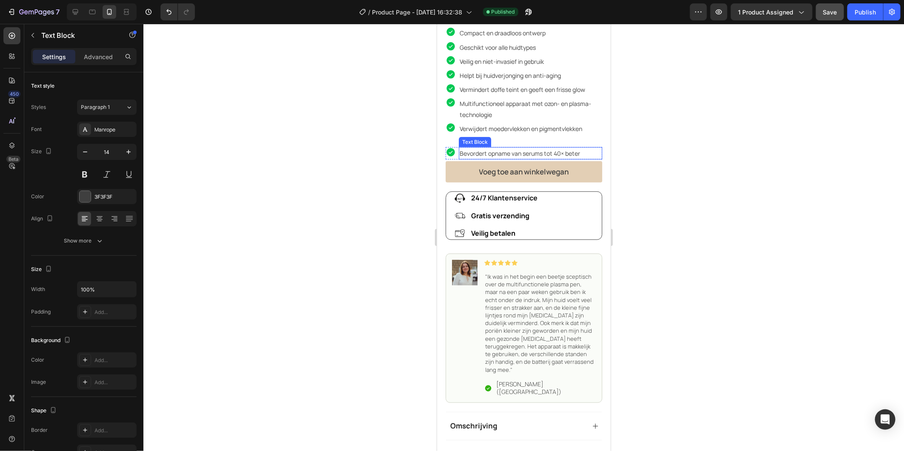
click at [576, 148] on p "Bevordert opname van serums tot 40× beter" at bounding box center [530, 153] width 142 height 11
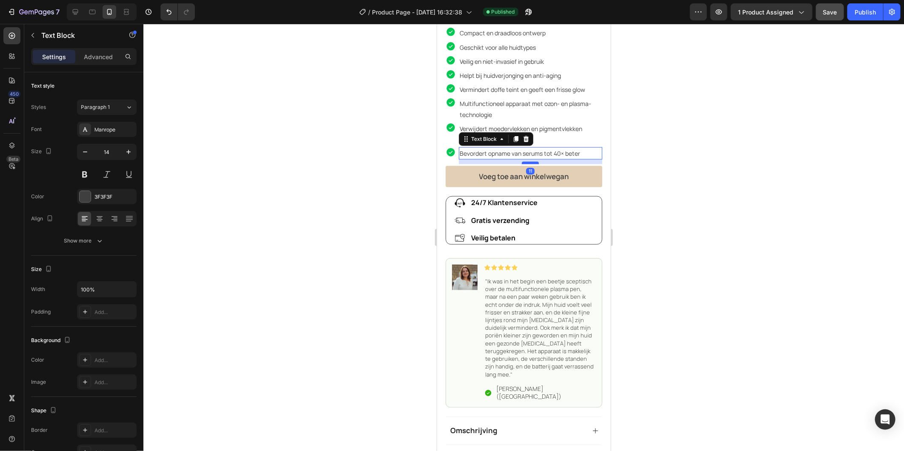
drag, startPoint x: 528, startPoint y: 151, endPoint x: 529, endPoint y: 156, distance: 4.9
click at [529, 161] on div at bounding box center [530, 162] width 17 height 3
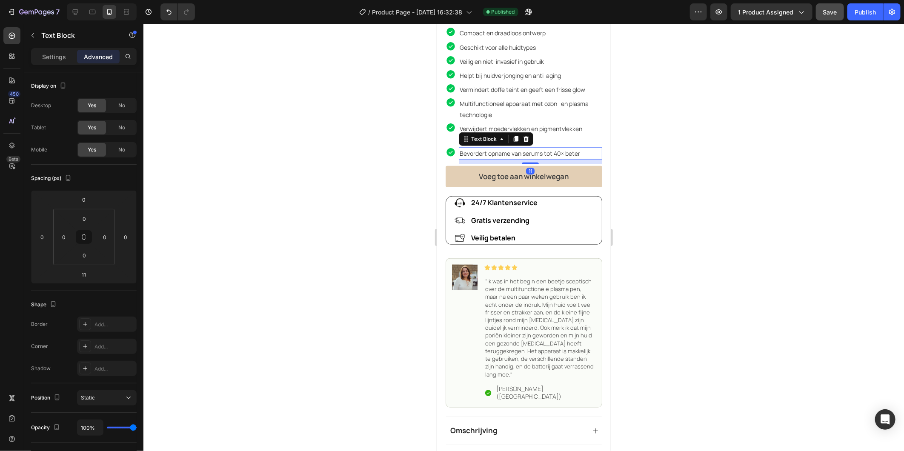
click at [646, 163] on div at bounding box center [523, 237] width 761 height 427
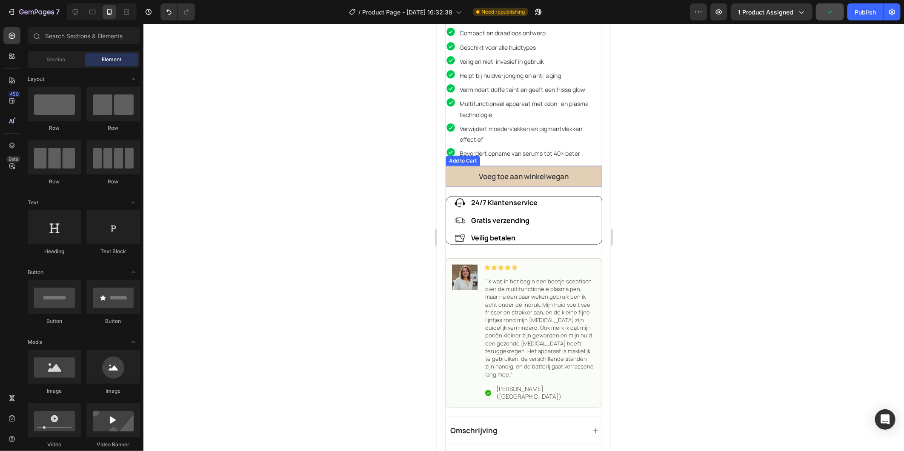
click at [577, 171] on button "Voeg toe aan winkelwegan" at bounding box center [523, 176] width 157 height 21
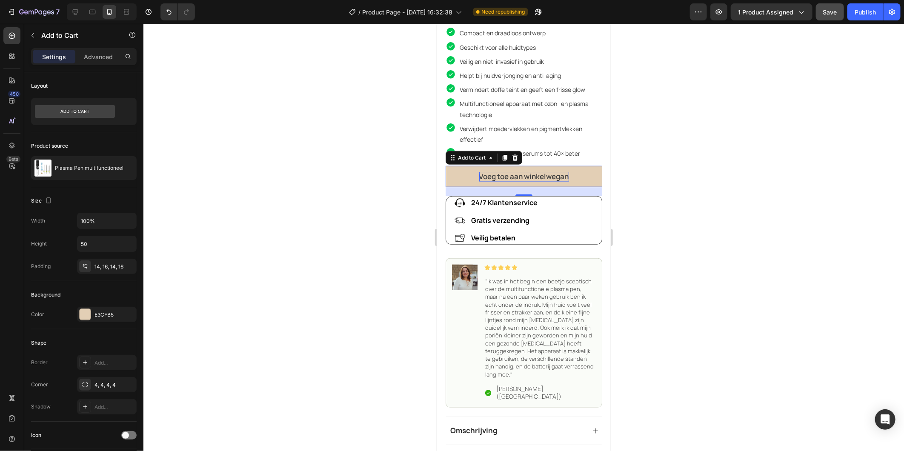
click at [551, 172] on div "Voeg toe aan winkelwegan" at bounding box center [524, 176] width 90 height 9
click at [562, 172] on p "Voeg toe aan winkelwagan" at bounding box center [523, 176] width 89 height 9
click at [74, 9] on icon at bounding box center [76, 12] width 6 height 6
type input "65"
type input "19"
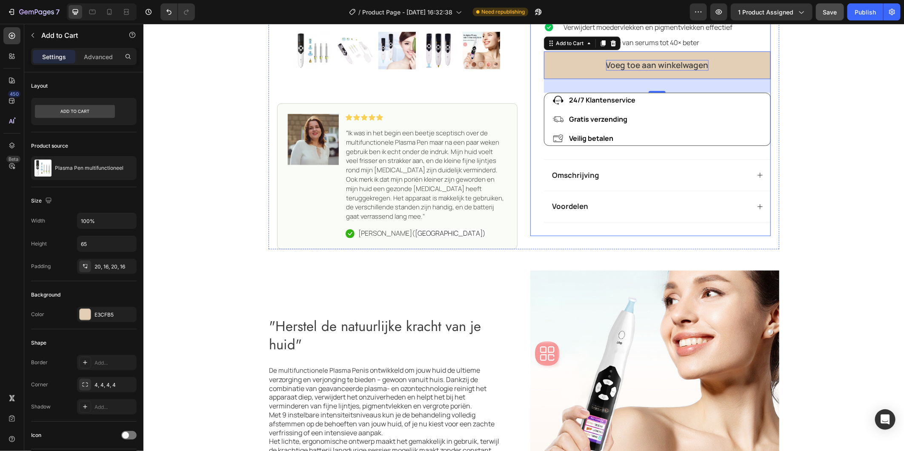
scroll to position [307, 0]
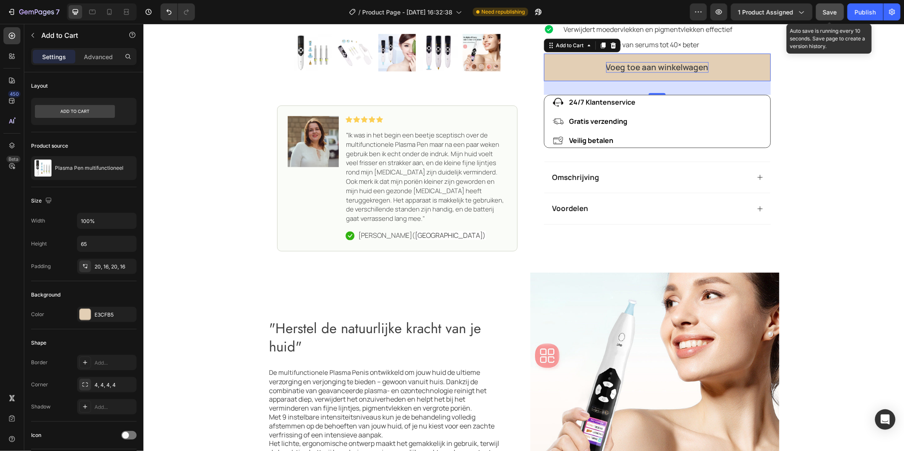
click at [828, 12] on span "Save" at bounding box center [830, 12] width 14 height 7
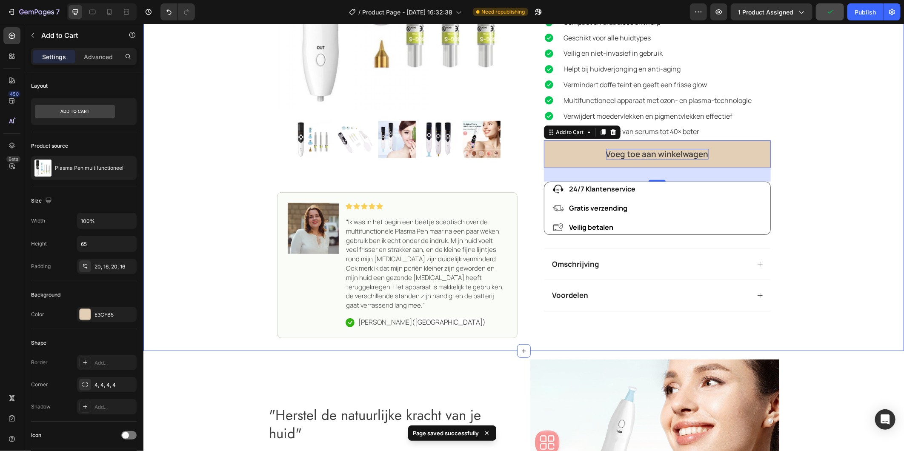
scroll to position [213, 0]
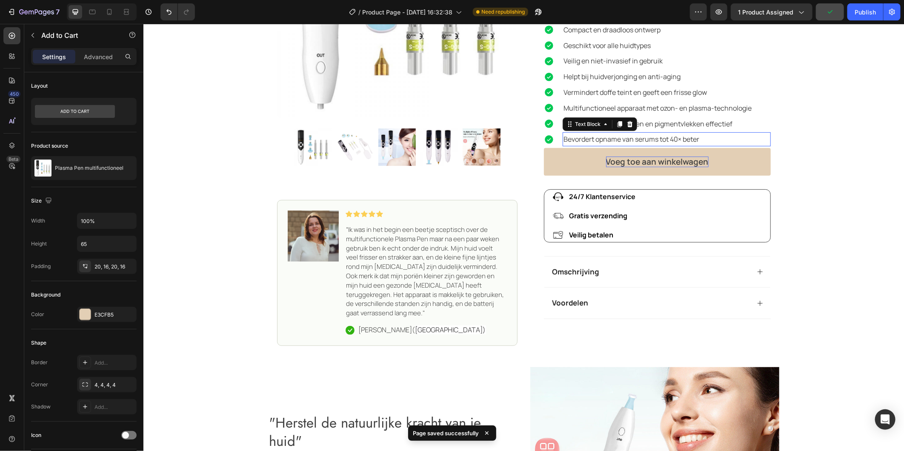
click at [711, 137] on p "Bevordert opname van serums tot 40× beter" at bounding box center [666, 139] width 206 height 12
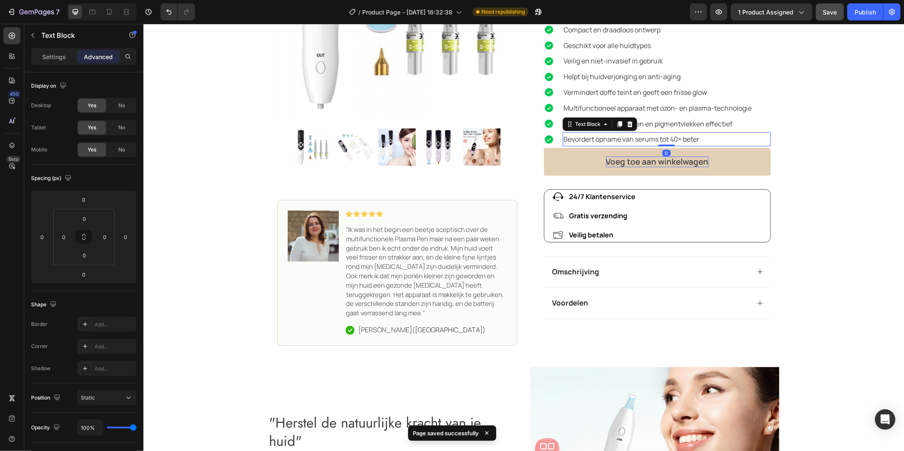
click at [658, 143] on p "Bevordert opname van serums tot 40× beter" at bounding box center [666, 139] width 206 height 12
click at [742, 165] on button "Voeg toe aan winkelwagen" at bounding box center [657, 162] width 227 height 28
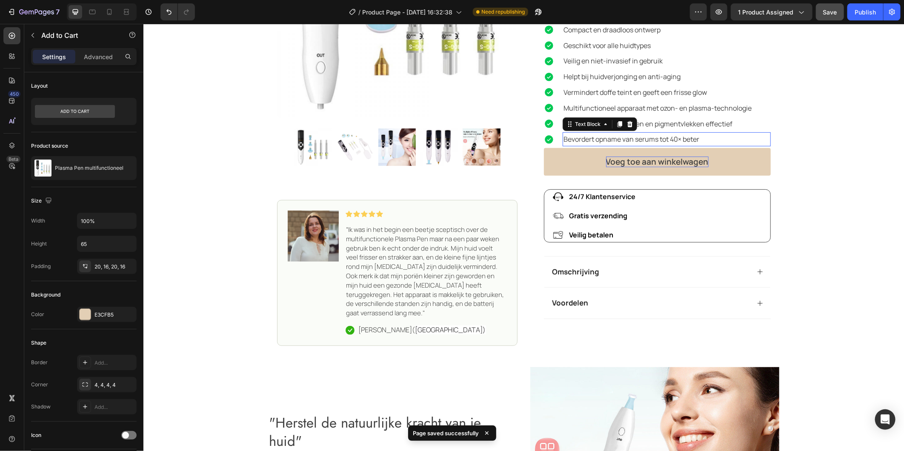
click at [654, 143] on p "Bevordert opname van serums tot 40× beter" at bounding box center [666, 139] width 206 height 12
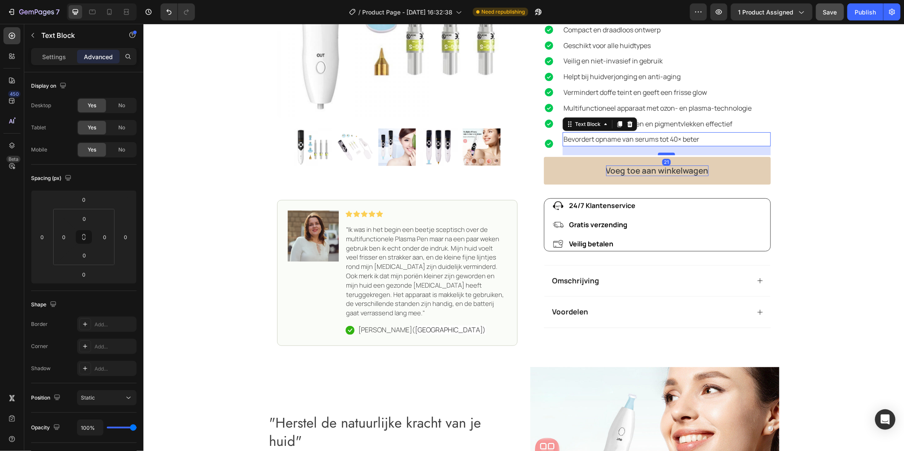
drag, startPoint x: 660, startPoint y: 144, endPoint x: 661, endPoint y: 153, distance: 9.0
click at [661, 153] on div at bounding box center [666, 153] width 17 height 3
type input "21"
click at [815, 170] on div "Excellent Text Block Icon Icon Icon Icon Icon Icon List Icon Trustpilot Text Bl…" at bounding box center [523, 111] width 761 height 469
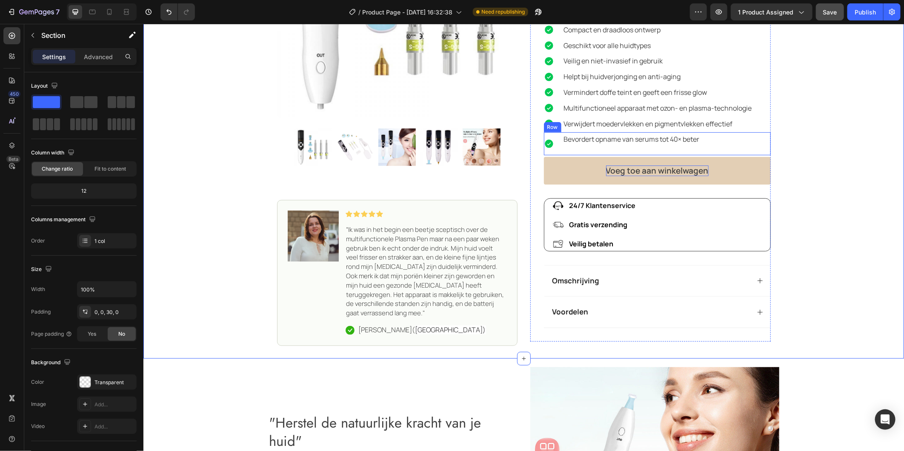
click at [662, 148] on div "Bevordert opname van serums tot 40× beter Text Block" at bounding box center [666, 143] width 208 height 23
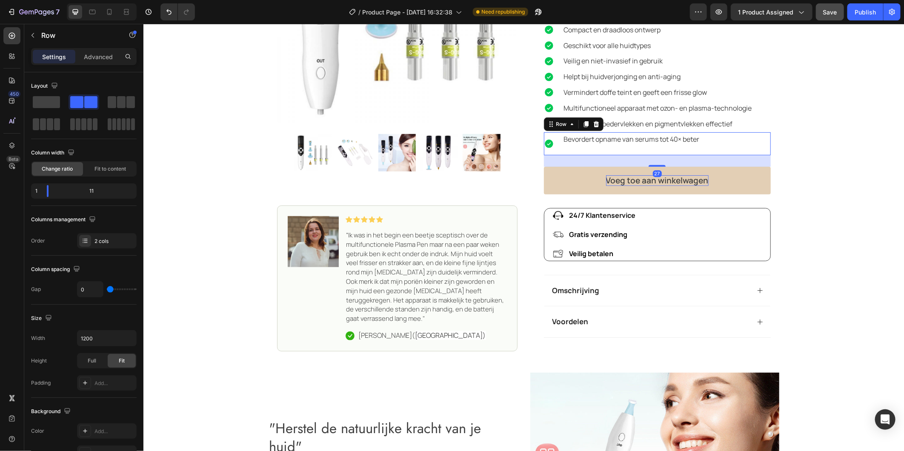
drag, startPoint x: 657, startPoint y: 156, endPoint x: 659, endPoint y: 166, distance: 10.0
click at [659, 166] on div at bounding box center [656, 166] width 17 height 2
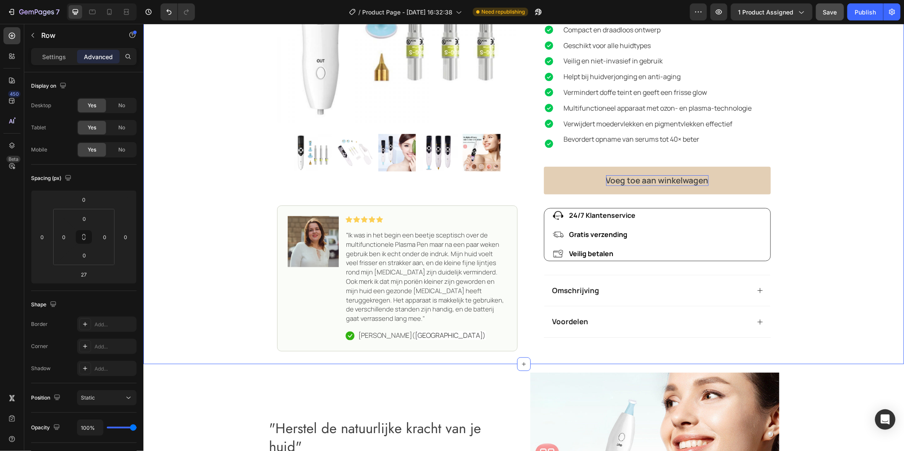
click at [834, 167] on div "Excellent Text Block Icon Icon Icon Icon Icon Icon List Icon Trustpilot Text Bl…" at bounding box center [523, 114] width 761 height 475
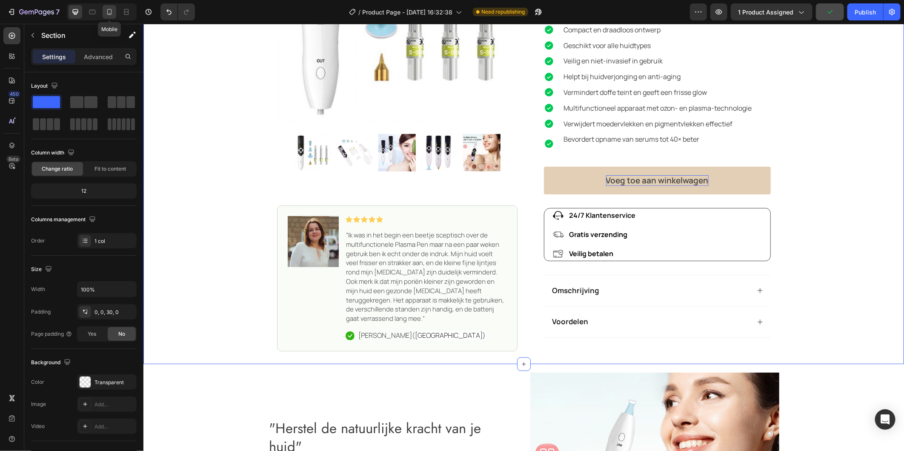
click at [109, 9] on icon at bounding box center [109, 12] width 9 height 9
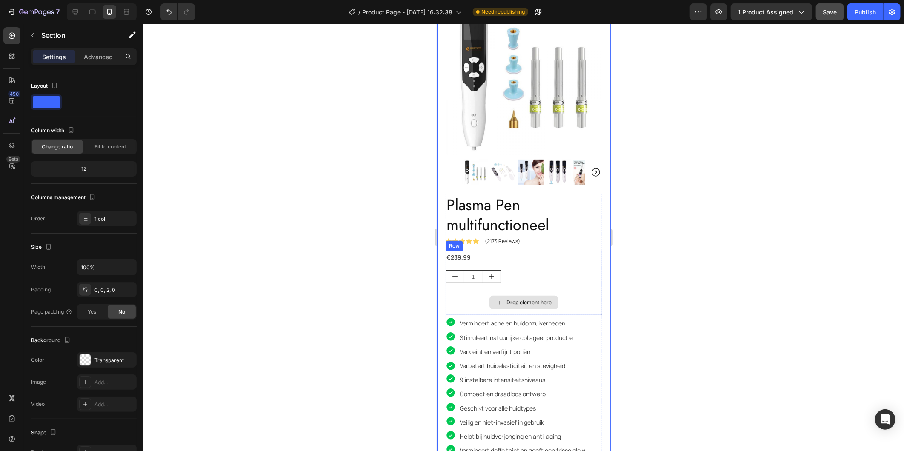
scroll to position [95, 0]
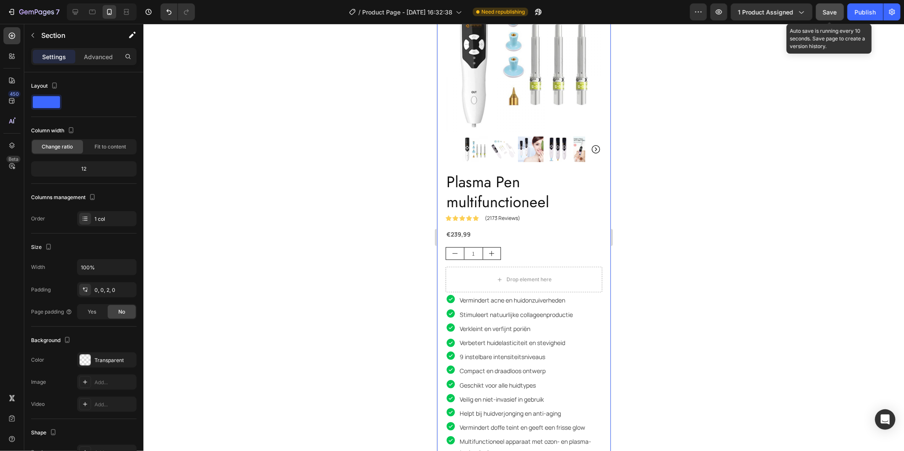
click at [831, 11] on span "Save" at bounding box center [830, 12] width 14 height 7
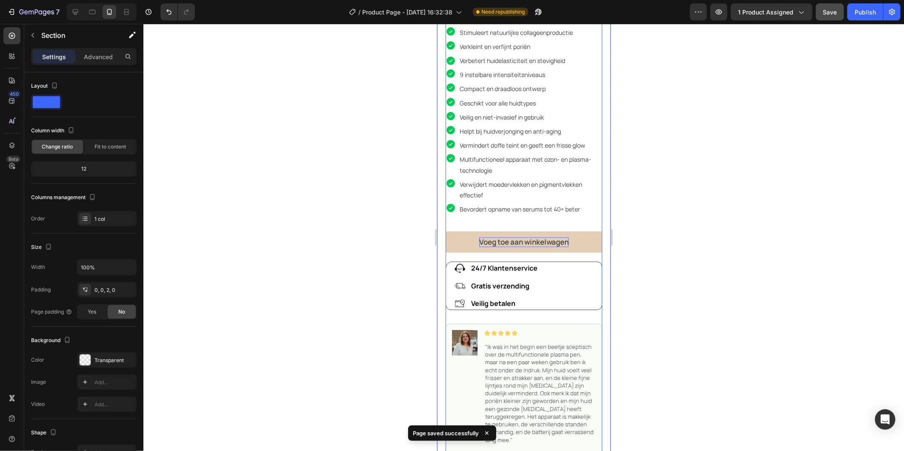
scroll to position [378, 0]
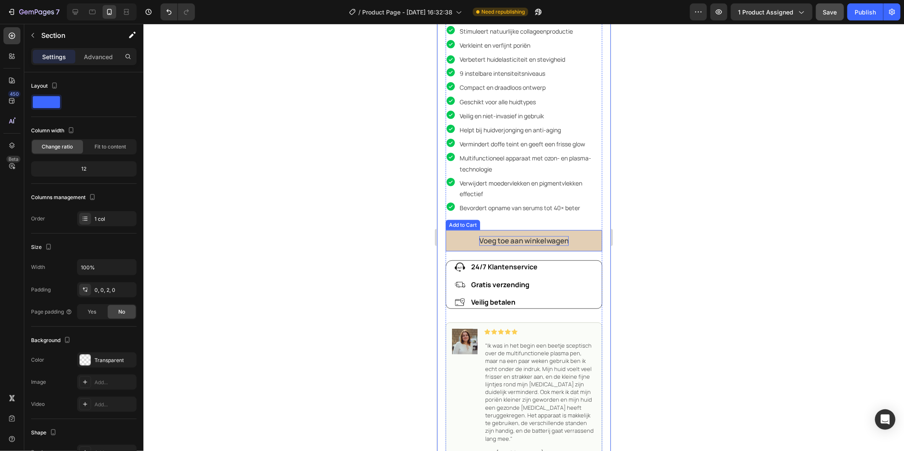
click at [562, 244] on button "Voeg toe aan winkelwagen" at bounding box center [523, 240] width 157 height 21
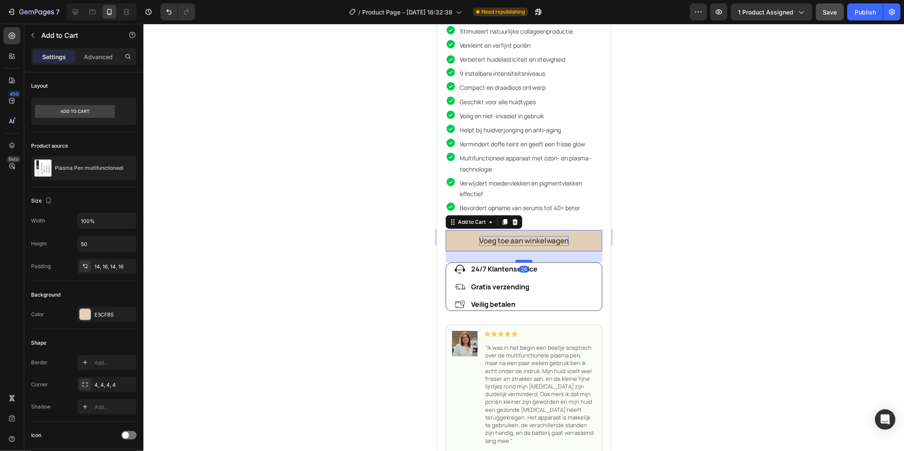
drag, startPoint x: 524, startPoint y: 252, endPoint x: 1070, endPoint y: 277, distance: 546.4
click at [524, 260] on div at bounding box center [523, 261] width 17 height 3
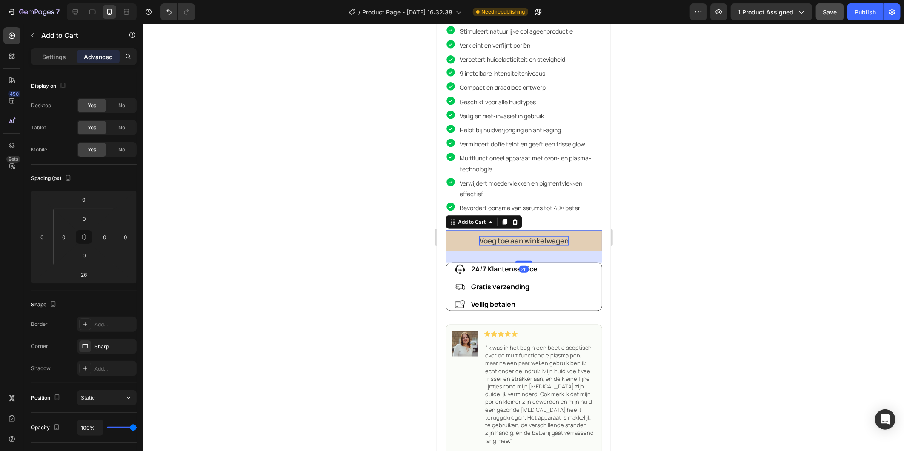
click at [670, 251] on div at bounding box center [523, 237] width 761 height 427
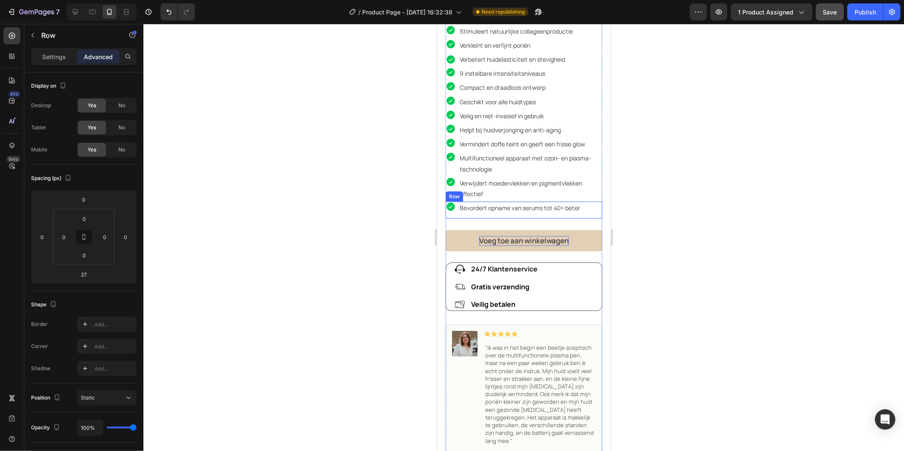
click at [498, 207] on div "Bevordert opname van serums tot 40× beter Text Block" at bounding box center [530, 209] width 143 height 17
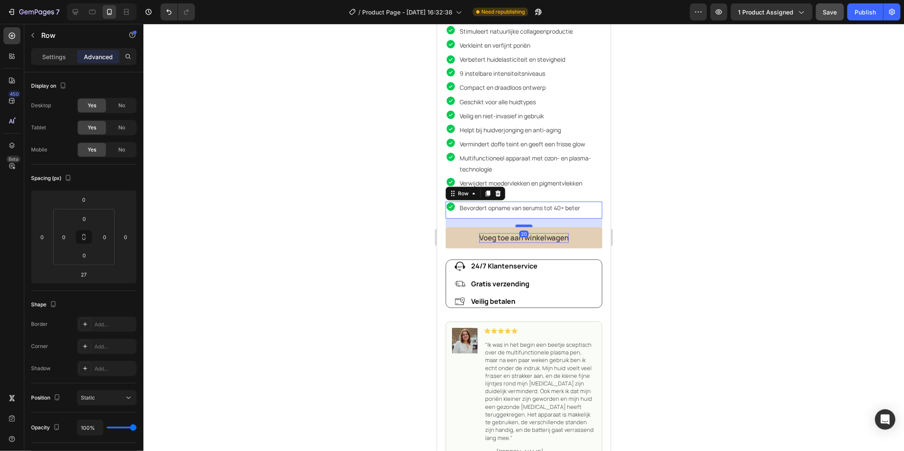
click at [524, 224] on div at bounding box center [523, 225] width 17 height 3
type input "20"
click at [759, 223] on div at bounding box center [523, 237] width 761 height 427
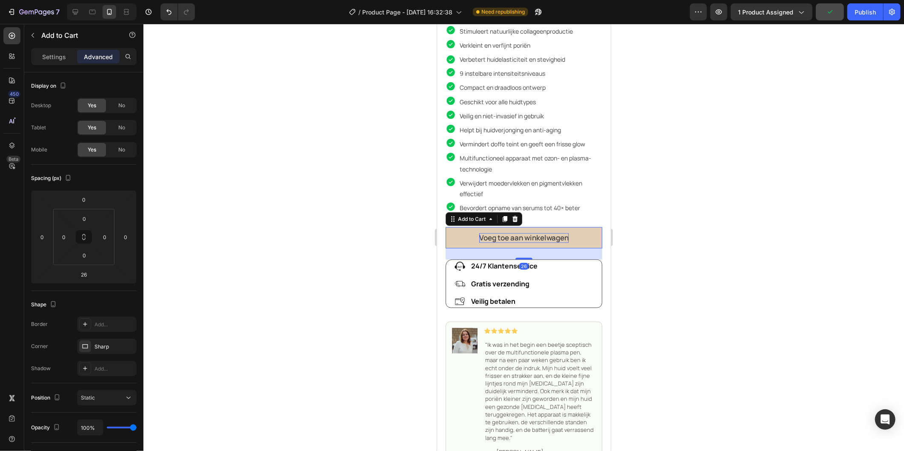
click at [516, 236] on button "Voeg toe aan winkelwagen" at bounding box center [523, 237] width 157 height 21
click at [520, 255] on div at bounding box center [523, 256] width 17 height 3
type input "23"
click at [534, 202] on p "Bevordert opname van serums tot 40× beter" at bounding box center [530, 207] width 142 height 11
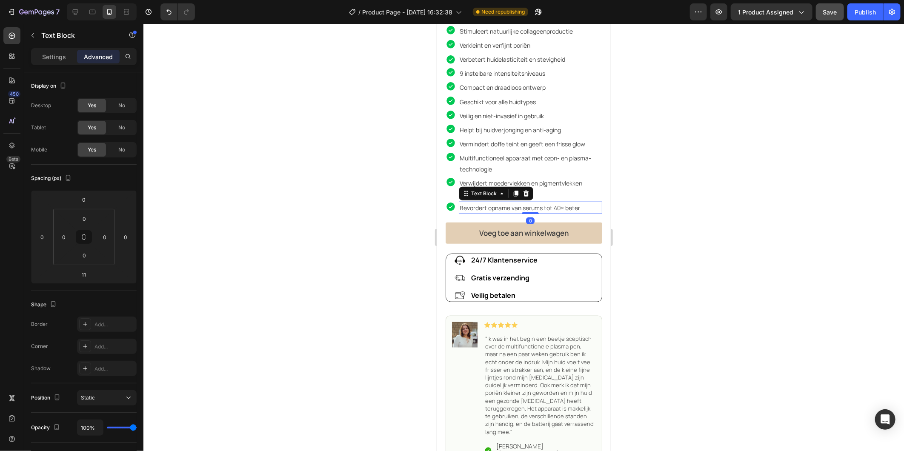
drag, startPoint x: 528, startPoint y: 211, endPoint x: 532, endPoint y: 202, distance: 9.6
click at [532, 202] on div "Bevordert opname van serums tot 40× beter Text Block 0" at bounding box center [530, 207] width 143 height 12
type input "0"
click at [504, 209] on div "Plasma Pen multifunctioneel Product Title Icon Icon Icon Icon Icon Icon List (2…" at bounding box center [523, 213] width 157 height 652
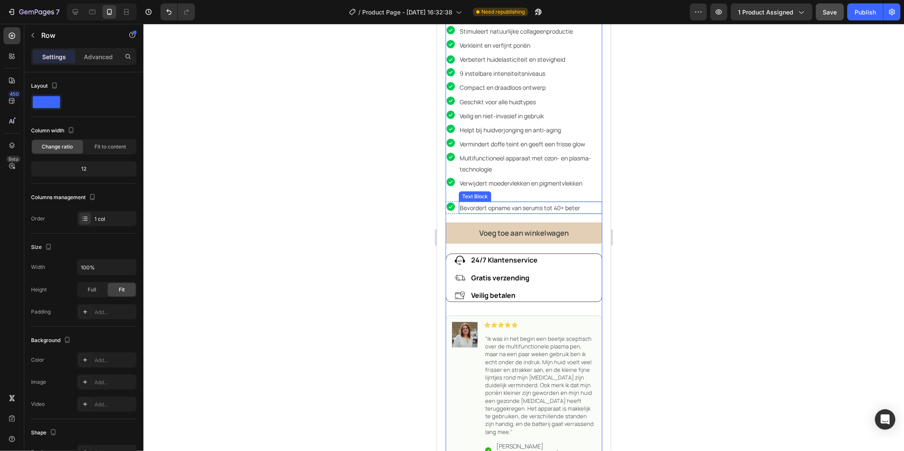
click at [507, 206] on p "Bevordert opname van serums tot 40× beter" at bounding box center [530, 207] width 142 height 11
click at [450, 207] on div "Plasma Pen multifunctioneel Product Title Icon Icon Icon Icon Icon Icon List (2…" at bounding box center [523, 213] width 157 height 652
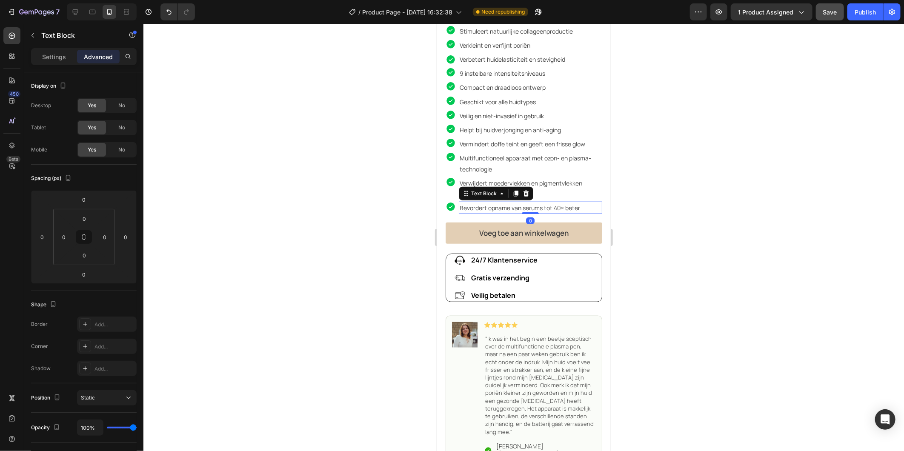
click at [508, 206] on p "Bevordert opname van serums tot 40× beter" at bounding box center [530, 207] width 142 height 11
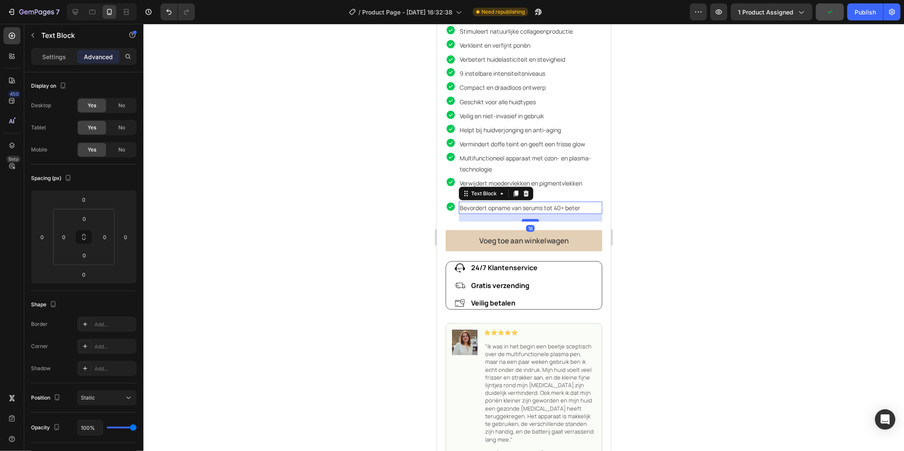
drag, startPoint x: 529, startPoint y: 206, endPoint x: 529, endPoint y: 213, distance: 7.7
click at [529, 219] on div at bounding box center [530, 220] width 17 height 3
type input "18"
click at [721, 232] on div at bounding box center [523, 237] width 761 height 427
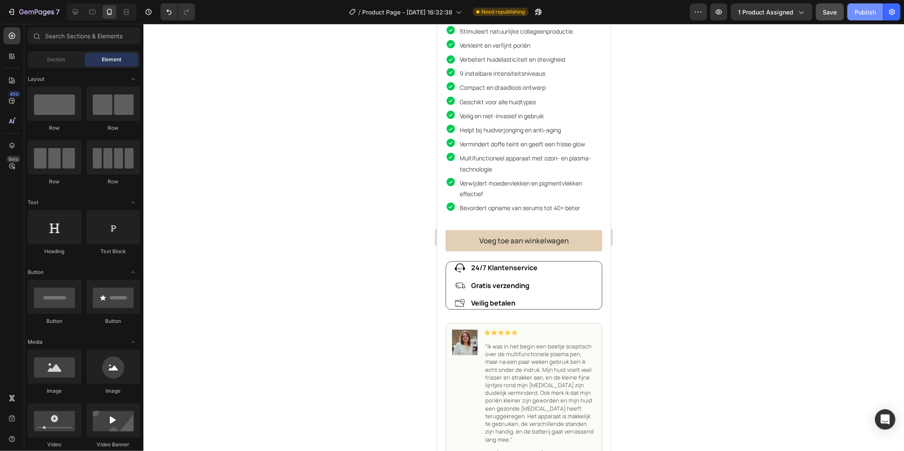
click at [860, 10] on div "Publish" at bounding box center [865, 12] width 21 height 9
click at [478, 210] on div "Bevordert opname van serums tot 40× beter Text Block" at bounding box center [530, 211] width 143 height 20
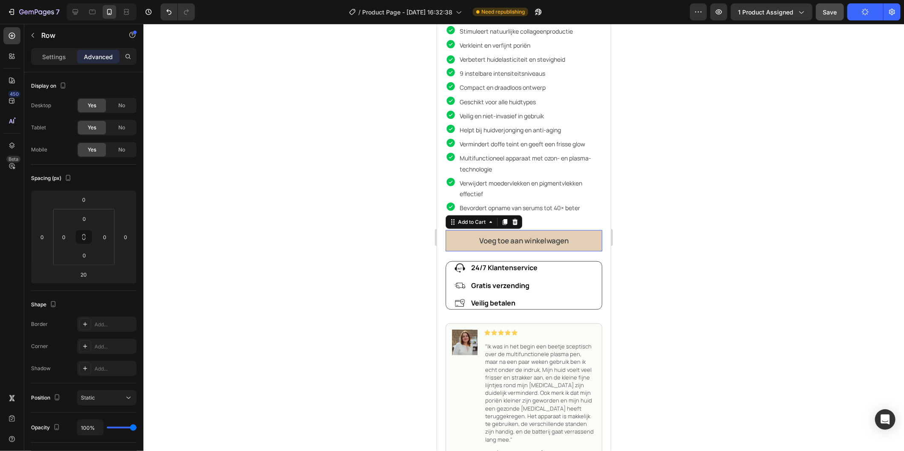
click at [529, 242] on button "Voeg toe aan winkelwagen" at bounding box center [523, 240] width 157 height 21
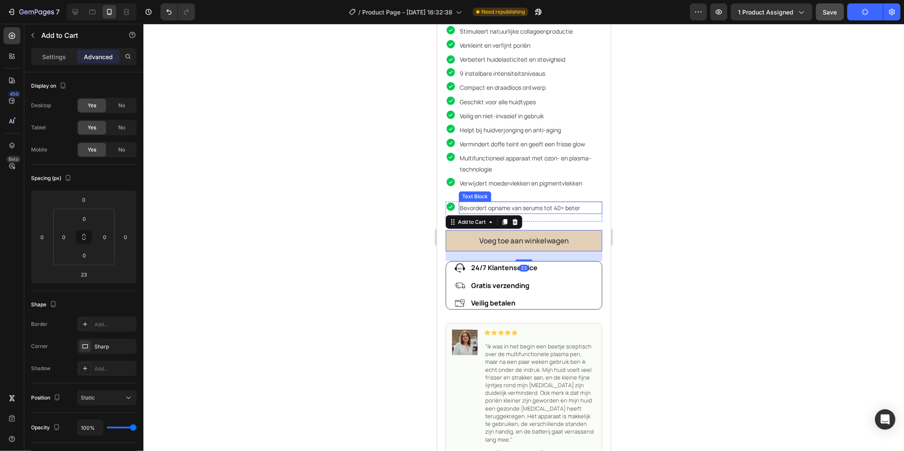
click at [538, 203] on p "Bevordert opname van serums tot 40× beter" at bounding box center [530, 207] width 142 height 11
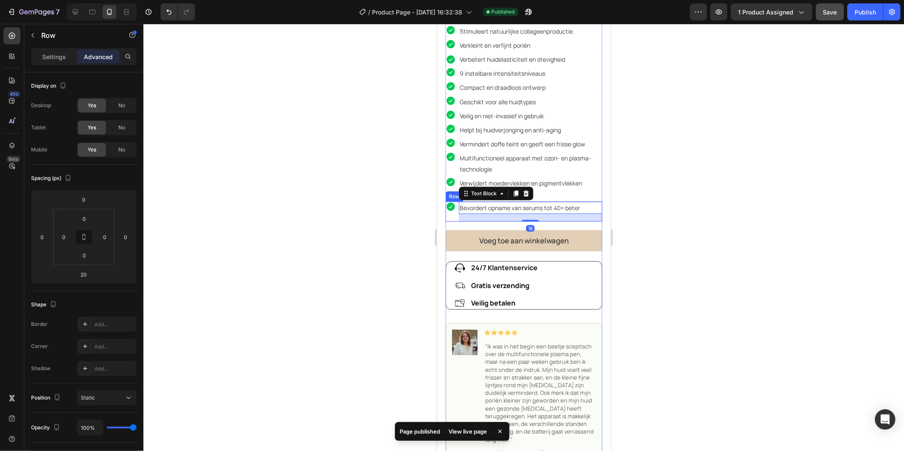
click at [447, 209] on div "Icon" at bounding box center [451, 211] width 13 height 20
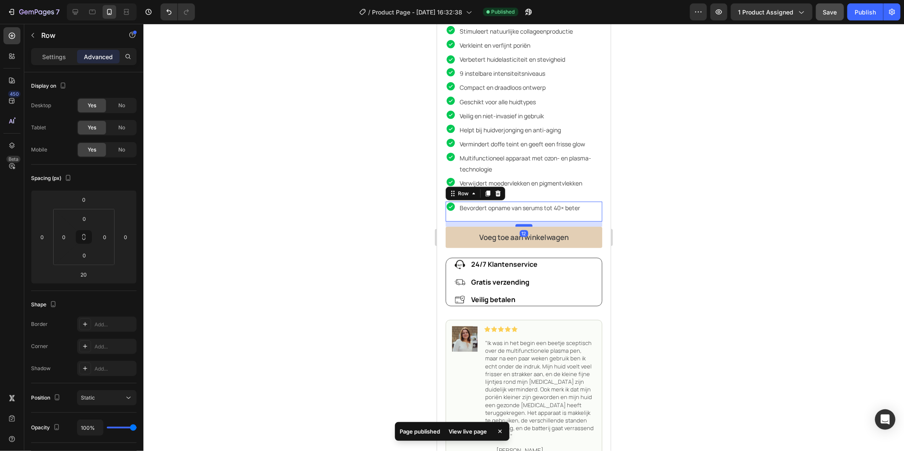
click at [526, 224] on div at bounding box center [523, 225] width 17 height 3
type input "12"
click at [688, 218] on div at bounding box center [523, 237] width 761 height 427
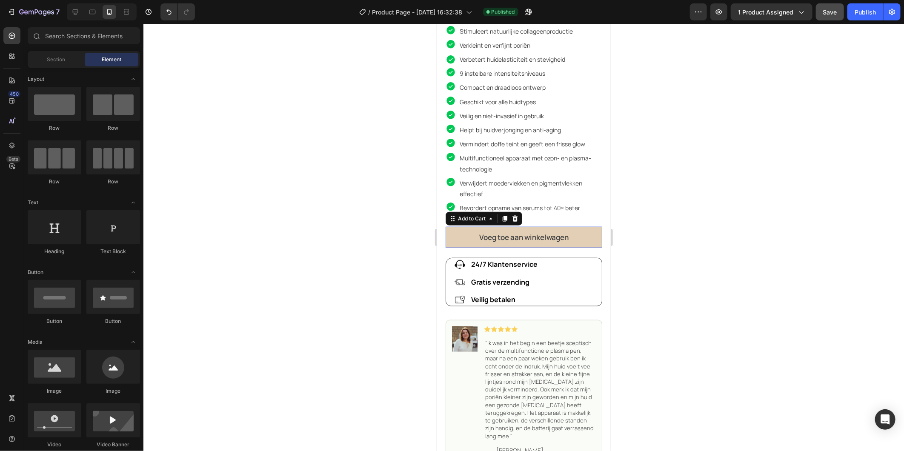
click at [530, 239] on button "Voeg toe aan winkelwagen" at bounding box center [523, 237] width 157 height 21
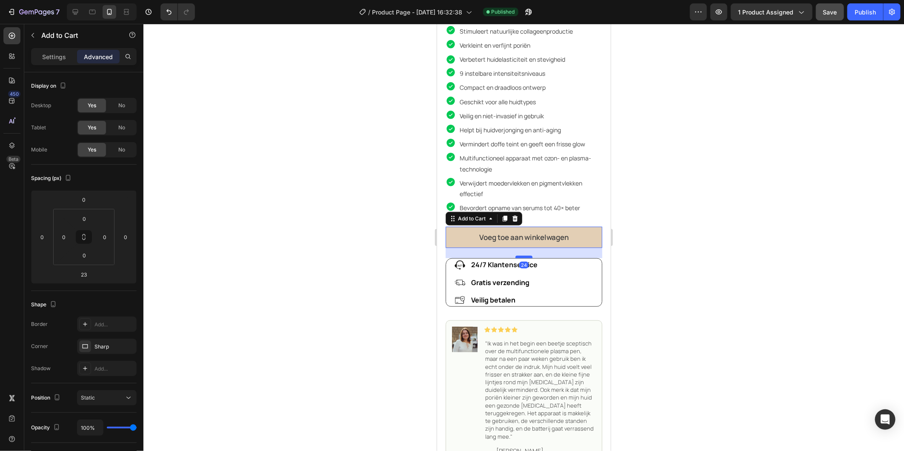
click at [524, 255] on div at bounding box center [523, 256] width 17 height 3
type input "24"
click at [667, 232] on div at bounding box center [523, 237] width 761 height 427
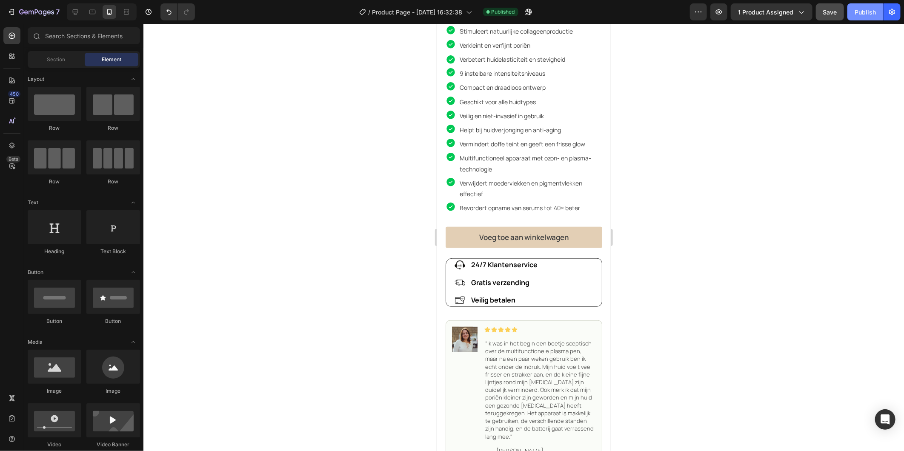
click at [865, 17] on button "Publish" at bounding box center [866, 11] width 36 height 17
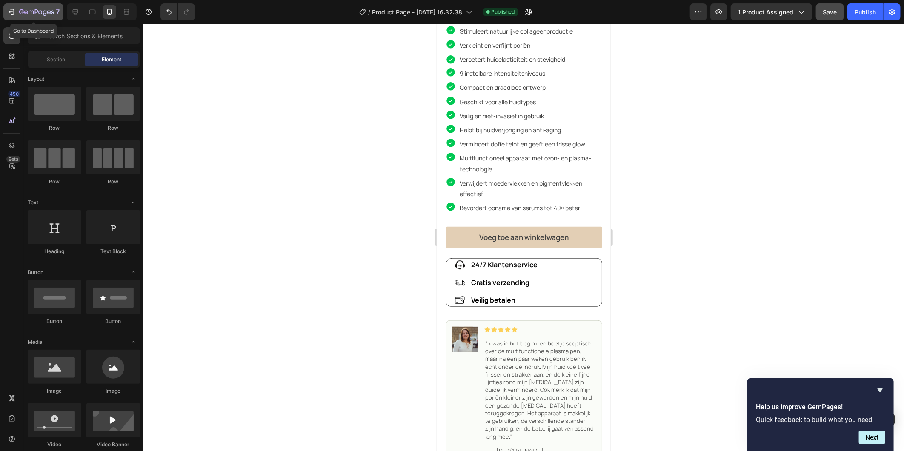
click at [11, 11] on icon "button" at bounding box center [11, 12] width 9 height 9
